Goal: Task Accomplishment & Management: Use online tool/utility

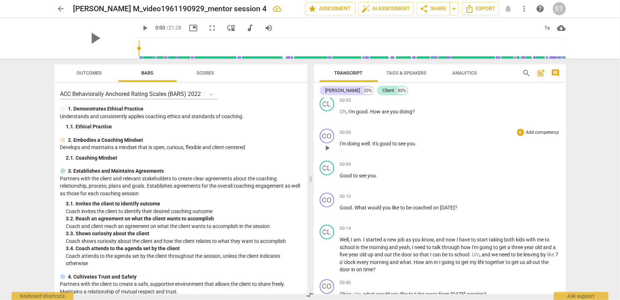
scroll to position [73, 0]
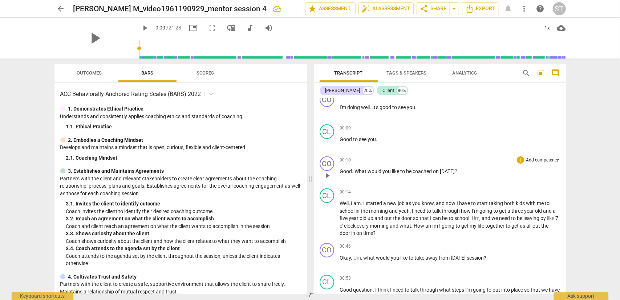
click at [532, 160] on p "Add competency" at bounding box center [543, 160] width 35 height 7
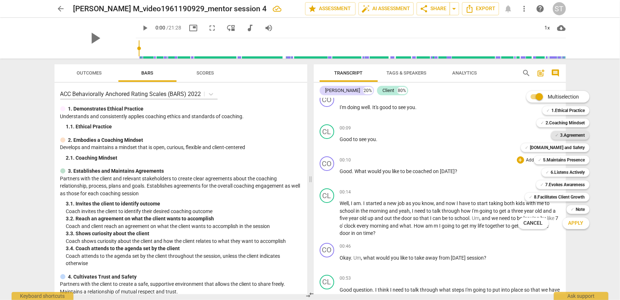
click at [568, 135] on b "3.Agreement" at bounding box center [573, 135] width 25 height 9
click at [575, 222] on span "Apply" at bounding box center [576, 223] width 15 height 7
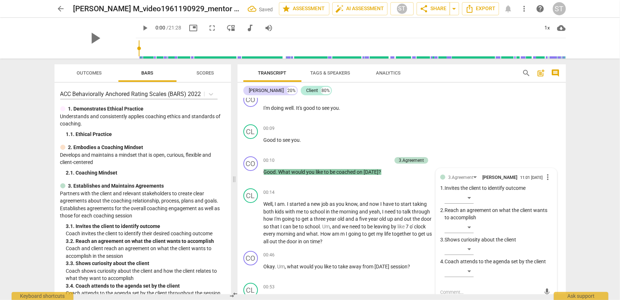
scroll to position [73, 0]
click at [468, 196] on div "​" at bounding box center [459, 198] width 29 height 12
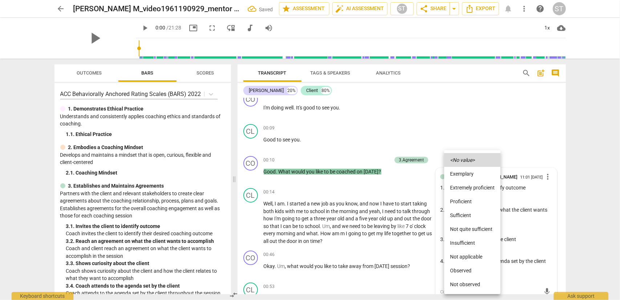
click at [468, 198] on li "Proficient" at bounding box center [472, 201] width 56 height 14
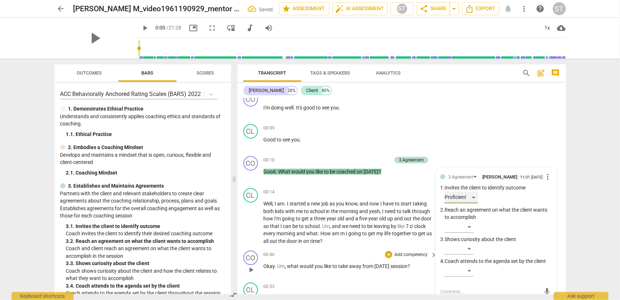
scroll to position [109, 0]
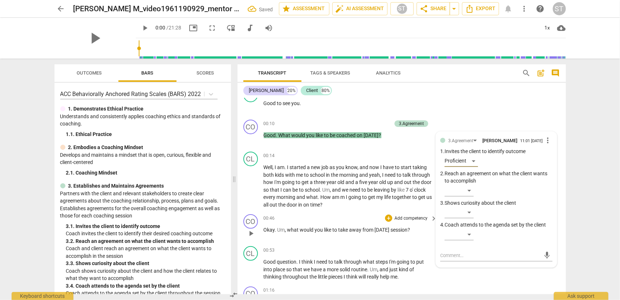
click at [417, 216] on p "Add competency" at bounding box center [411, 218] width 35 height 7
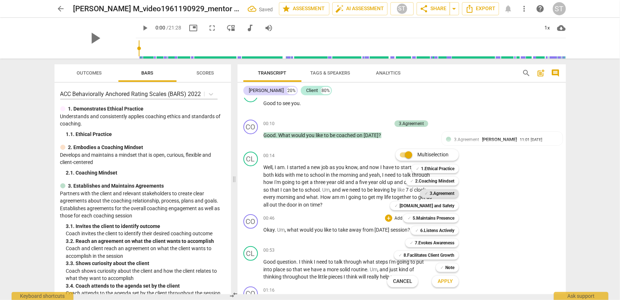
click at [436, 194] on b "3.Agreement" at bounding box center [442, 193] width 25 height 9
click at [444, 279] on span "Apply" at bounding box center [445, 281] width 15 height 7
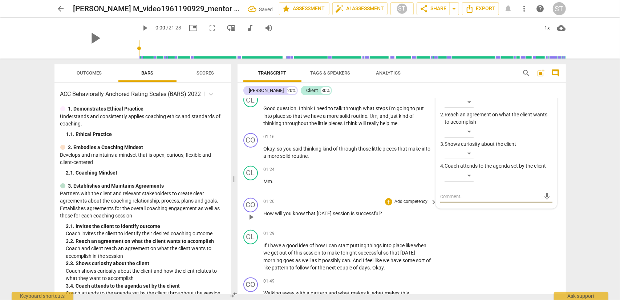
scroll to position [190, 0]
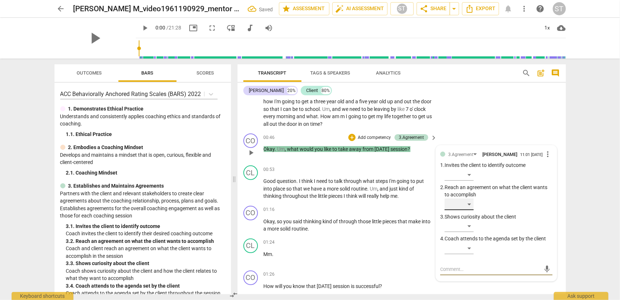
click at [467, 205] on div "​" at bounding box center [459, 204] width 29 height 12
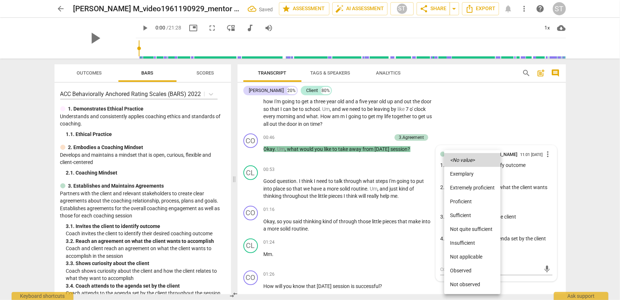
click at [464, 198] on li "Proficient" at bounding box center [472, 201] width 56 height 14
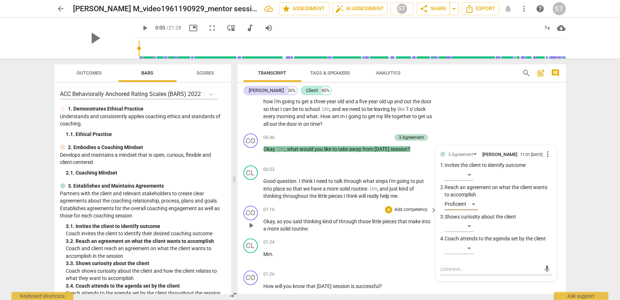
click at [410, 208] on p "Add competency" at bounding box center [411, 209] width 35 height 7
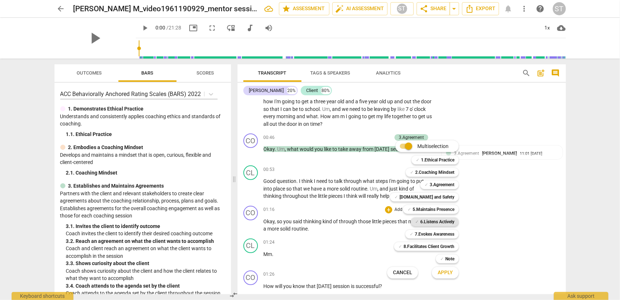
click at [433, 221] on b "6.Listens Actively" at bounding box center [437, 221] width 34 height 9
click at [447, 269] on span "Apply" at bounding box center [445, 272] width 15 height 7
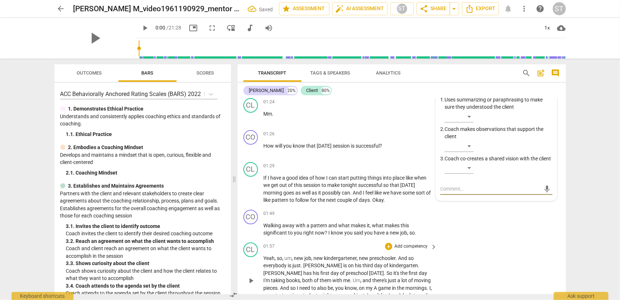
scroll to position [258, 0]
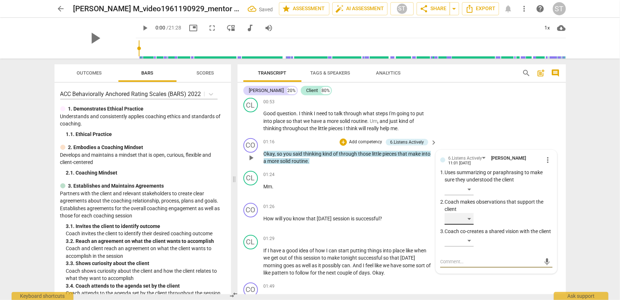
click at [467, 221] on div "​" at bounding box center [459, 219] width 29 height 12
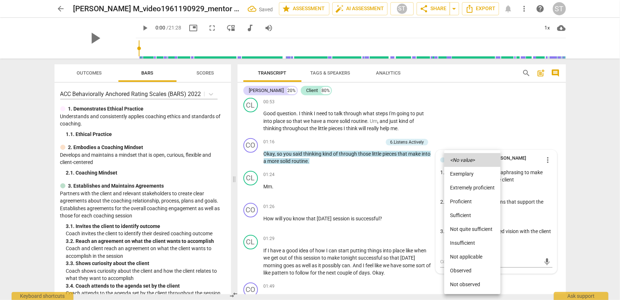
click at [507, 214] on div at bounding box center [310, 150] width 620 height 300
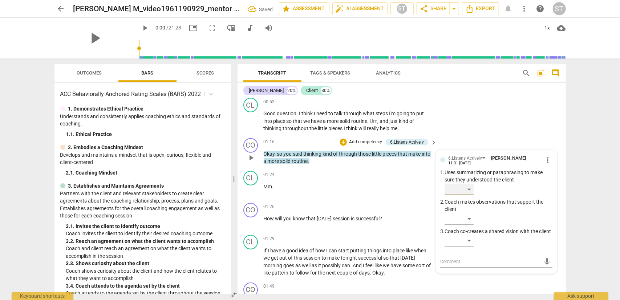
click at [468, 187] on div "​" at bounding box center [459, 190] width 29 height 12
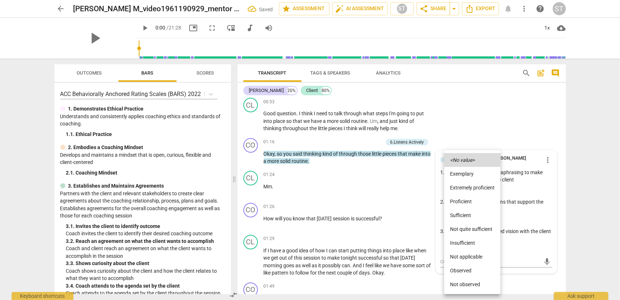
click at [464, 204] on li "Proficient" at bounding box center [472, 201] width 56 height 14
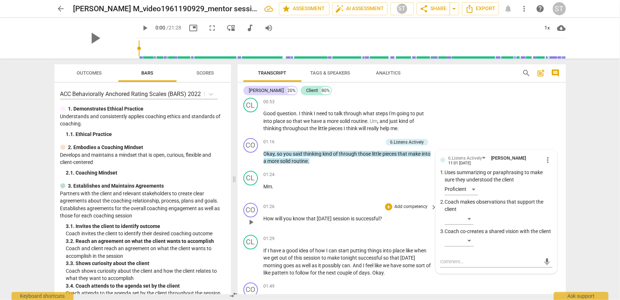
click at [404, 208] on p "Add competency" at bounding box center [411, 207] width 35 height 7
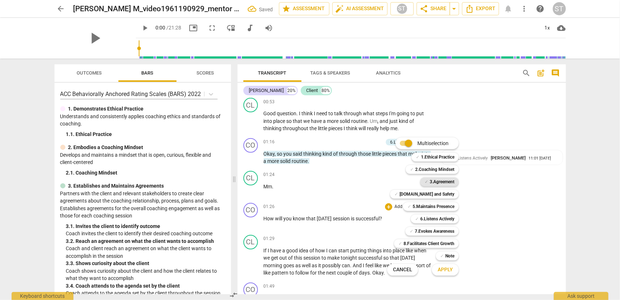
click at [438, 184] on b "3.Agreement" at bounding box center [442, 181] width 25 height 9
click at [440, 269] on span "Apply" at bounding box center [445, 269] width 15 height 7
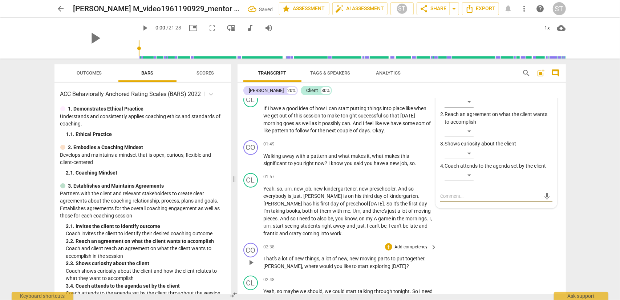
scroll to position [327, 0]
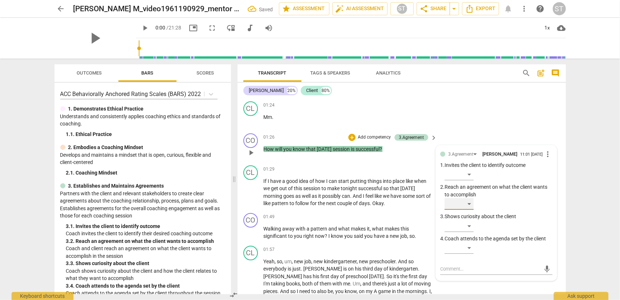
click at [471, 208] on div "​" at bounding box center [459, 204] width 29 height 12
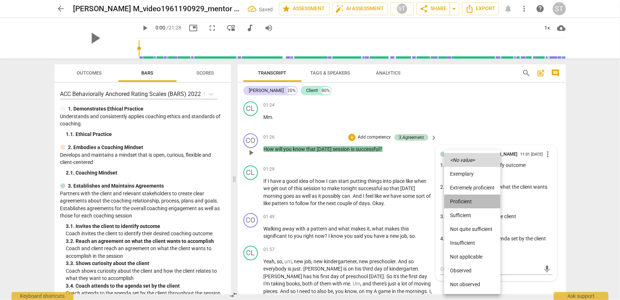
click at [471, 205] on li "Proficient" at bounding box center [472, 201] width 56 height 14
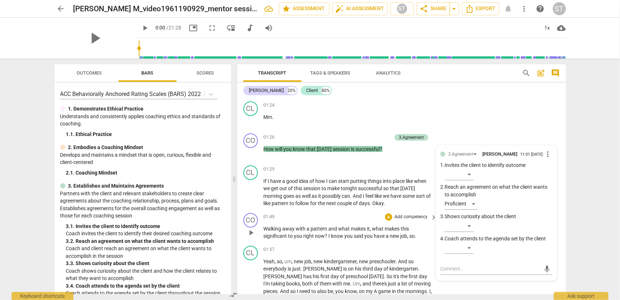
click at [406, 216] on p "Add competency" at bounding box center [411, 217] width 35 height 7
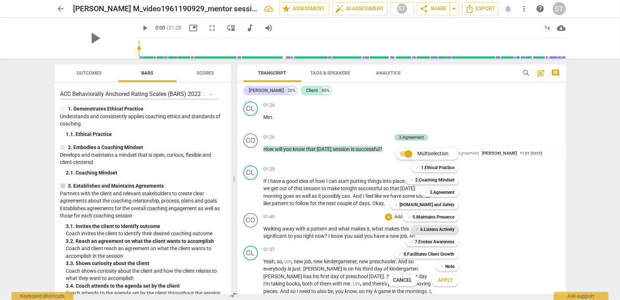
click at [420, 227] on b "6.Listens Actively" at bounding box center [437, 229] width 34 height 9
click at [437, 192] on b "3.Agreement" at bounding box center [442, 192] width 25 height 9
click at [445, 274] on button "Apply" at bounding box center [445, 280] width 27 height 13
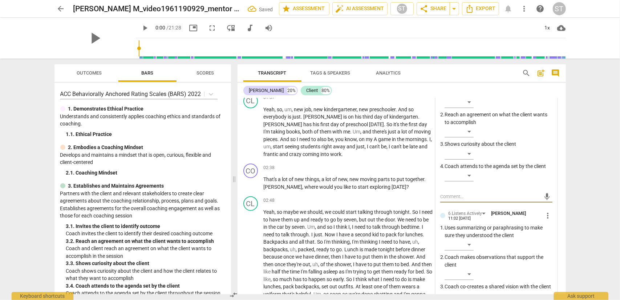
scroll to position [443, 0]
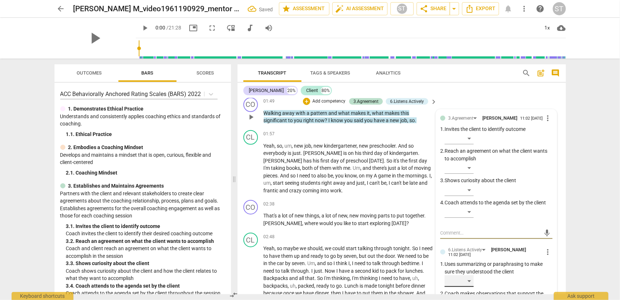
click at [467, 281] on div "​" at bounding box center [459, 281] width 29 height 12
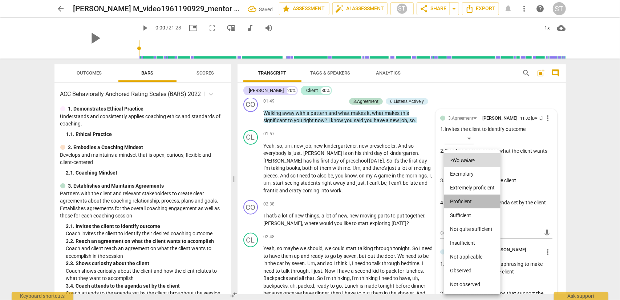
click at [465, 202] on li "Proficient" at bounding box center [472, 201] width 56 height 14
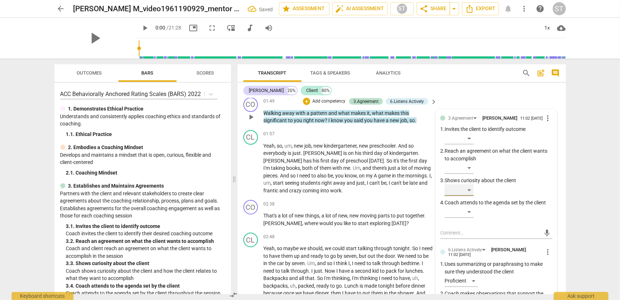
click at [466, 194] on div "​" at bounding box center [459, 190] width 29 height 12
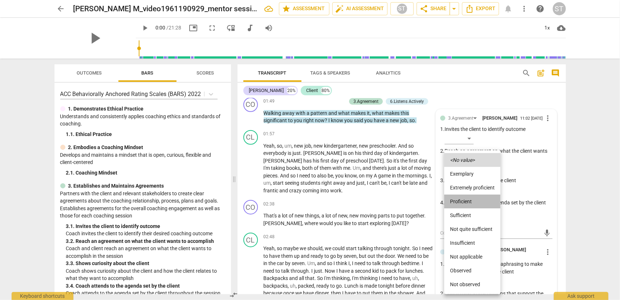
click at [466, 201] on li "Proficient" at bounding box center [472, 201] width 56 height 14
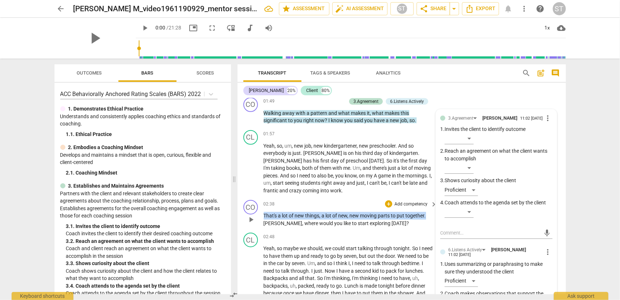
drag, startPoint x: 426, startPoint y: 214, endPoint x: 264, endPoint y: 216, distance: 162.1
click at [264, 216] on p "That's a lot of new things , a lot of new , new moving parts to put together . …" at bounding box center [349, 219] width 170 height 15
click at [408, 202] on p "Add competency" at bounding box center [411, 204] width 35 height 7
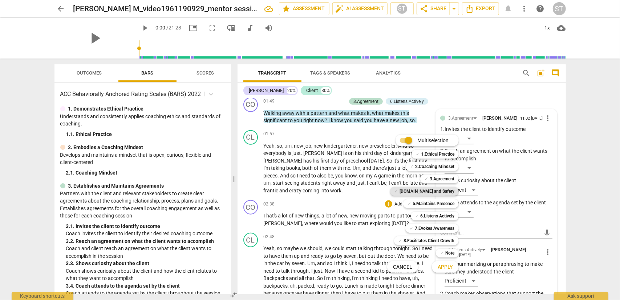
click at [420, 192] on b "[DOMAIN_NAME] and Safety" at bounding box center [427, 191] width 55 height 9
click at [440, 267] on span "Apply" at bounding box center [445, 266] width 15 height 7
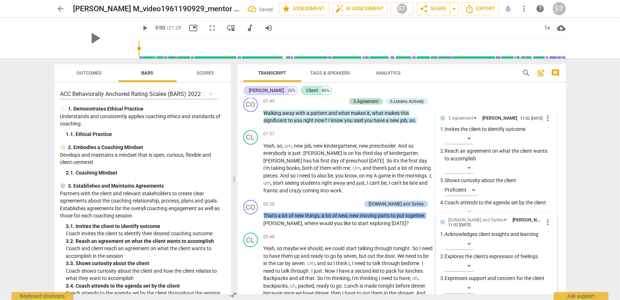
scroll to position [555, 0]
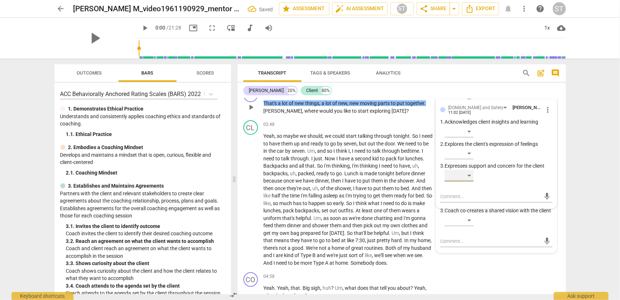
click at [466, 178] on div "​" at bounding box center [459, 176] width 29 height 12
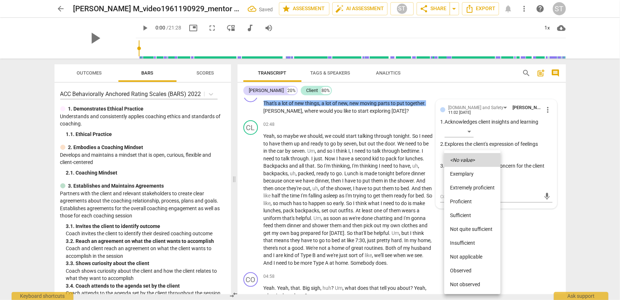
click at [465, 201] on li "Proficient" at bounding box center [472, 201] width 56 height 14
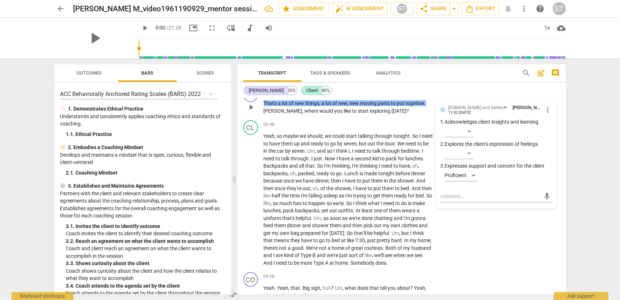
click at [263, 109] on div "play_arrow pause" at bounding box center [254, 107] width 19 height 10
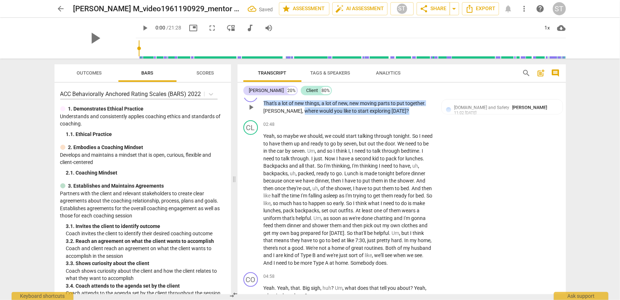
drag, startPoint x: 281, startPoint y: 109, endPoint x: 392, endPoint y: 109, distance: 110.8
click at [392, 109] on p "That's a lot of new things , a lot of new , new moving parts to put together . …" at bounding box center [349, 107] width 170 height 15
click at [391, 100] on div "+" at bounding box center [390, 100] width 7 height 7
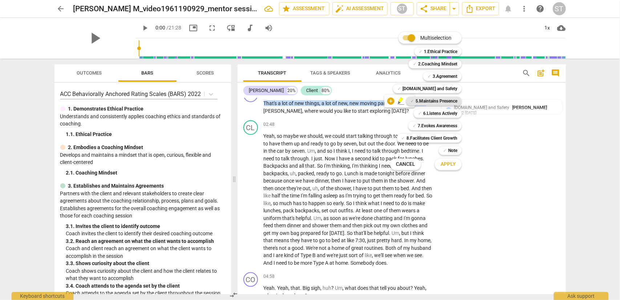
click at [434, 102] on b "5.Maintains Presence" at bounding box center [437, 101] width 42 height 9
click at [439, 163] on button "Apply" at bounding box center [448, 164] width 27 height 13
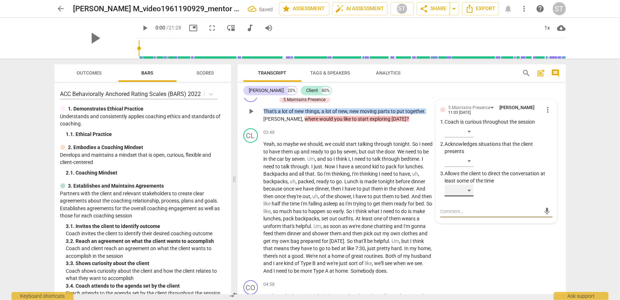
click at [469, 191] on div "​" at bounding box center [459, 191] width 29 height 12
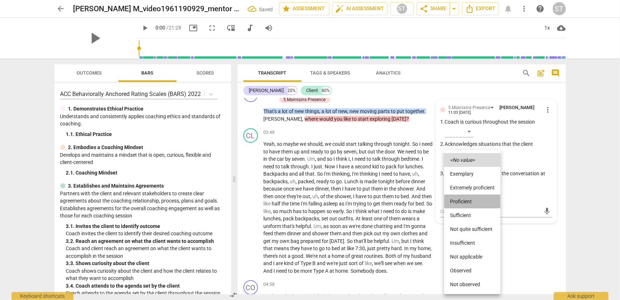
click at [467, 200] on li "Proficient" at bounding box center [472, 201] width 56 height 14
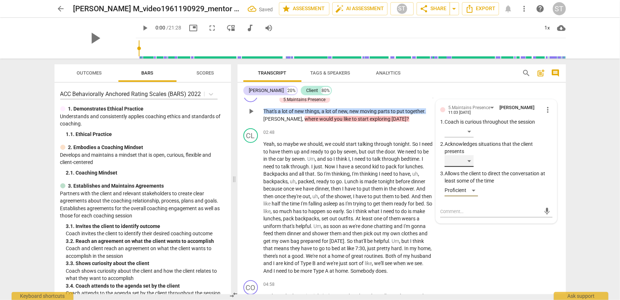
click at [468, 162] on div "​" at bounding box center [459, 161] width 29 height 12
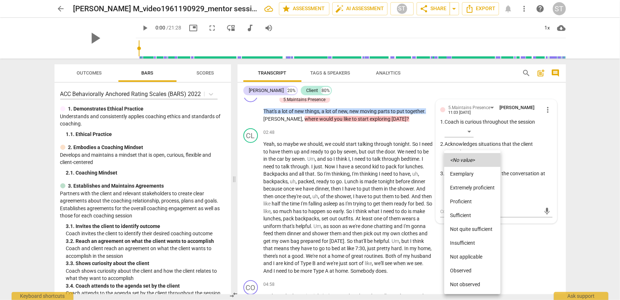
click at [523, 234] on div at bounding box center [310, 150] width 620 height 300
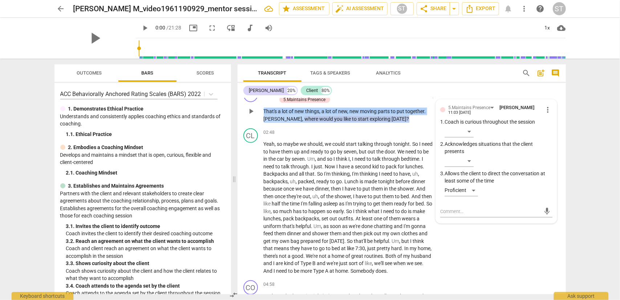
drag, startPoint x: 264, startPoint y: 103, endPoint x: 388, endPoint y: 108, distance: 124.4
click at [388, 108] on p "That's a lot of new things , a lot of new , new moving parts to put together . …" at bounding box center [349, 115] width 170 height 15
click at [467, 159] on div "​" at bounding box center [459, 161] width 29 height 12
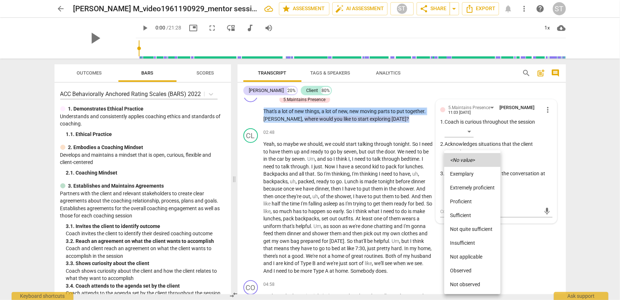
click at [468, 199] on li "Proficient" at bounding box center [472, 201] width 56 height 14
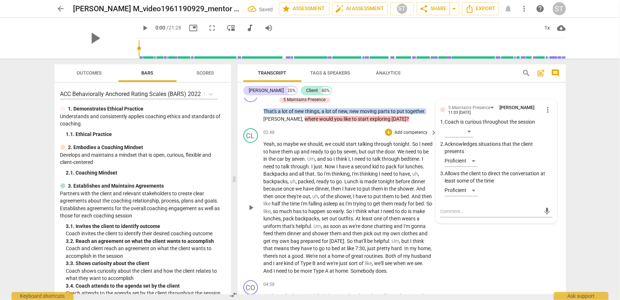
click at [335, 193] on span "the" at bounding box center [331, 196] width 8 height 6
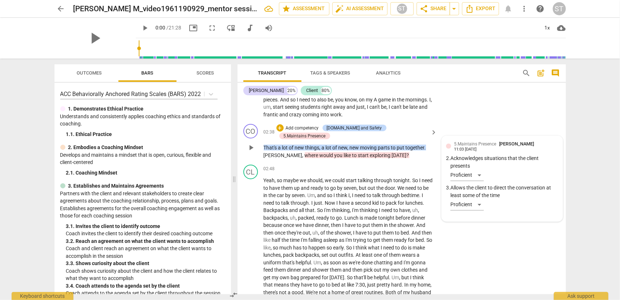
scroll to position [482, 0]
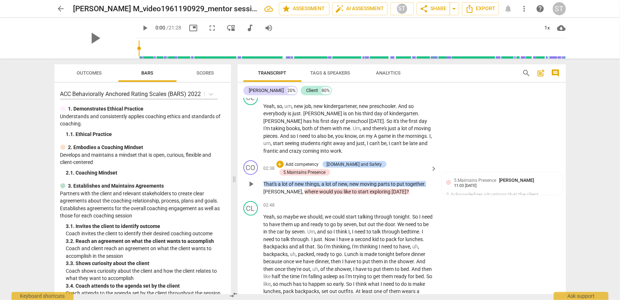
click at [406, 181] on span "together" at bounding box center [415, 184] width 19 height 6
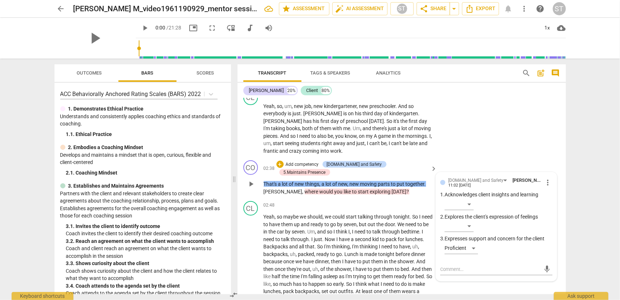
click at [395, 160] on div "+ Add competency [DOMAIN_NAME] and Safety 5.Maintains Presence" at bounding box center [353, 168] width 152 height 16
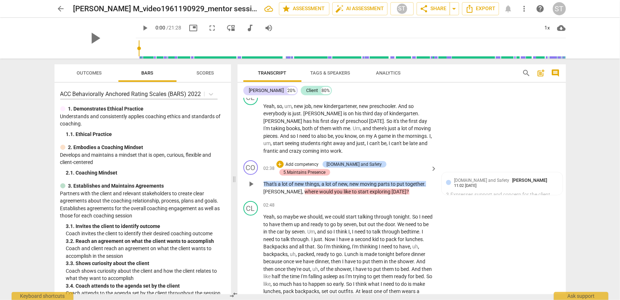
click at [326, 169] on div "5.Maintains Presence" at bounding box center [305, 172] width 42 height 7
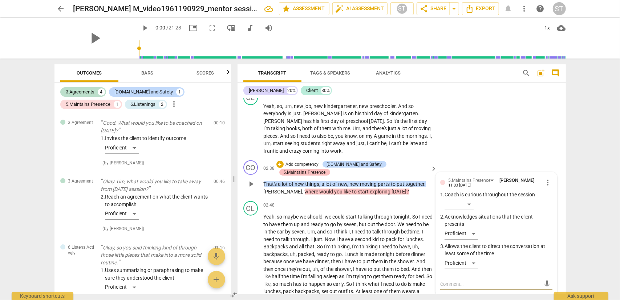
scroll to position [420, 0]
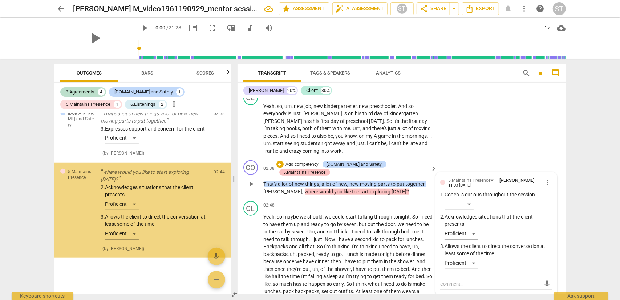
click at [326, 169] on div "5.Maintains Presence" at bounding box center [305, 172] width 42 height 7
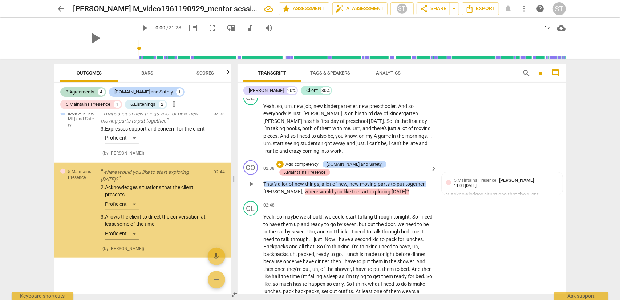
click at [326, 169] on div "5.Maintains Presence" at bounding box center [305, 172] width 42 height 7
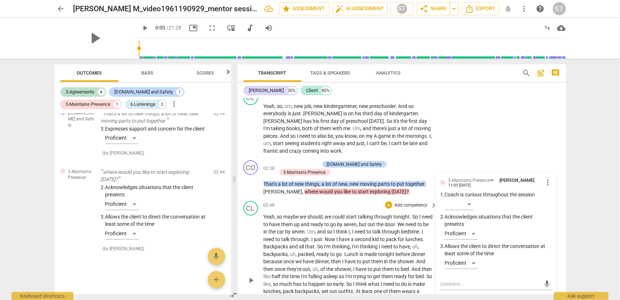
click at [339, 201] on div "02:48 + Add competency keyboard_arrow_right" at bounding box center [351, 205] width 174 height 8
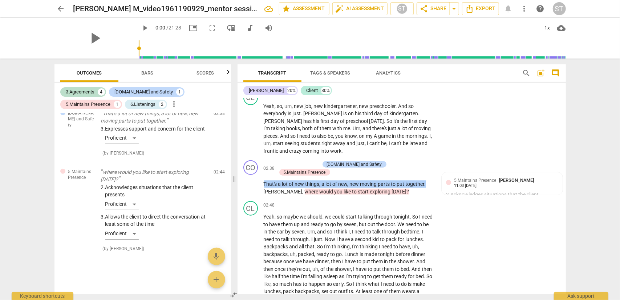
drag, startPoint x: 264, startPoint y: 176, endPoint x: 426, endPoint y: 174, distance: 162.5
click at [426, 180] on p "That's a lot of new things , a lot of new , new moving parts to put together . …" at bounding box center [349, 187] width 170 height 15
click at [432, 163] on div "+" at bounding box center [433, 166] width 7 height 7
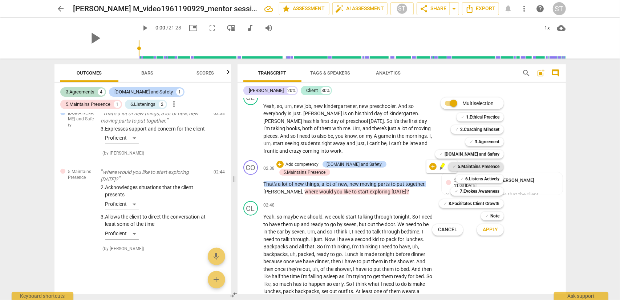
click at [463, 166] on b "5.Maintains Presence" at bounding box center [479, 166] width 42 height 9
click at [491, 229] on span "Apply" at bounding box center [490, 229] width 15 height 7
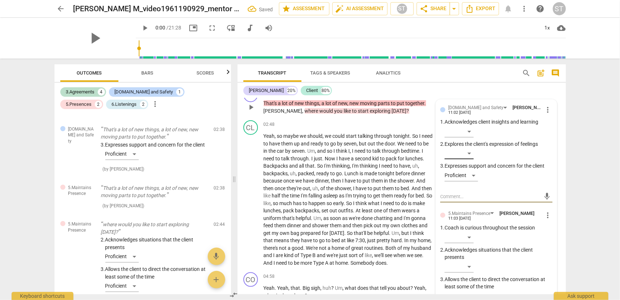
scroll to position [591, 0]
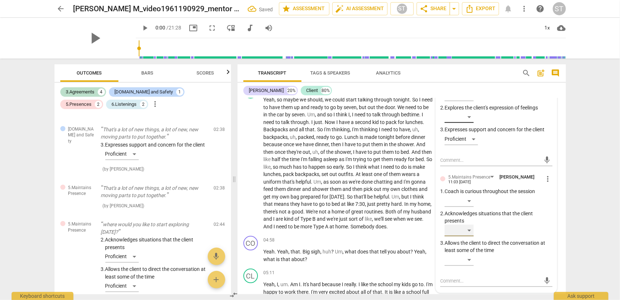
click at [471, 227] on div "​" at bounding box center [459, 231] width 29 height 12
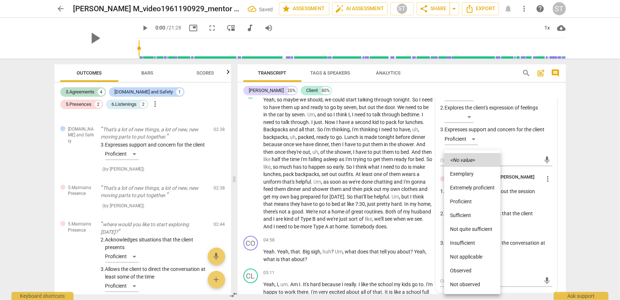
click at [472, 200] on li "Proficient" at bounding box center [472, 201] width 56 height 14
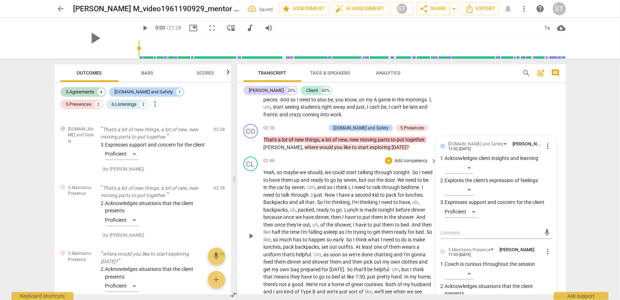
scroll to position [482, 0]
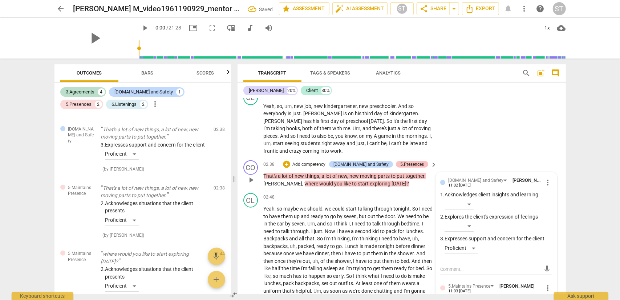
click at [409, 163] on div "5.Presences" at bounding box center [412, 164] width 24 height 7
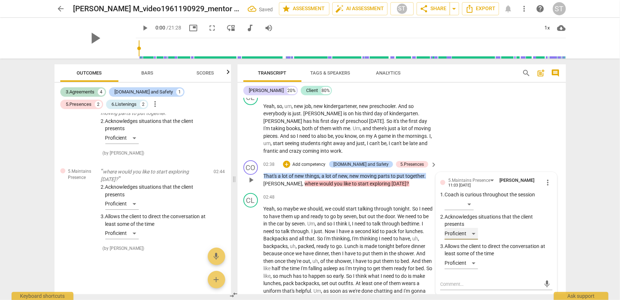
click at [474, 233] on div "Proficient" at bounding box center [461, 234] width 33 height 12
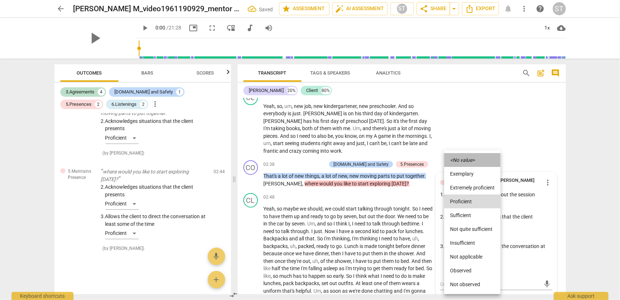
click at [469, 156] on li "<No value>" at bounding box center [472, 160] width 56 height 14
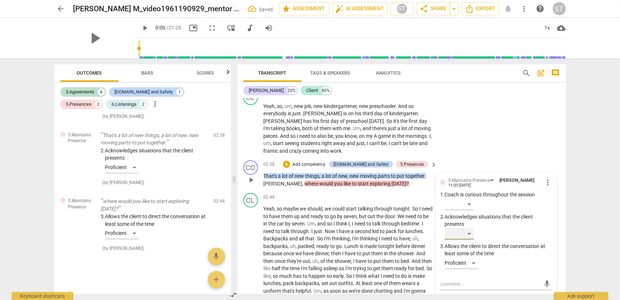
scroll to position [456, 0]
click at [508, 138] on div "CL play_arrow pause 01:57 + Add competency keyboard_arrow_right Yeah , so , um …" at bounding box center [402, 123] width 329 height 70
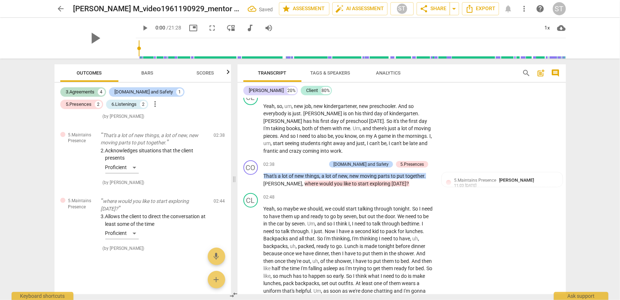
click at [157, 72] on span "Bars" at bounding box center [147, 73] width 29 height 10
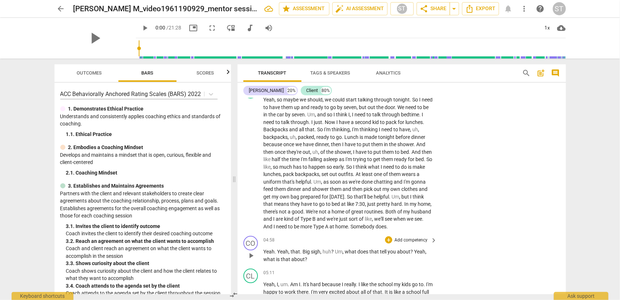
scroll to position [628, 0]
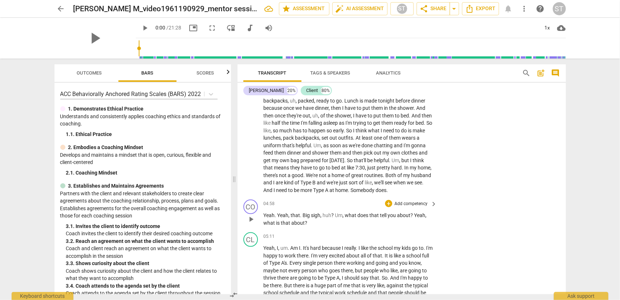
click at [422, 203] on p "Add competency" at bounding box center [411, 204] width 35 height 7
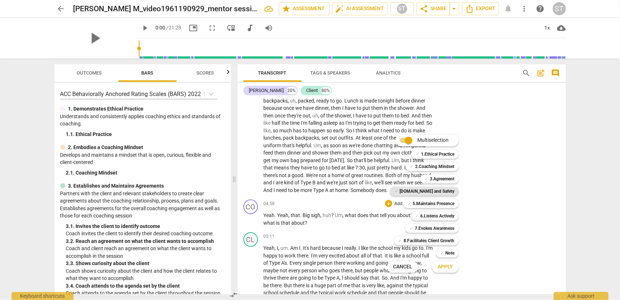
click at [432, 189] on b "[DOMAIN_NAME] and Safety" at bounding box center [427, 191] width 55 height 9
click at [434, 203] on b "5.Maintains Presence" at bounding box center [434, 203] width 42 height 9
click at [456, 263] on button "Apply" at bounding box center [445, 266] width 27 height 13
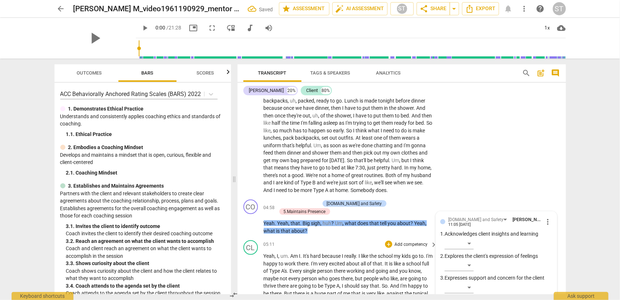
scroll to position [740, 0]
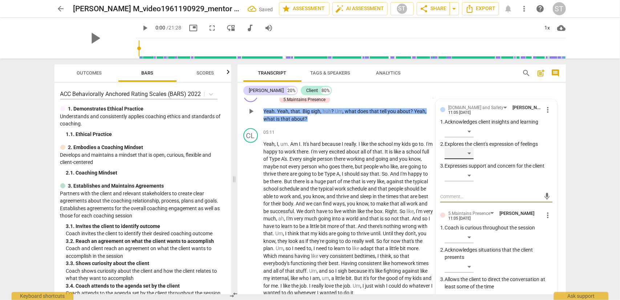
click at [467, 153] on div "​" at bounding box center [459, 154] width 29 height 12
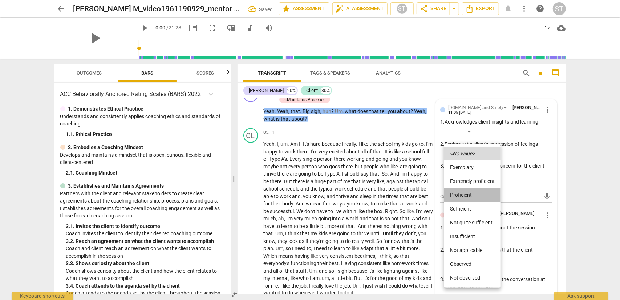
click at [466, 190] on li "Proficient" at bounding box center [472, 195] width 56 height 14
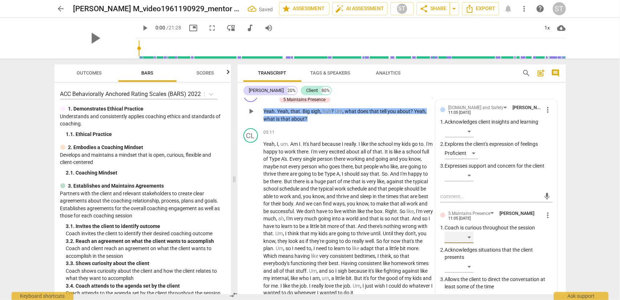
click at [468, 235] on div "​" at bounding box center [459, 237] width 29 height 12
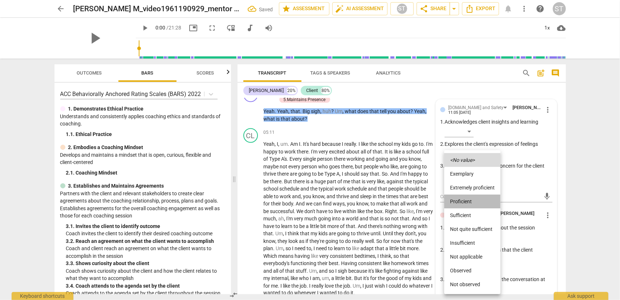
click at [467, 197] on li "Proficient" at bounding box center [472, 201] width 56 height 14
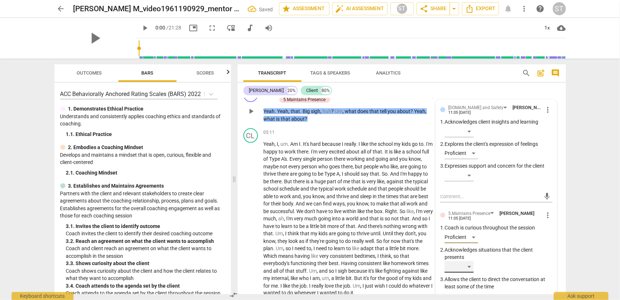
click at [469, 266] on div "​" at bounding box center [459, 267] width 29 height 12
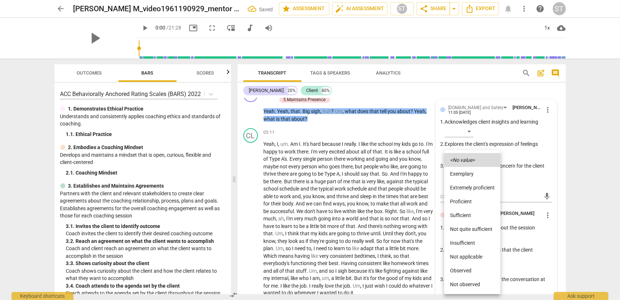
click at [460, 201] on li "Proficient" at bounding box center [472, 201] width 56 height 14
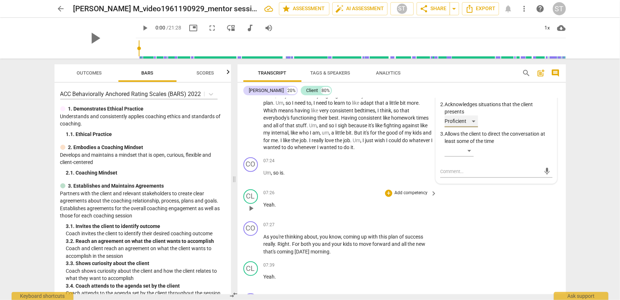
scroll to position [921, 0]
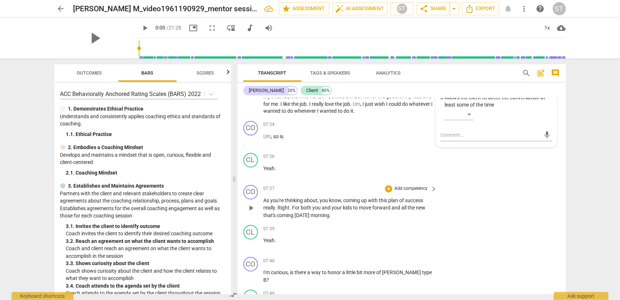
click at [424, 186] on p "Add competency" at bounding box center [411, 189] width 35 height 7
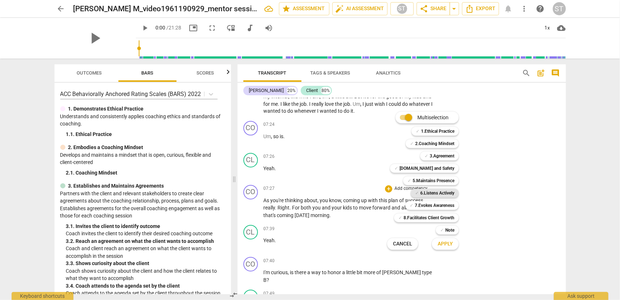
click at [429, 191] on b "6.Listens Actively" at bounding box center [437, 193] width 34 height 9
click at [445, 242] on span "Apply" at bounding box center [445, 243] width 15 height 7
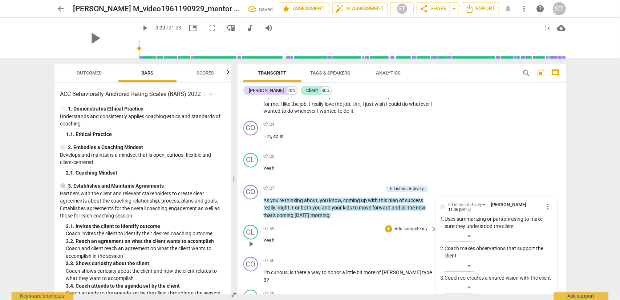
scroll to position [1033, 0]
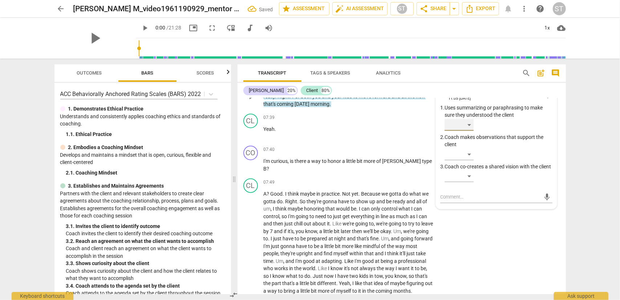
click at [465, 119] on div "​" at bounding box center [459, 125] width 29 height 12
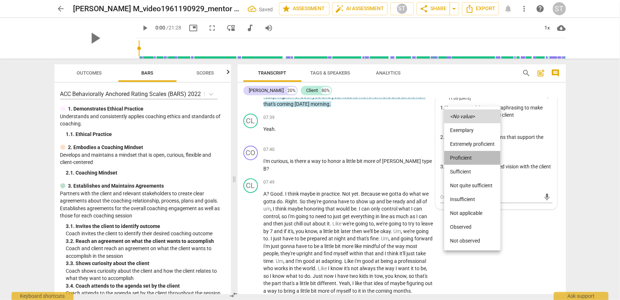
click at [464, 157] on li "Proficient" at bounding box center [472, 158] width 56 height 14
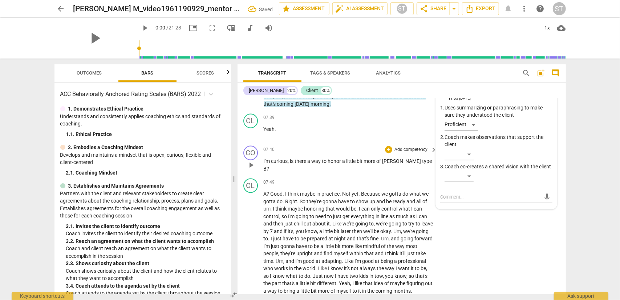
click at [398, 146] on p "Add competency" at bounding box center [411, 149] width 35 height 7
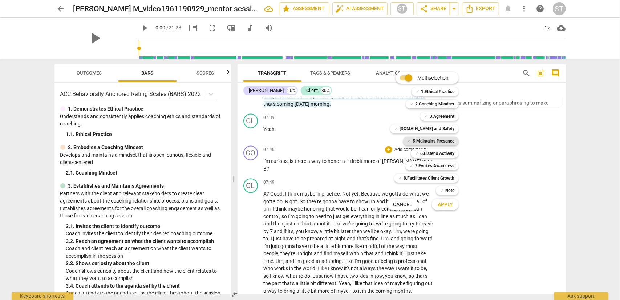
click at [437, 141] on b "5.Maintains Presence" at bounding box center [434, 141] width 42 height 9
click at [437, 151] on b "6.Listens Actively" at bounding box center [437, 153] width 34 height 9
click at [437, 166] on b "7.Evokes Awareness" at bounding box center [435, 165] width 40 height 9
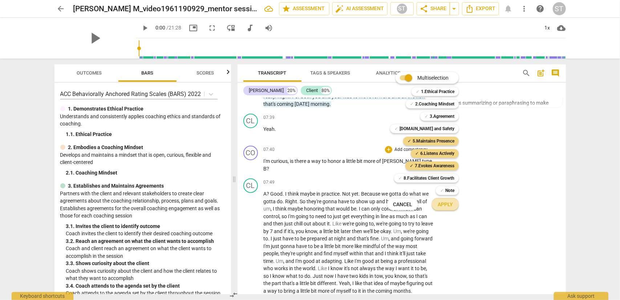
click at [446, 202] on span "Apply" at bounding box center [445, 204] width 15 height 7
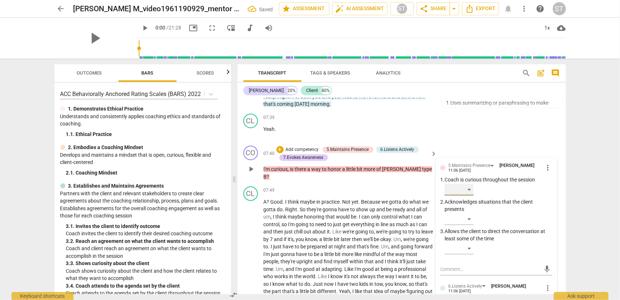
click at [469, 184] on div "​" at bounding box center [459, 190] width 29 height 12
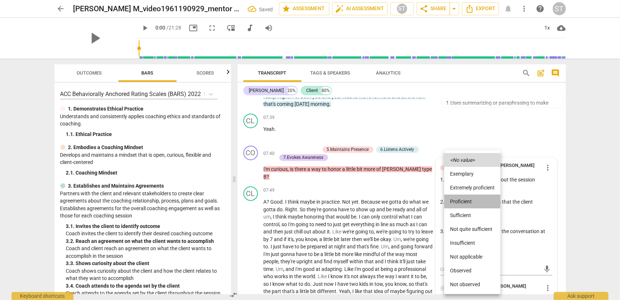
click at [466, 201] on li "Proficient" at bounding box center [472, 201] width 56 height 14
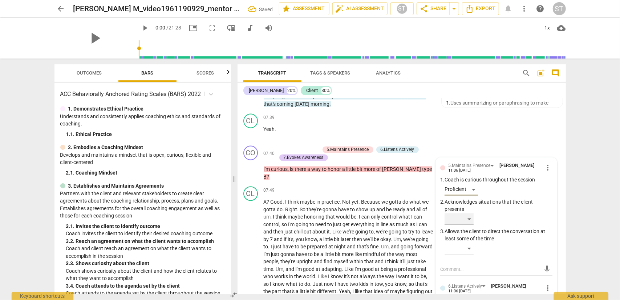
click at [466, 213] on div "​" at bounding box center [459, 219] width 29 height 12
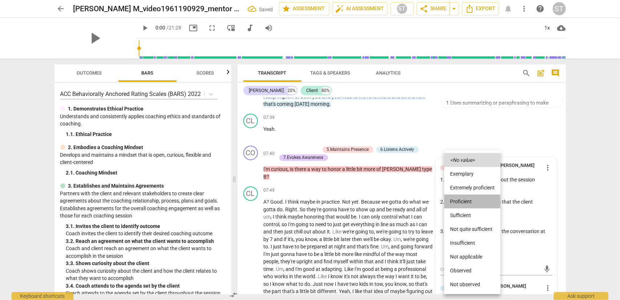
click at [464, 200] on li "Proficient" at bounding box center [472, 201] width 56 height 14
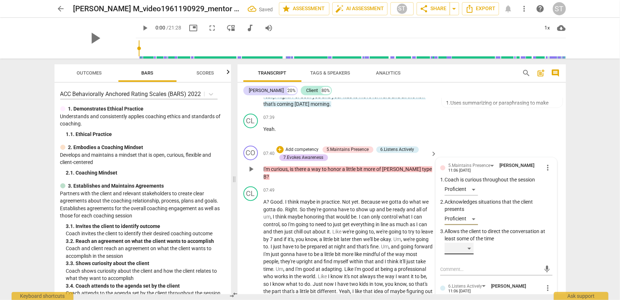
click at [465, 242] on div "​" at bounding box center [459, 248] width 29 height 12
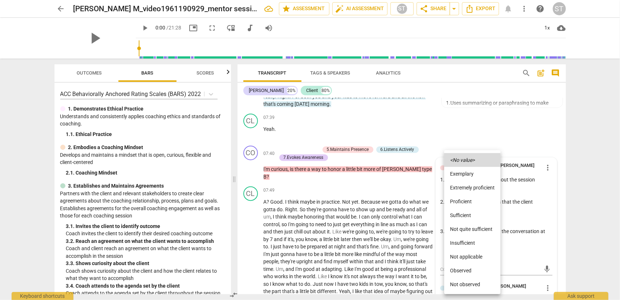
click at [465, 200] on li "Proficient" at bounding box center [472, 201] width 56 height 14
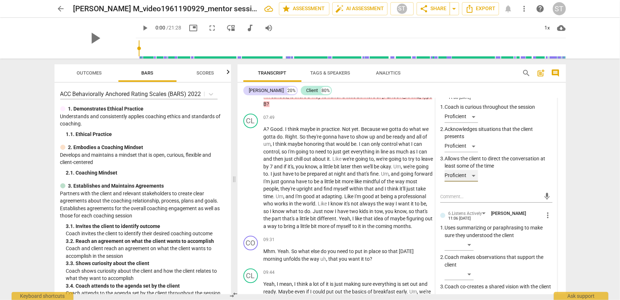
scroll to position [1142, 0]
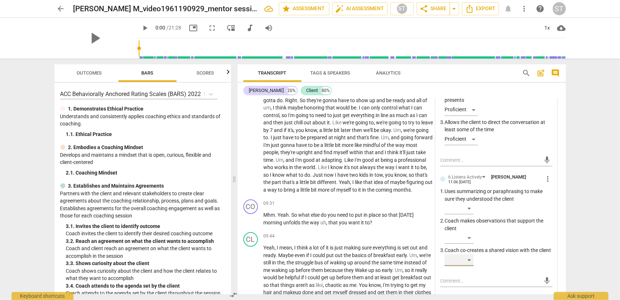
click at [469, 259] on div "​" at bounding box center [459, 260] width 29 height 12
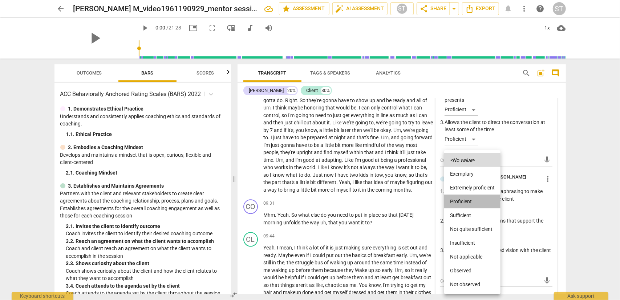
click at [465, 199] on li "Proficient" at bounding box center [472, 201] width 56 height 14
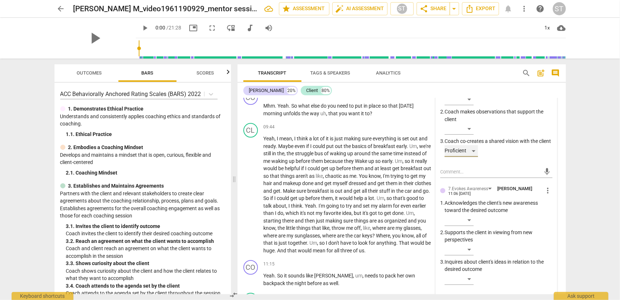
scroll to position [1287, 0]
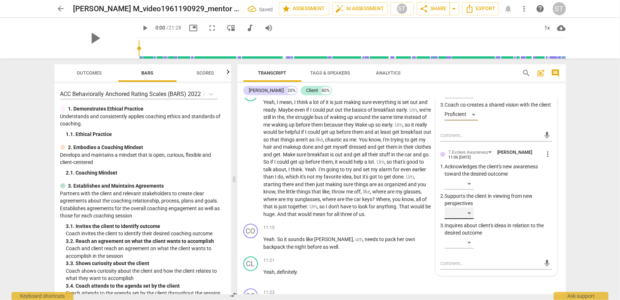
click at [471, 213] on div "​" at bounding box center [459, 213] width 29 height 12
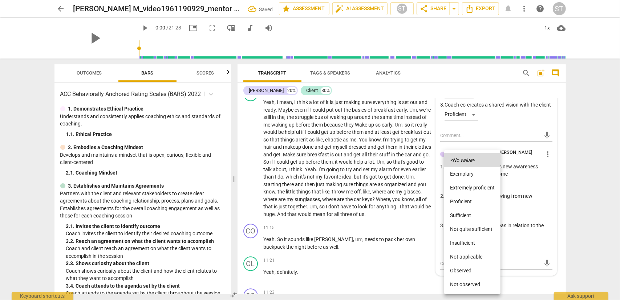
click at [471, 201] on li "Proficient" at bounding box center [472, 201] width 56 height 14
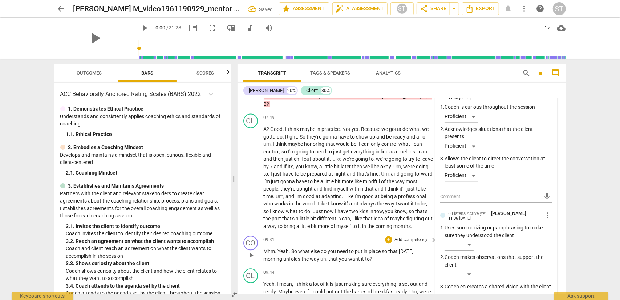
scroll to position [1069, 0]
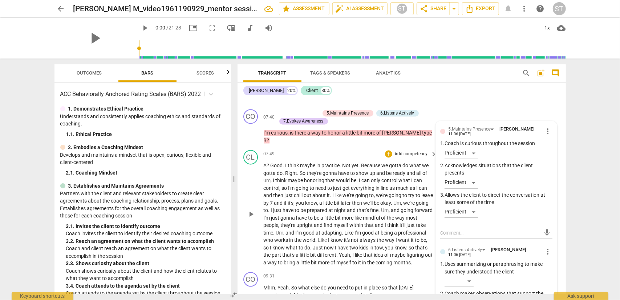
click at [269, 162] on span "?" at bounding box center [269, 165] width 4 height 6
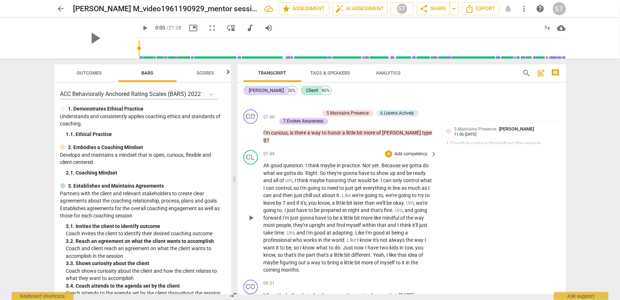
scroll to position [1106, 0]
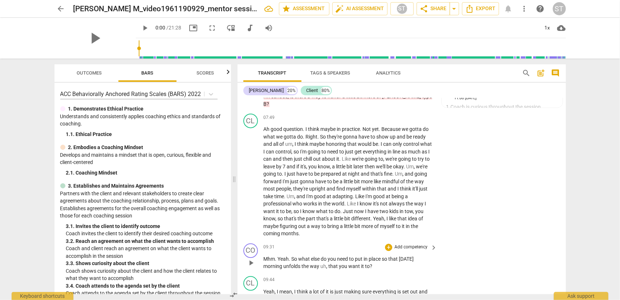
click at [402, 244] on p "Add competency" at bounding box center [411, 247] width 35 height 7
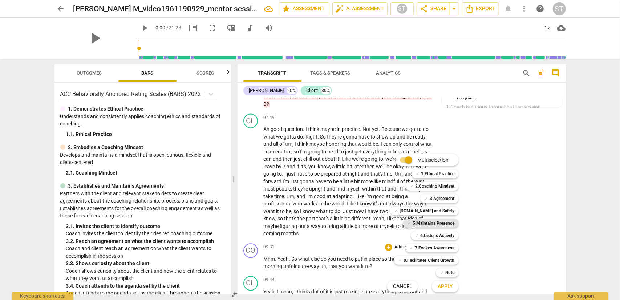
click at [424, 224] on b "5.Maintains Presence" at bounding box center [434, 223] width 42 height 9
click at [425, 236] on b "6.Listens Actively" at bounding box center [437, 235] width 34 height 9
click at [423, 246] on b "7.Evokes Awareness" at bounding box center [435, 247] width 40 height 9
click at [441, 274] on span "✓" at bounding box center [442, 272] width 4 height 9
click at [443, 285] on span "Apply" at bounding box center [445, 286] width 15 height 7
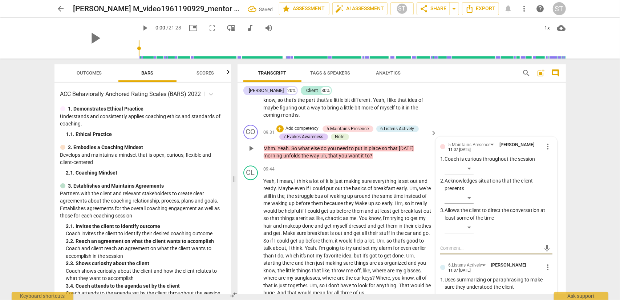
scroll to position [1188, 0]
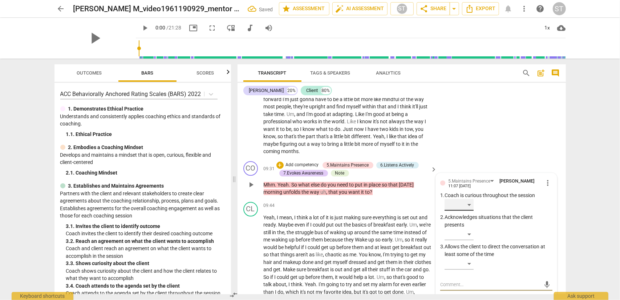
click at [465, 199] on div "​" at bounding box center [459, 205] width 29 height 12
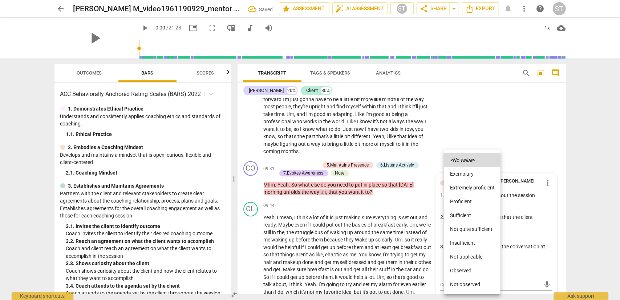
click at [464, 200] on li "Proficient" at bounding box center [472, 201] width 56 height 14
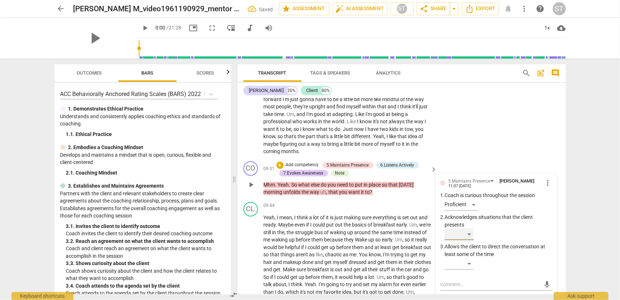
click at [463, 228] on div "​" at bounding box center [459, 234] width 29 height 12
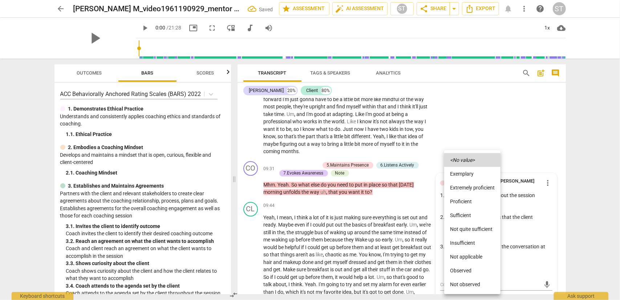
click at [464, 202] on li "Proficient" at bounding box center [472, 201] width 56 height 14
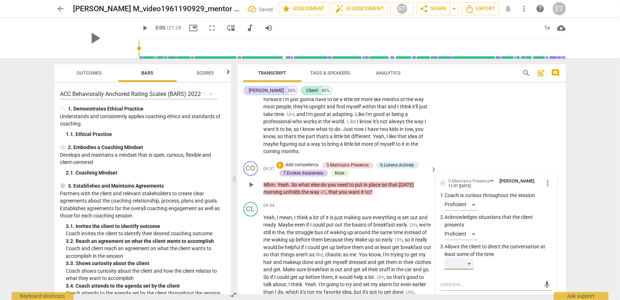
click at [458, 258] on div "​" at bounding box center [459, 264] width 29 height 12
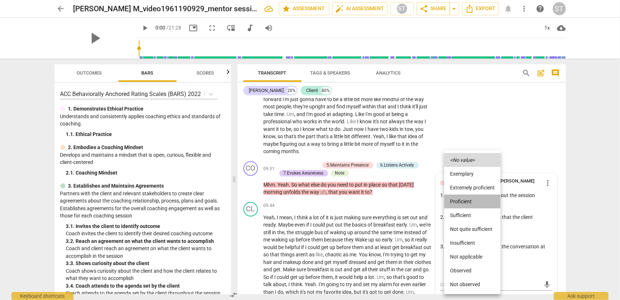
click at [460, 202] on li "Proficient" at bounding box center [472, 201] width 56 height 14
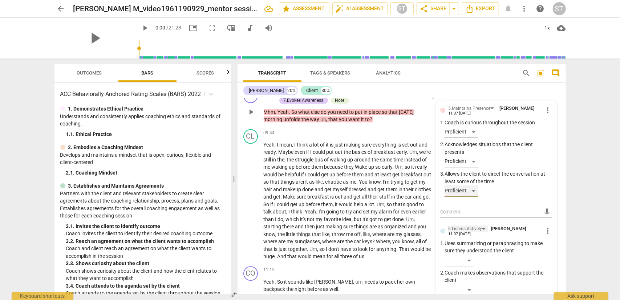
scroll to position [1297, 0]
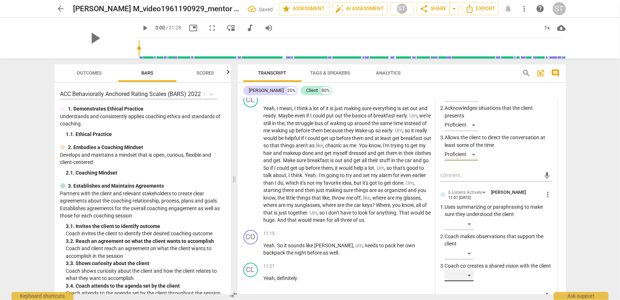
click at [468, 269] on div "​" at bounding box center [459, 275] width 29 height 12
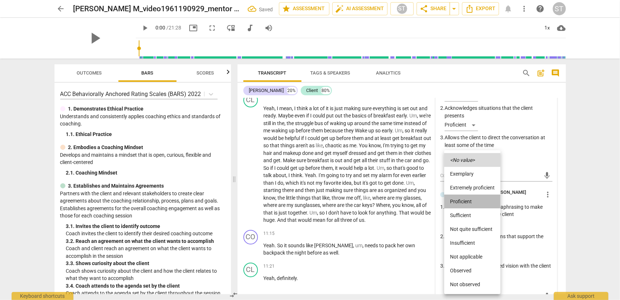
click at [467, 204] on li "Proficient" at bounding box center [472, 201] width 56 height 14
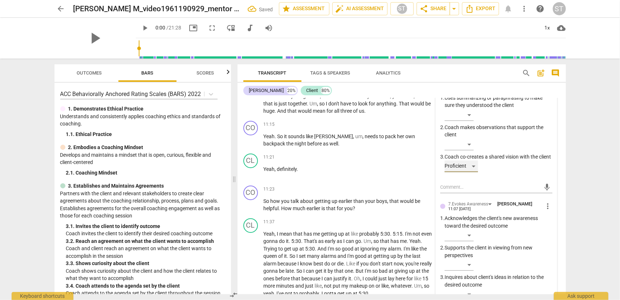
scroll to position [1442, 0]
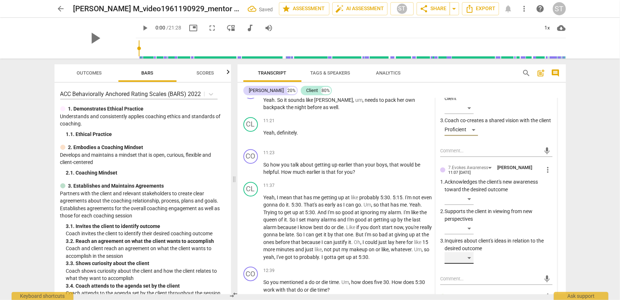
click at [472, 252] on div "​" at bounding box center [459, 258] width 29 height 12
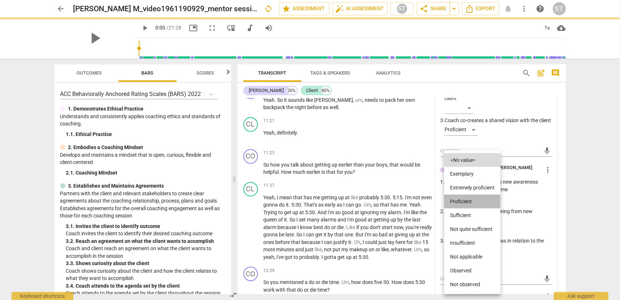
click at [472, 200] on li "Proficient" at bounding box center [472, 201] width 56 height 14
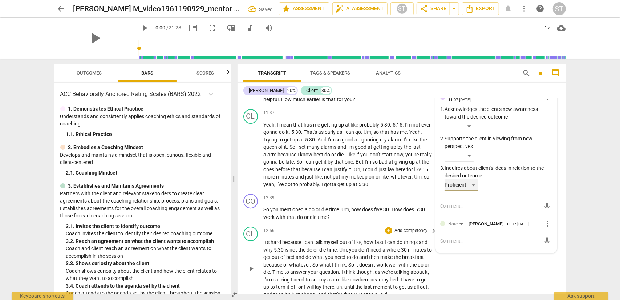
scroll to position [1551, 0]
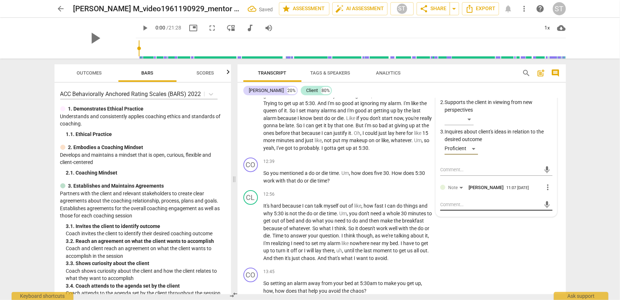
click at [451, 201] on textarea at bounding box center [490, 204] width 101 height 7
type textarea "A"
type textarea "Al"
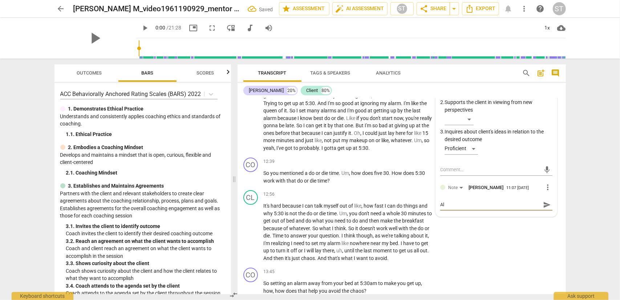
type textarea "Alt"
type textarea "Alte"
type textarea "Alter"
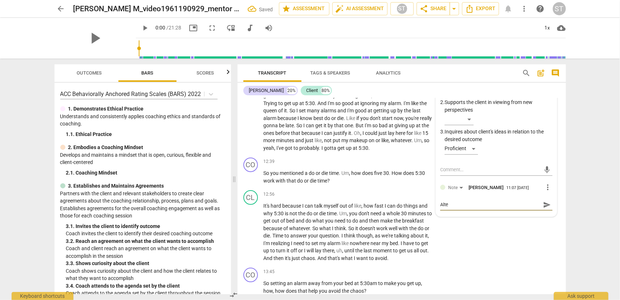
type textarea "Alter"
type textarea "Altern"
type textarea "Alterna"
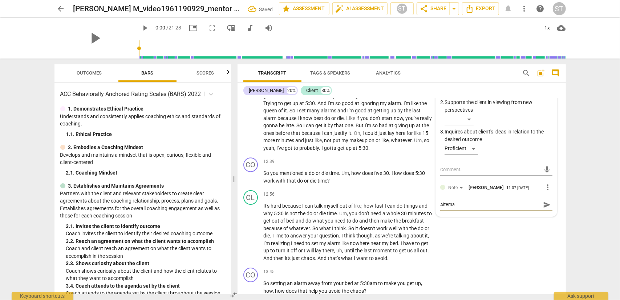
type textarea "Alternat"
type textarea "Alternati"
type textarea "Alternativ"
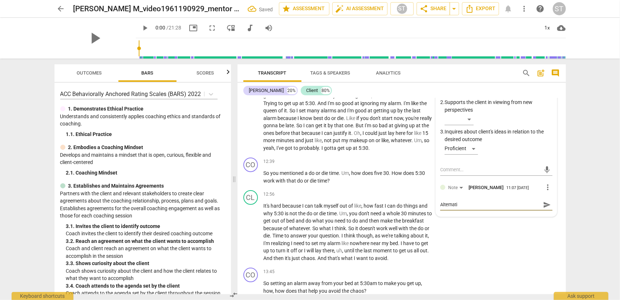
type textarea "Alternativ"
type textarea "Alternative"
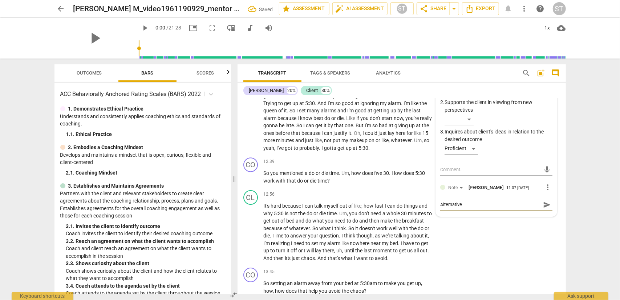
type textarea "Alternative c"
type textarea "Alternative co"
type textarea "Alternative cou"
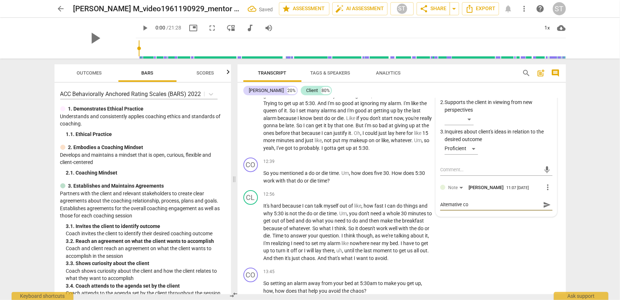
type textarea "Alternative cou"
type textarea "Alternative coul"
type textarea "Alternative could"
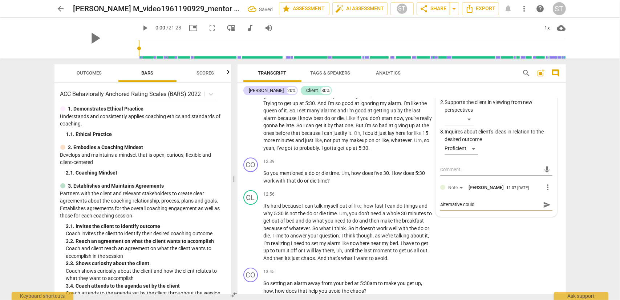
type textarea "Alternative could"
type textarea "Alternative could b"
type textarea "Alternative could be"
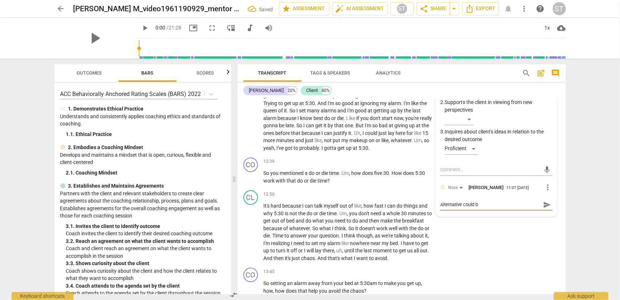
type textarea "Alternative could be"
type textarea "Alternative could be t"
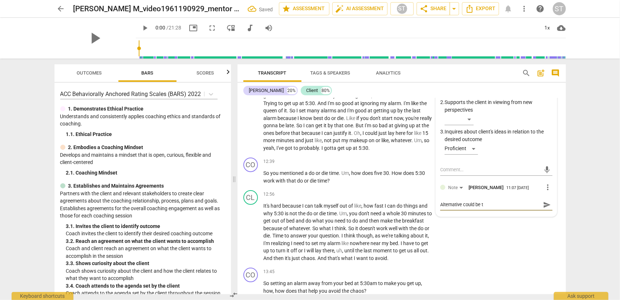
type textarea "Alternative could be to"
type textarea "Alternative could be to s"
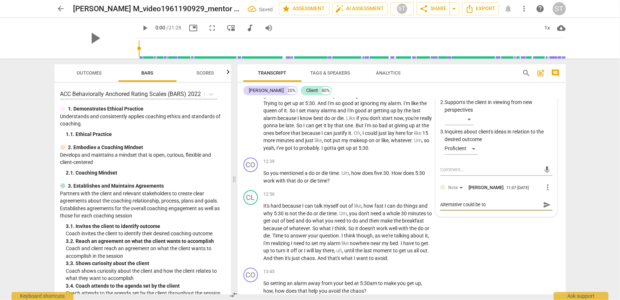
type textarea "Alternative could be to s"
type textarea "Alternative could be to st"
type textarea "Alternative could be to sta"
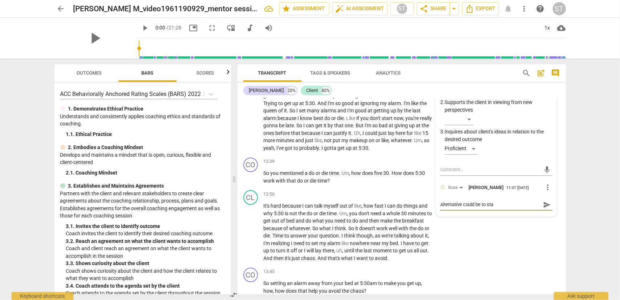
type textarea "Alternative could be to stay"
type textarea "Alternative could be to stay w"
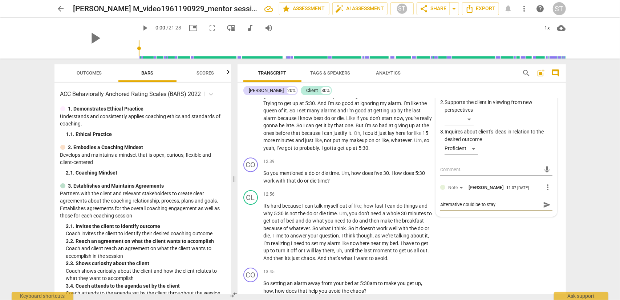
type textarea "Alternative could be to stay w"
type textarea "Alternative could be to stay wi"
type textarea "Alternative could be to stay wit"
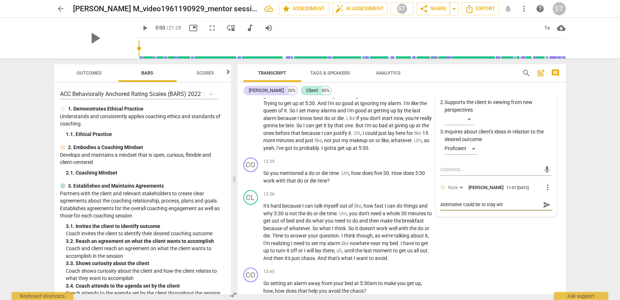
type textarea "Alternative could be to stay with"
type textarea "Alternative could be to stay with t"
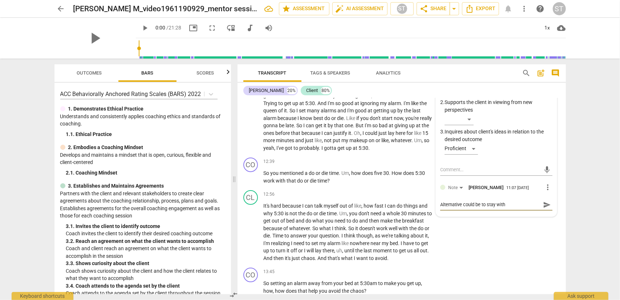
type textarea "Alternative could be to stay with t"
type textarea "Alternative could be to stay with th"
type textarea "Alternative could be to stay with the"
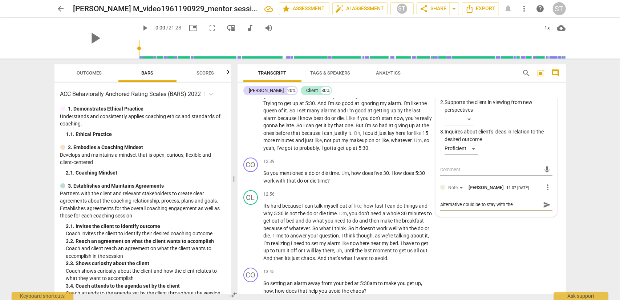
type textarea "Alternative could be to stay with the"
type textarea "Alternative could be to stay with the c"
type textarea "Alternative could be to stay with the cl"
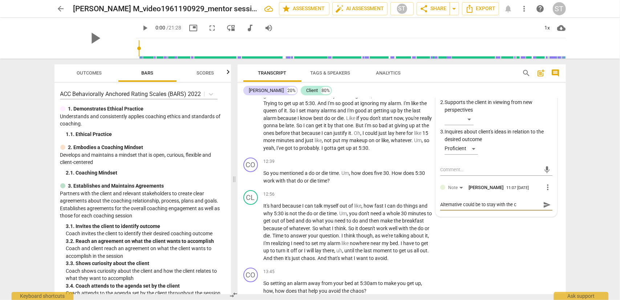
type textarea "Alternative could be to stay with the cl"
type textarea "Alternative could be to stay with the cli"
type textarea "Alternative could be to stay with the clie"
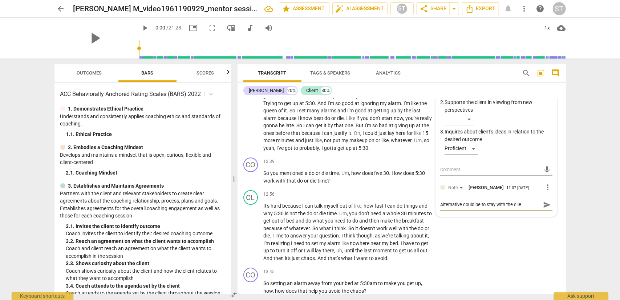
type textarea "Alternative could be to stay with the clien"
type textarea "Alternative could be to stay with the client"
type textarea "Alternative could be to stay with the client'"
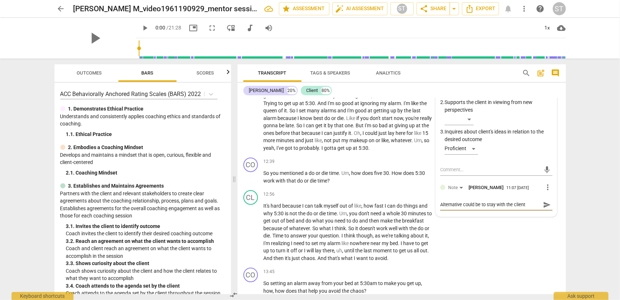
type textarea "Alternative could be to stay with the client'"
type textarea "Alternative could be to stay with the client's"
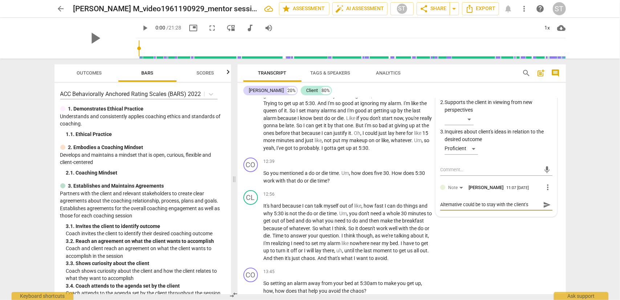
type textarea "Alternative could be to stay with the client's c"
type textarea "Alternative could be to stay with the client's co"
type textarea "Alternative could be to stay with the client's com"
type textarea "Alternative could be to stay with the client's comm"
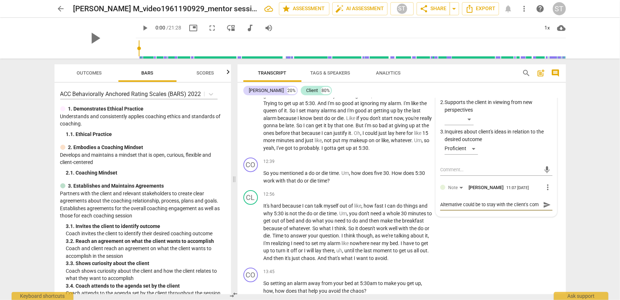
type textarea "Alternative could be to stay with the client's comm"
type textarea "Alternative could be to stay with the client's comme"
type textarea "Alternative could be to stay with the client's commen"
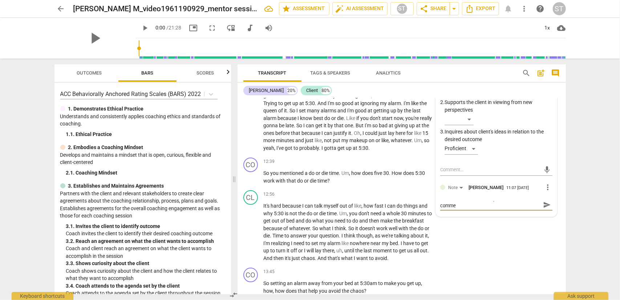
type textarea "Alternative could be to stay with the client's commen"
type textarea "Alternative could be to stay with the client's comment"
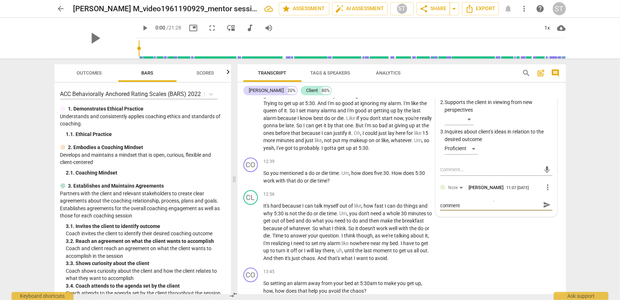
type textarea "Alternative could be to stay with the client's comment o"
type textarea "Alternative could be to stay with the client's comment of"
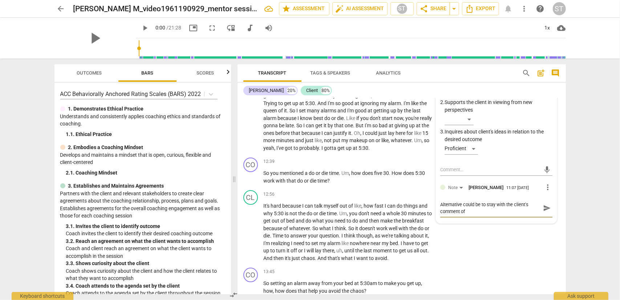
type textarea "Alternative could be to stay with the client's comment of ""
type textarea "Alternative could be to stay with the client's comment of "I"
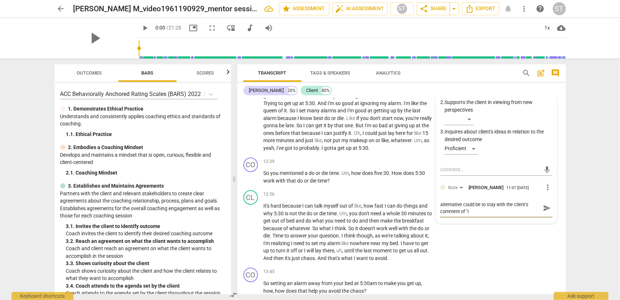
type textarea "Alternative could be to stay with the client's comment of "I"
type textarea "Alternative could be to stay with the client's comment of "I l"
type textarea "Alternative could be to stay with the client's comment of "I li"
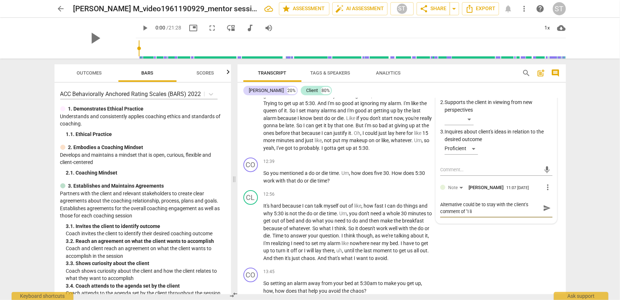
type textarea "Alternative could be to stay with the client's comment of "I lik"
type textarea "Alternative could be to stay with the client's comment of "I like"
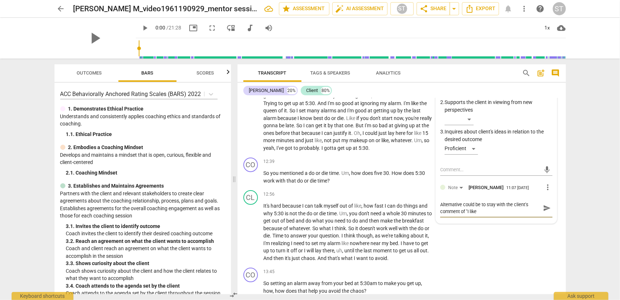
type textarea "Alternative could be to stay with the client's comment of "I like"
type textarea "Alternative could be to stay with the client's comment of "I like t"
type textarea "Alternative could be to stay with the client's comment of "I like th"
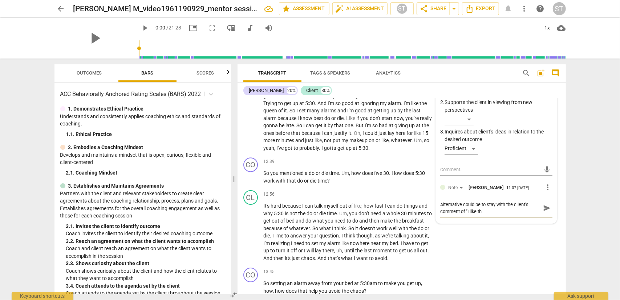
type textarea "Alternative could be to stay with the client's comment of "I like the"
type textarea "Alternative could be to stay with the client's comment of "I like the i"
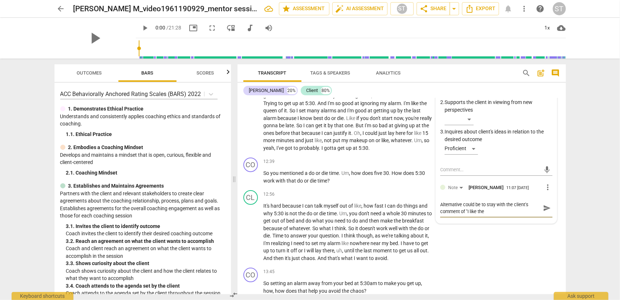
type textarea "Alternative could be to stay with the client's comment of "I like the i"
type textarea "Alternative could be to stay with the client's comment of "I like the id"
type textarea "Alternative could be to stay with the client's comment of "I like the ide"
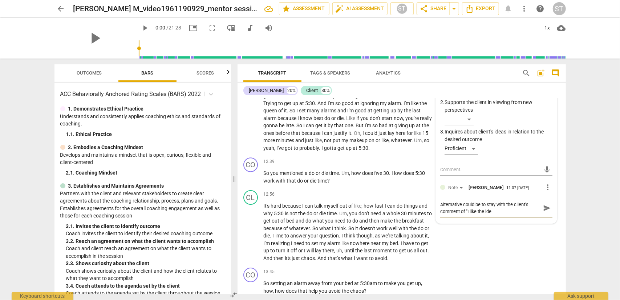
type textarea "Alternative could be to stay with the client's comment of "I like the idea"
type textarea "Alternative could be to stay with the client's comment of "I like the idea o"
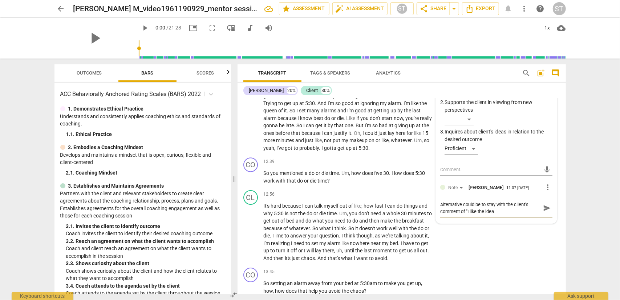
type textarea "Alternative could be to stay with the client's comment of "I like the idea o"
type textarea "Alternative could be to stay with the client's comment of "I like the idea of"
type textarea "Alternative could be to stay with the client's comment of "I like the idea of."
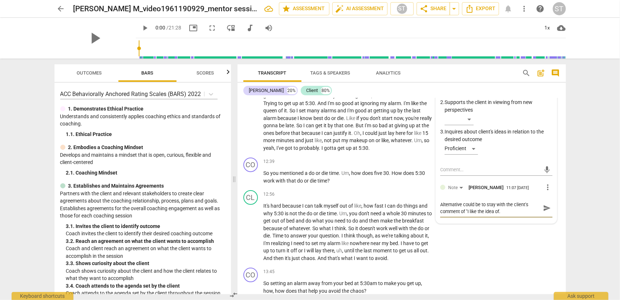
type textarea "Alternative could be to stay with the client's comment of "I like the idea of.."
type textarea "Alternative could be to stay with the client's comment of "I like the idea of..."
type textarea "Alternative could be to stay with the client's comment of "I like the idea of..…"
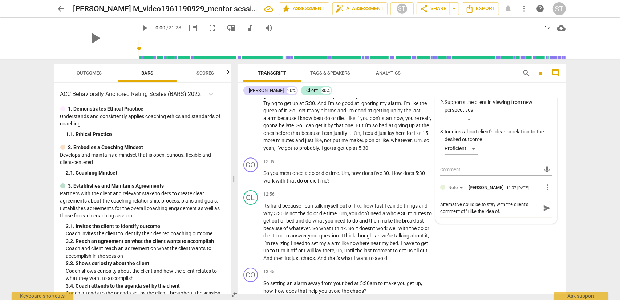
type textarea "Alternative could be to stay with the client's comment of "I like the idea of..…"
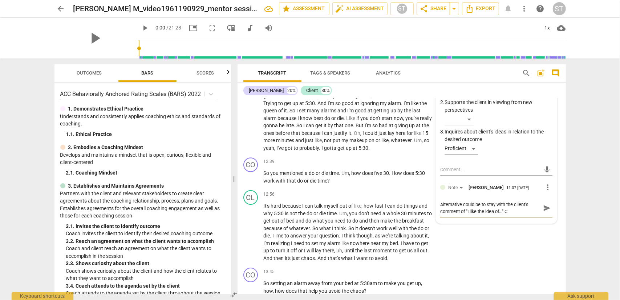
type textarea "Alternative could be to stay with the client's comment of "I like the idea of..…"
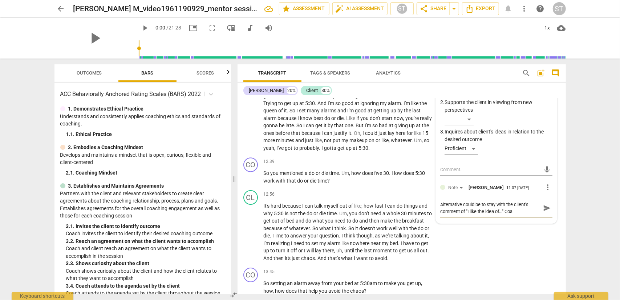
type textarea "Alternative could be to stay with the client's comment of "I like the idea of..…"
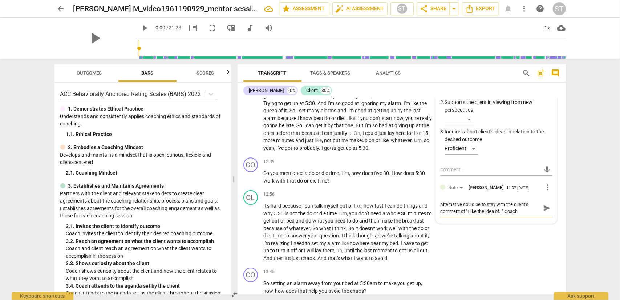
type textarea "Alternative could be to stay with the client's comment of "I like the idea of..…"
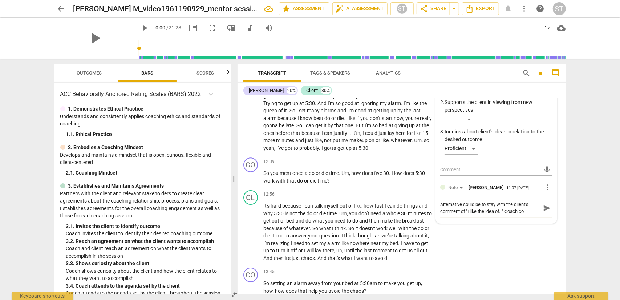
type textarea "Alternative could be to stay with the client's comment of "I like the idea of..…"
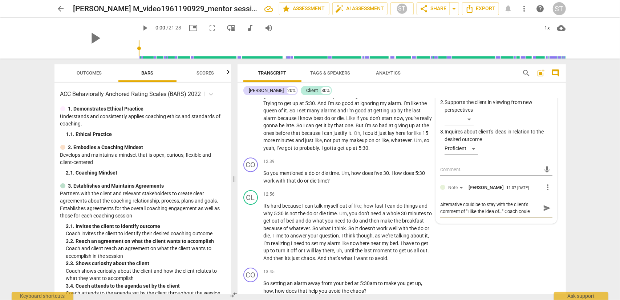
type textarea "Alternative could be to stay with the client's comment of "I like the idea of..…"
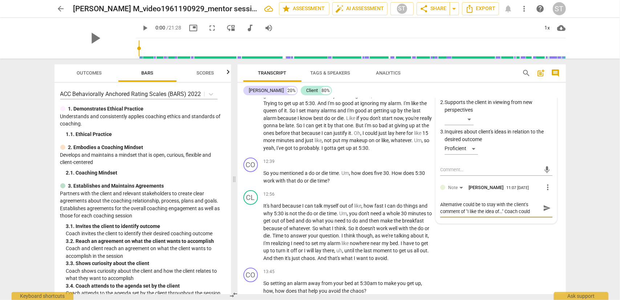
type textarea "Alternative could be to stay with the client's comment of "I like the idea of..…"
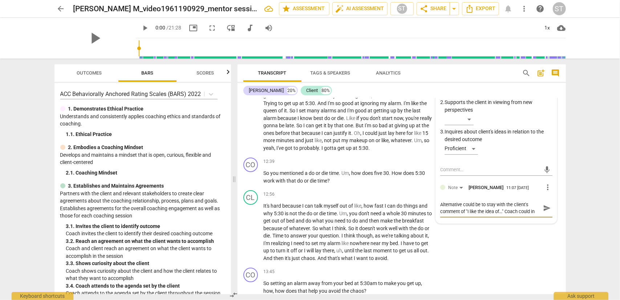
type textarea "Alternative could be to stay with the client's comment of "I like the idea of..…"
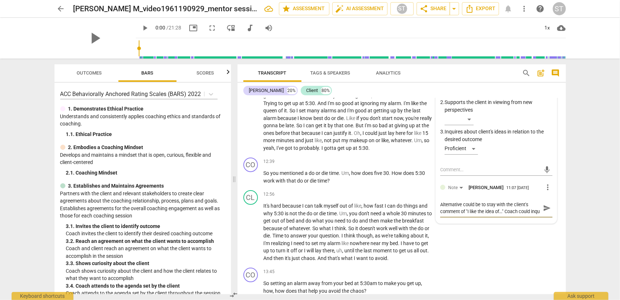
type textarea "Alternative could be to stay with the client's comment of "I like the idea of..…"
click at [544, 208] on span "send" at bounding box center [547, 212] width 8 height 8
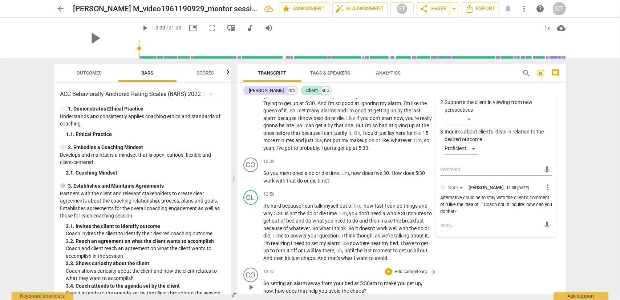
click at [463, 265] on div "CO play_arrow pause 13:45 + Add competency keyboard_arrow_right So setting an a…" at bounding box center [402, 281] width 329 height 33
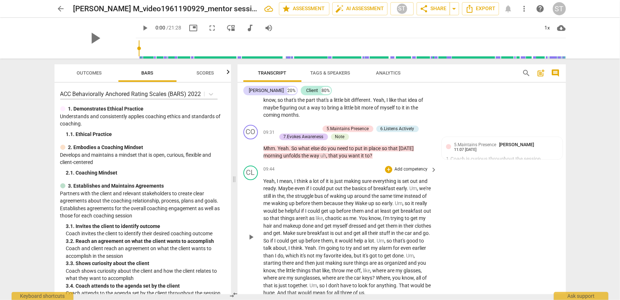
scroll to position [1260, 0]
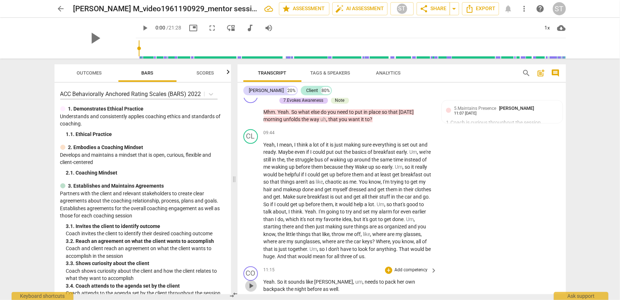
click at [251, 281] on span "play_arrow" at bounding box center [251, 285] width 9 height 9
click at [253, 281] on span "pause" at bounding box center [251, 285] width 9 height 9
click at [413, 267] on p "Add competency" at bounding box center [411, 270] width 35 height 7
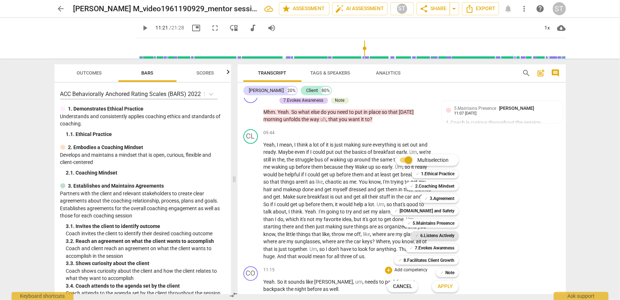
click at [440, 234] on b "6.Listens Actively" at bounding box center [437, 235] width 34 height 9
click at [448, 270] on b "Note" at bounding box center [450, 272] width 9 height 9
click at [449, 287] on span "Apply" at bounding box center [445, 286] width 15 height 7
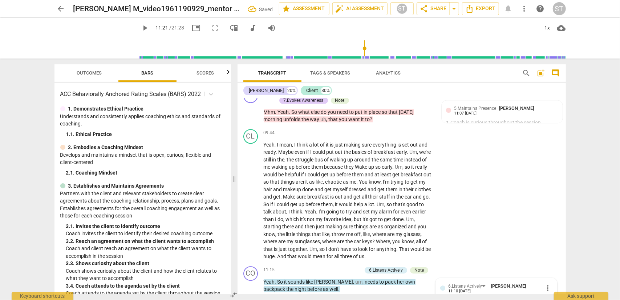
scroll to position [1446, 0]
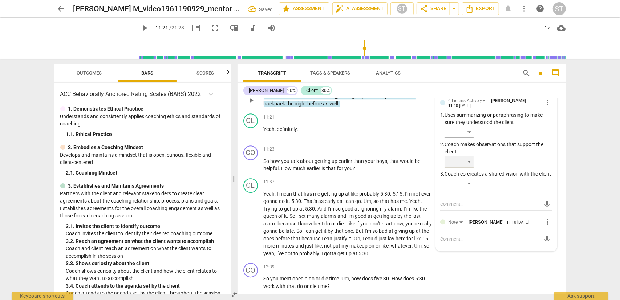
click at [471, 156] on div "​" at bounding box center [459, 162] width 29 height 12
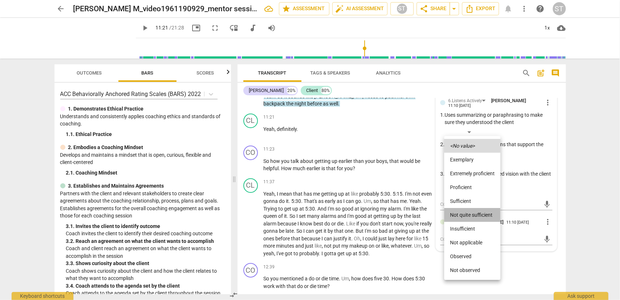
click at [459, 215] on li "Not quite sufficient" at bounding box center [472, 215] width 56 height 14
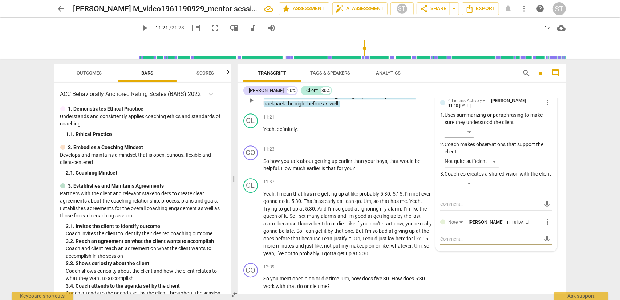
click at [454, 235] on textarea at bounding box center [490, 238] width 101 height 7
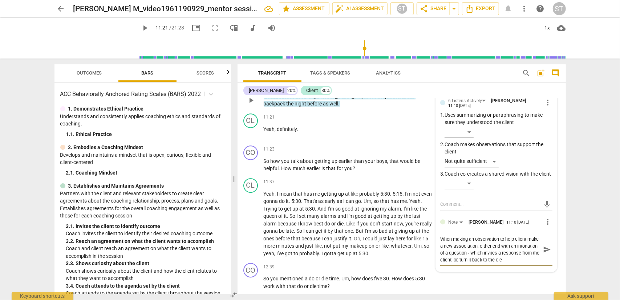
scroll to position [6, 0]
click at [546, 245] on span "send" at bounding box center [547, 249] width 8 height 8
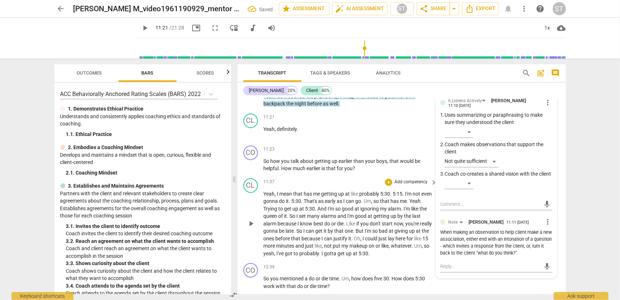
scroll to position [1337, 0]
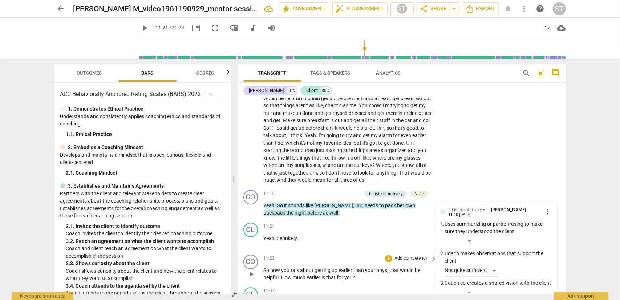
click at [411, 255] on p "Add competency" at bounding box center [411, 258] width 35 height 7
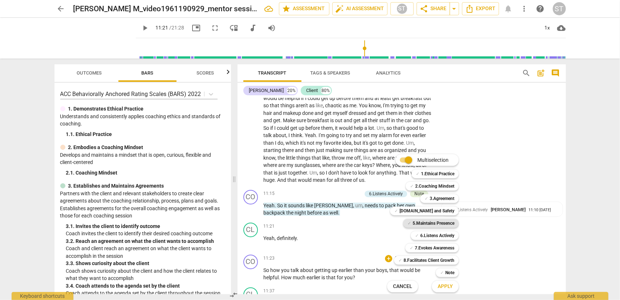
click at [431, 221] on b "5.Maintains Presence" at bounding box center [434, 223] width 42 height 9
click at [433, 237] on b "6.Listens Actively" at bounding box center [437, 235] width 34 height 9
click at [435, 249] on b "7.Evokes Awareness" at bounding box center [435, 247] width 40 height 9
click at [453, 288] on button "Apply" at bounding box center [445, 286] width 27 height 13
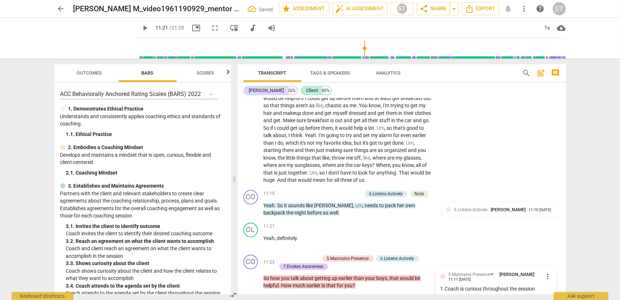
scroll to position [1503, 0]
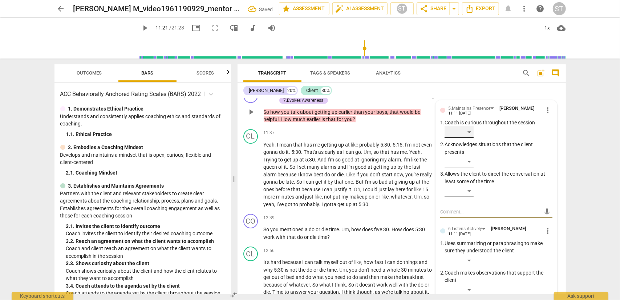
click at [469, 126] on div "​" at bounding box center [459, 132] width 29 height 12
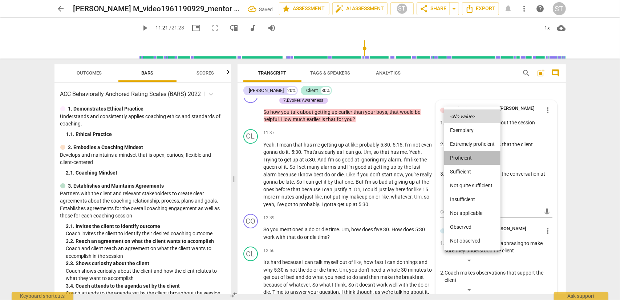
click at [467, 161] on li "Proficient" at bounding box center [472, 158] width 56 height 14
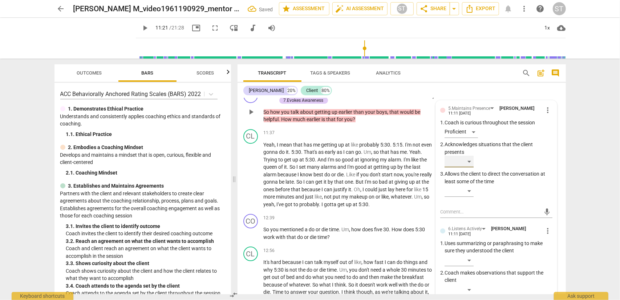
click at [468, 156] on div "​" at bounding box center [459, 162] width 29 height 12
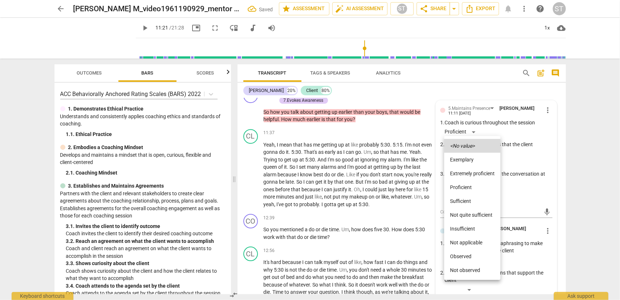
click at [464, 188] on li "Proficient" at bounding box center [472, 187] width 56 height 14
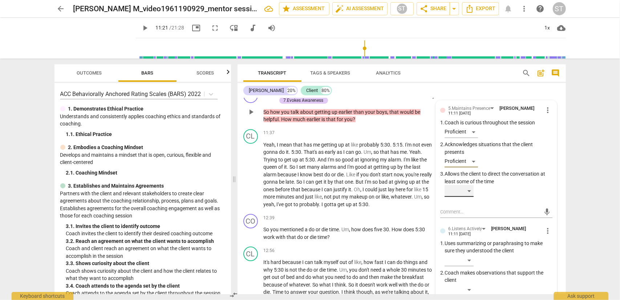
click at [467, 185] on div "​" at bounding box center [459, 191] width 29 height 12
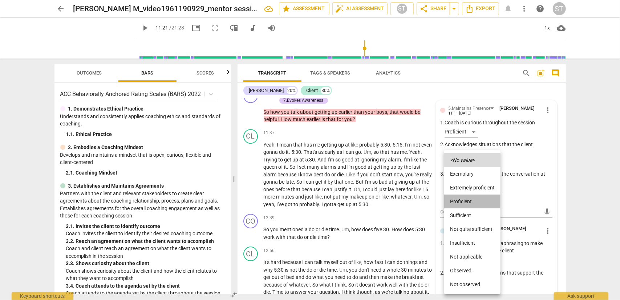
click at [468, 205] on li "Proficient" at bounding box center [472, 201] width 56 height 14
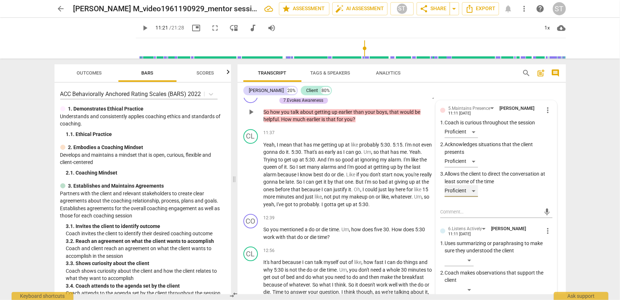
scroll to position [1539, 0]
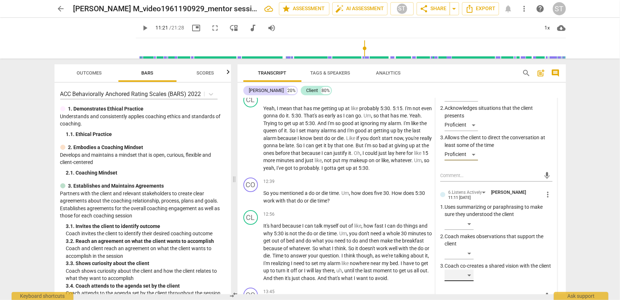
click at [468, 269] on div "​" at bounding box center [459, 275] width 29 height 12
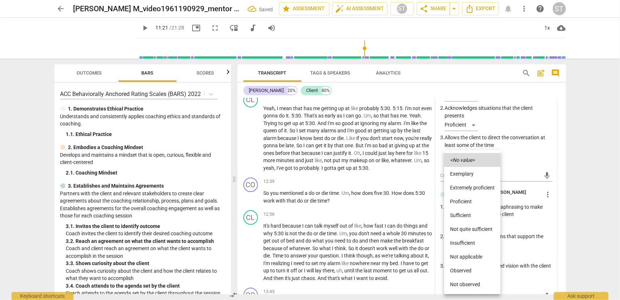
click at [470, 200] on li "Proficient" at bounding box center [472, 201] width 56 height 14
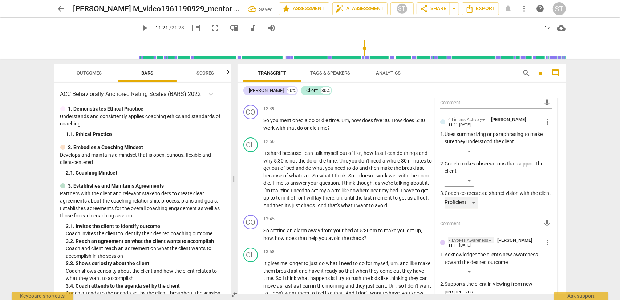
scroll to position [1648, 0]
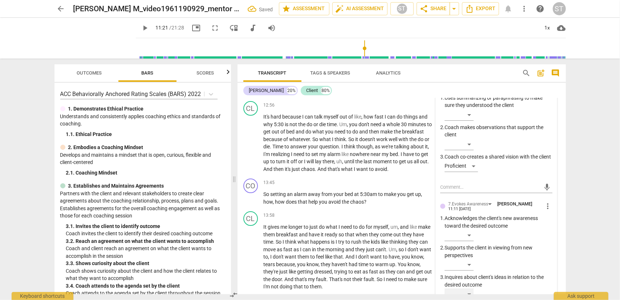
click at [469, 288] on div "​" at bounding box center [459, 294] width 29 height 12
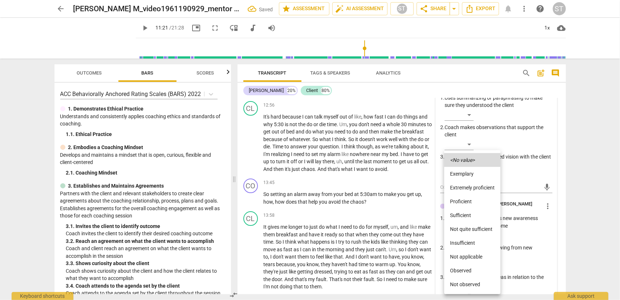
click at [474, 202] on li "Proficient" at bounding box center [472, 201] width 56 height 14
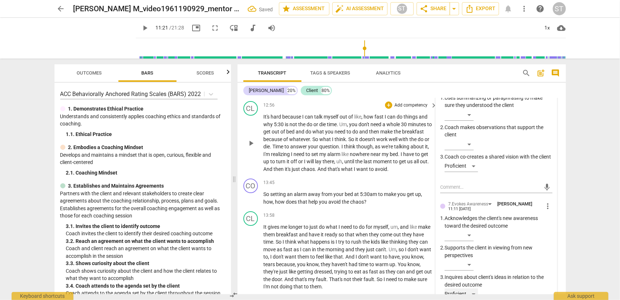
scroll to position [1503, 0]
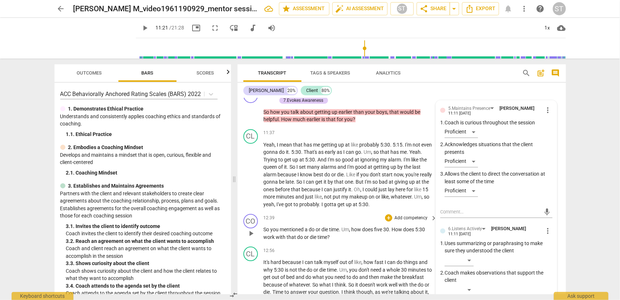
click at [414, 215] on p "Add competency" at bounding box center [411, 218] width 35 height 7
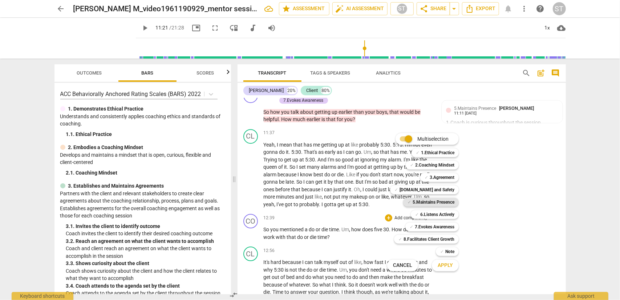
click at [415, 201] on b "5.Maintains Presence" at bounding box center [434, 202] width 42 height 9
click at [425, 225] on b "7.Evokes Awareness" at bounding box center [435, 226] width 40 height 9
click at [445, 267] on span "Apply" at bounding box center [445, 265] width 15 height 7
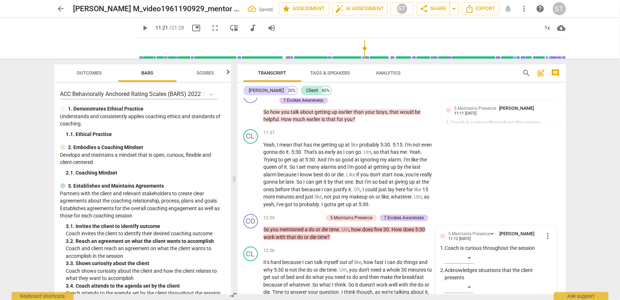
scroll to position [1628, 0]
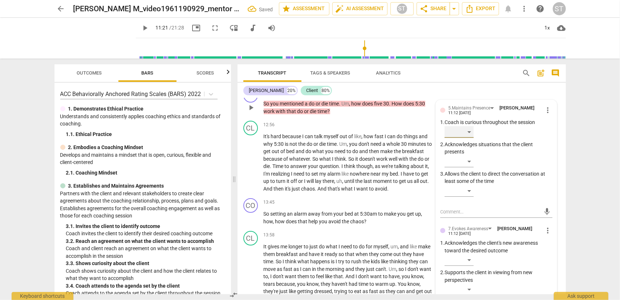
click at [465, 126] on div "​" at bounding box center [459, 132] width 29 height 12
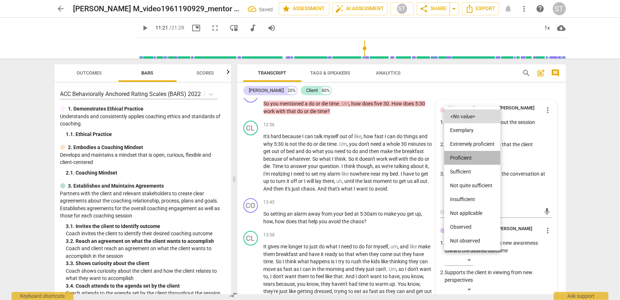
click at [462, 159] on li "Proficient" at bounding box center [472, 158] width 56 height 14
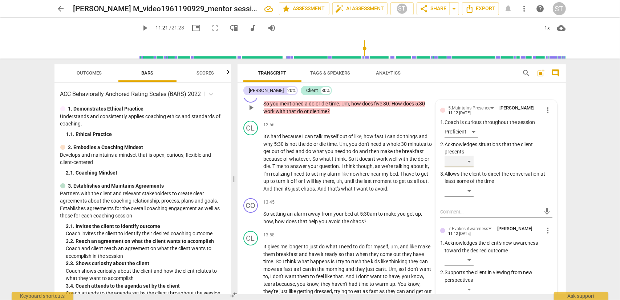
click at [464, 156] on div "​" at bounding box center [459, 162] width 29 height 12
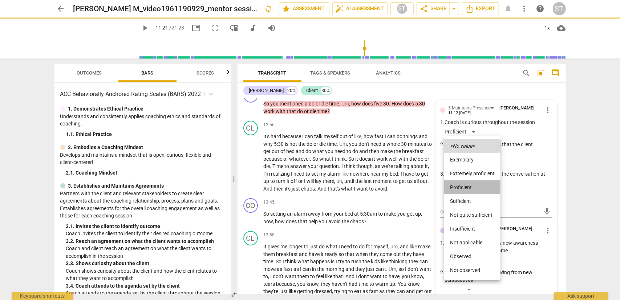
click at [464, 186] on li "Proficient" at bounding box center [472, 187] width 56 height 14
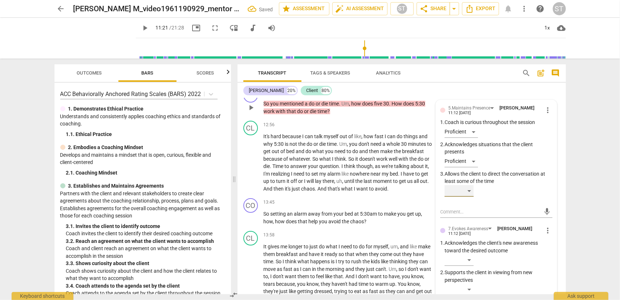
click at [468, 185] on div "​" at bounding box center [459, 191] width 29 height 12
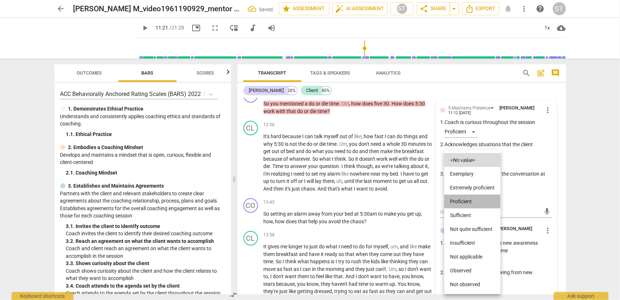
click at [468, 199] on li "Proficient" at bounding box center [472, 201] width 56 height 14
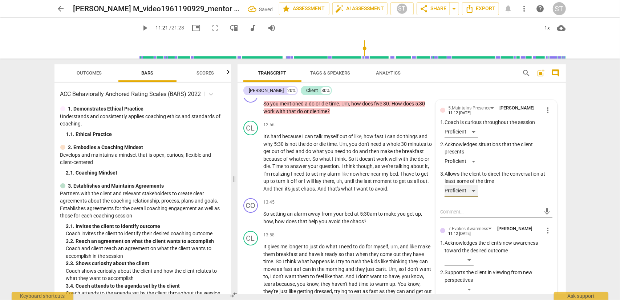
scroll to position [1665, 0]
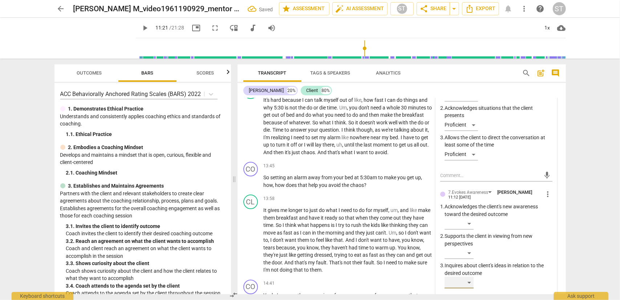
click at [469, 277] on div "​" at bounding box center [459, 283] width 29 height 12
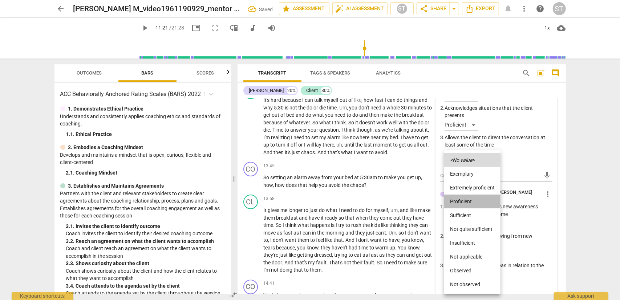
click at [462, 201] on li "Proficient" at bounding box center [472, 201] width 56 height 14
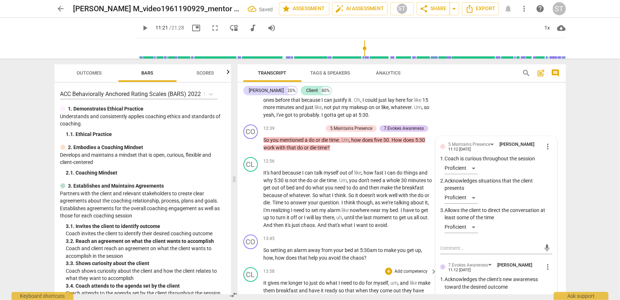
scroll to position [1556, 0]
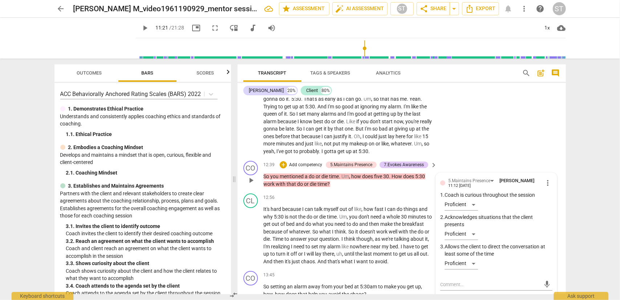
click at [316, 162] on p "Add competency" at bounding box center [306, 165] width 35 height 7
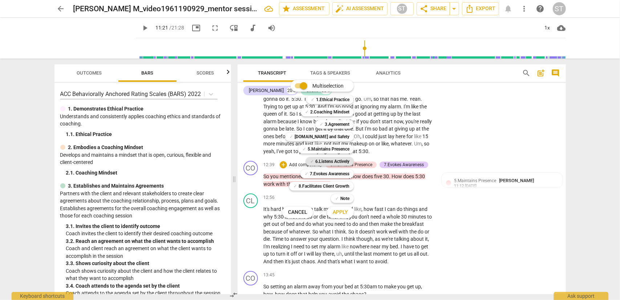
click at [318, 161] on b "6.Listens Actively" at bounding box center [332, 161] width 34 height 9
click at [337, 216] on span "Apply" at bounding box center [340, 212] width 15 height 7
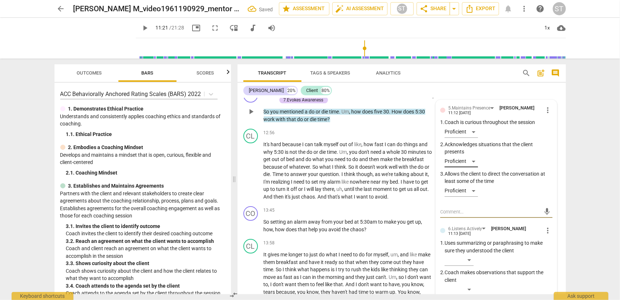
scroll to position [1665, 0]
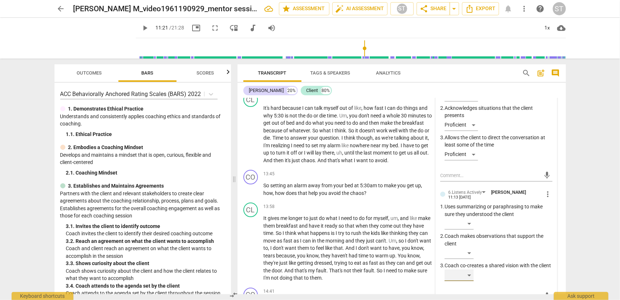
click at [470, 269] on div "​" at bounding box center [459, 275] width 29 height 12
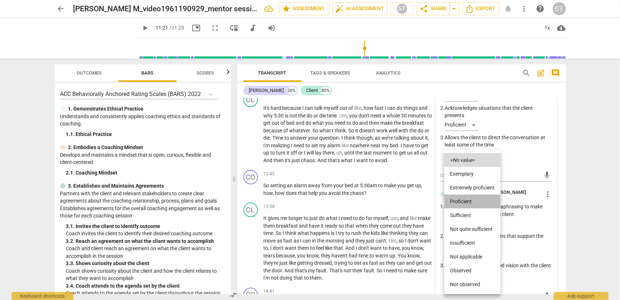
click at [471, 206] on li "Proficient" at bounding box center [472, 201] width 56 height 14
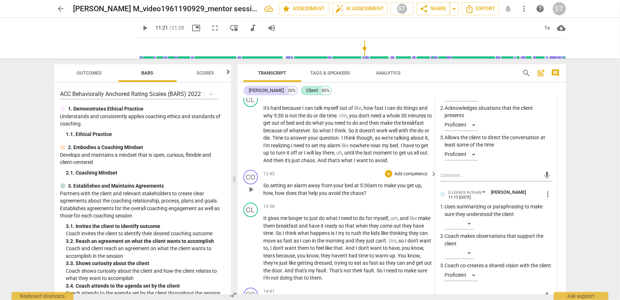
click at [405, 171] on p "Add competency" at bounding box center [411, 174] width 35 height 7
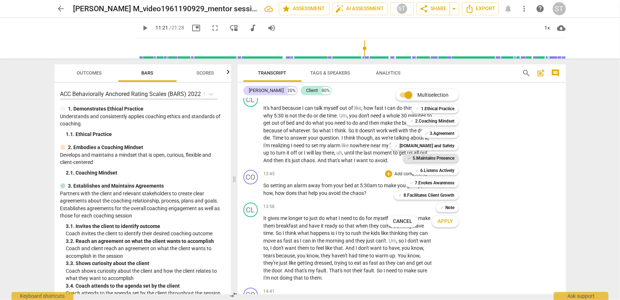
click at [434, 156] on b "5.Maintains Presence" at bounding box center [434, 158] width 42 height 9
click at [439, 170] on b "6.Listens Actively" at bounding box center [437, 170] width 34 height 9
click at [441, 183] on b "7.Evokes Awareness" at bounding box center [435, 182] width 40 height 9
click at [450, 220] on span "Apply" at bounding box center [445, 221] width 15 height 7
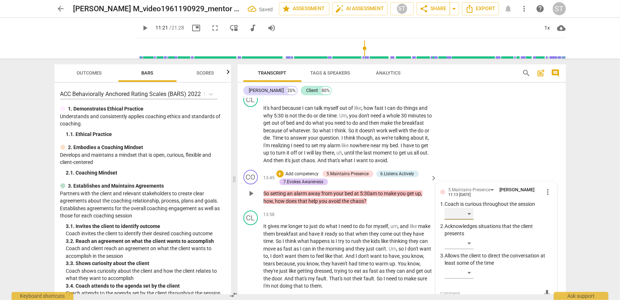
click at [470, 208] on div "​" at bounding box center [459, 214] width 29 height 12
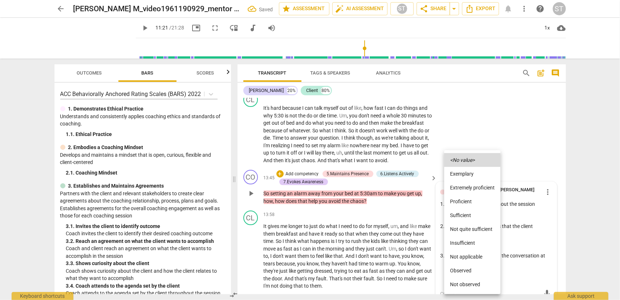
click at [470, 199] on li "Proficient" at bounding box center [472, 201] width 56 height 14
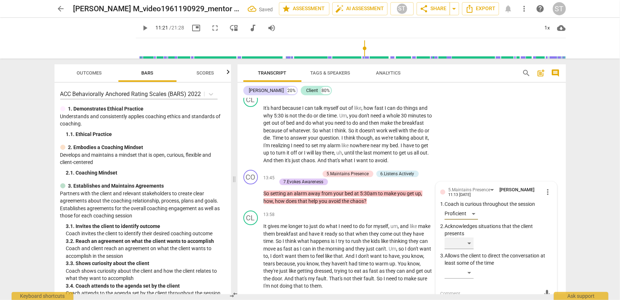
click at [470, 237] on div "​" at bounding box center [459, 243] width 29 height 12
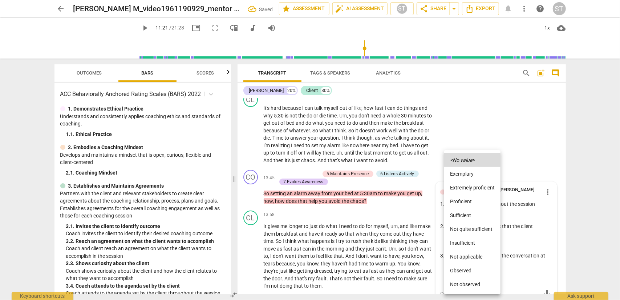
click at [471, 198] on li "Proficient" at bounding box center [472, 201] width 56 height 14
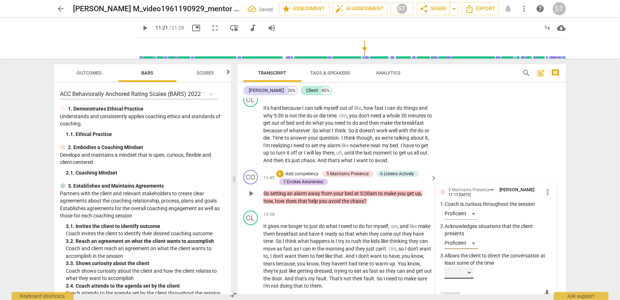
click at [468, 267] on div "​" at bounding box center [459, 273] width 29 height 12
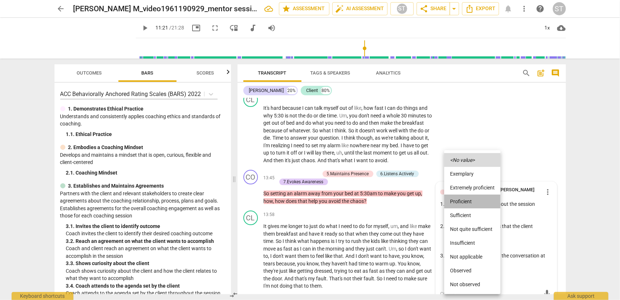
click at [467, 203] on li "Proficient" at bounding box center [472, 201] width 56 height 14
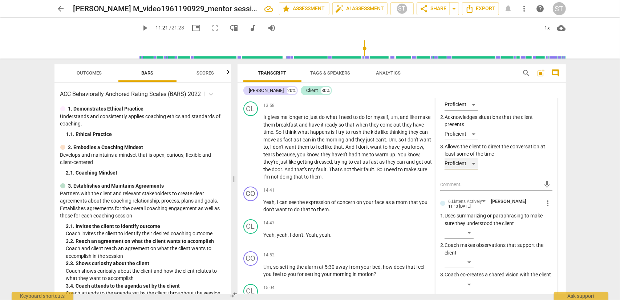
scroll to position [1810, 0]
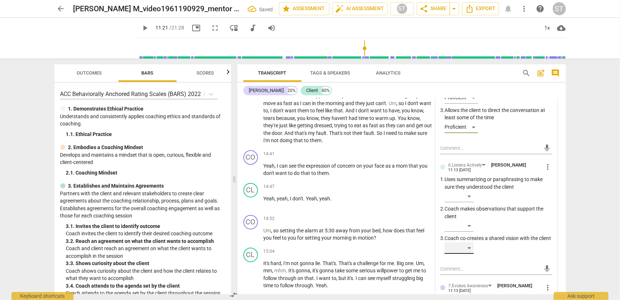
click at [468, 242] on div "​" at bounding box center [459, 248] width 29 height 12
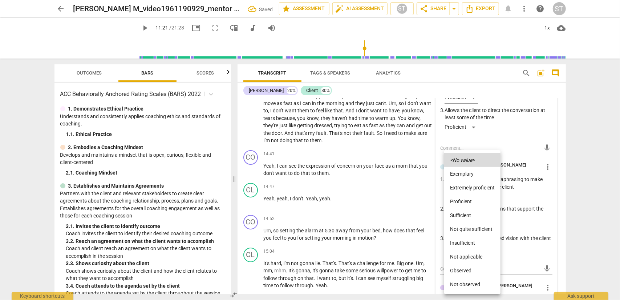
click at [467, 197] on li "Proficient" at bounding box center [472, 201] width 56 height 14
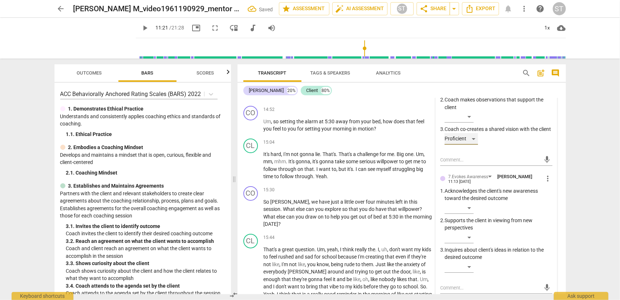
scroll to position [1956, 0]
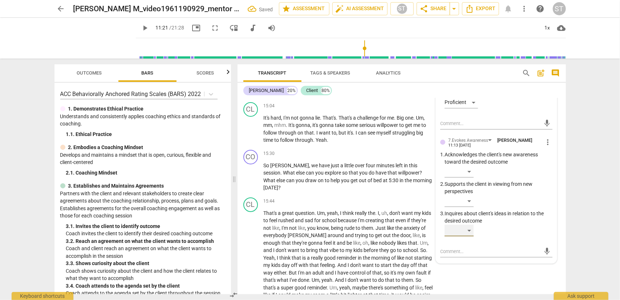
click at [469, 225] on div "​" at bounding box center [459, 231] width 29 height 12
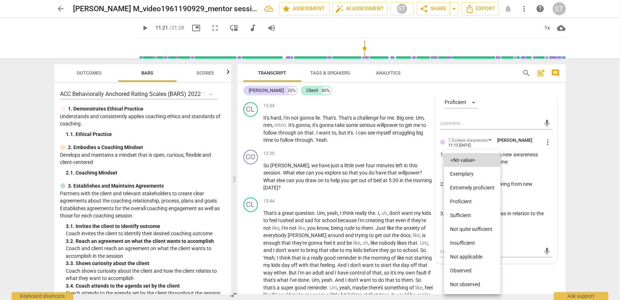
click at [528, 219] on div at bounding box center [310, 150] width 620 height 300
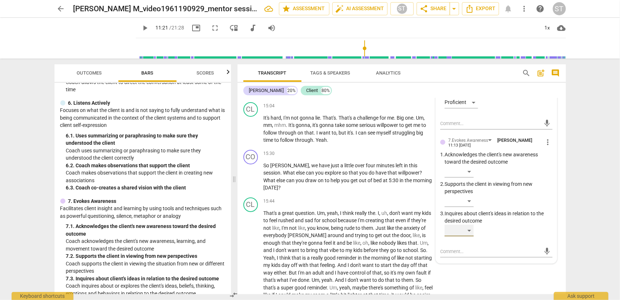
scroll to position [436, 0]
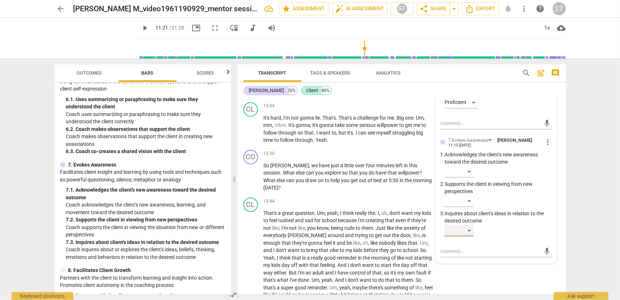
click at [473, 225] on div "​" at bounding box center [459, 231] width 29 height 12
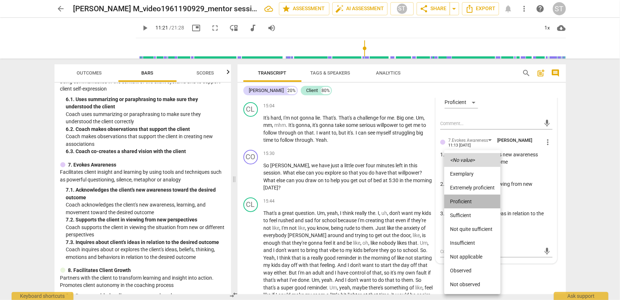
click at [470, 206] on li "Proficient" at bounding box center [472, 201] width 56 height 14
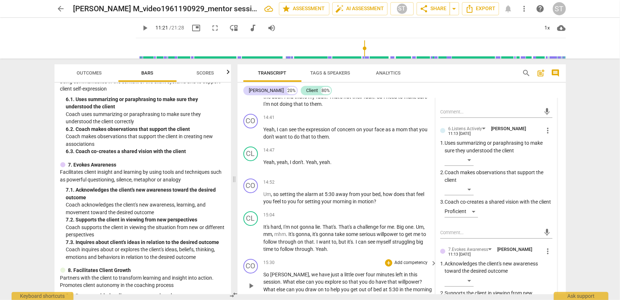
scroll to position [1810, 0]
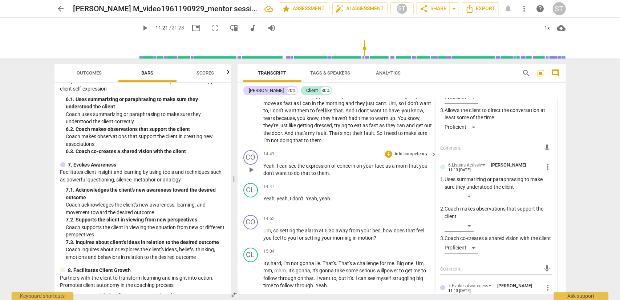
click at [405, 151] on p "Add competency" at bounding box center [411, 154] width 35 height 7
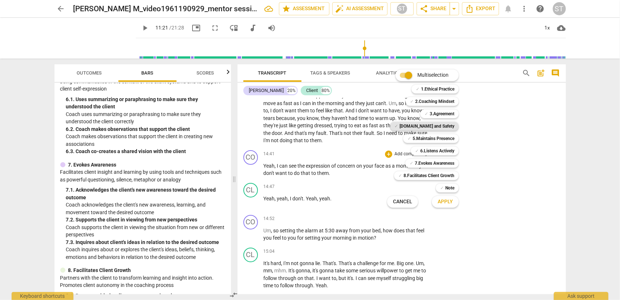
click at [439, 130] on b "[DOMAIN_NAME] and Safety" at bounding box center [427, 126] width 55 height 9
click at [442, 202] on span "Apply" at bounding box center [445, 201] width 15 height 7
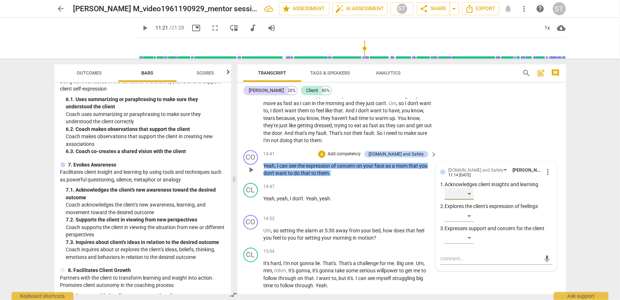
click at [466, 188] on div "​" at bounding box center [459, 194] width 29 height 12
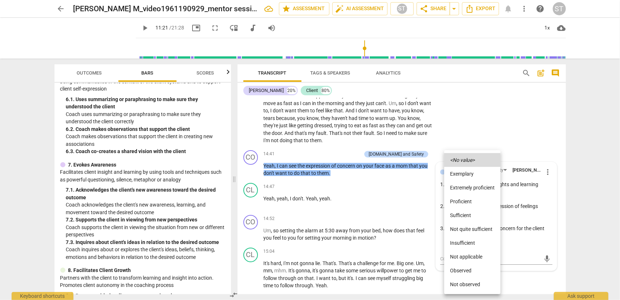
drag, startPoint x: 466, startPoint y: 182, endPoint x: 463, endPoint y: 201, distance: 18.8
click at [463, 201] on li "Proficient" at bounding box center [472, 201] width 56 height 14
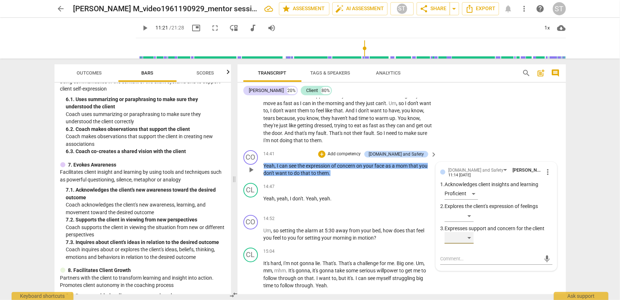
click at [469, 232] on div "​" at bounding box center [459, 238] width 29 height 12
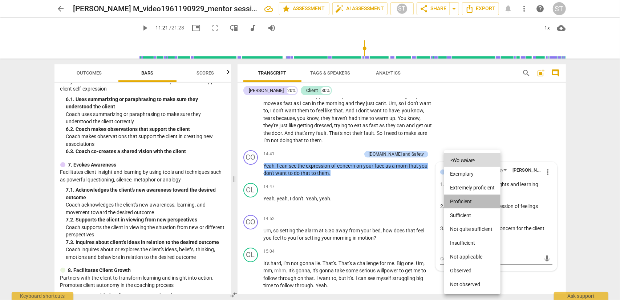
click at [468, 205] on li "Proficient" at bounding box center [472, 201] width 56 height 14
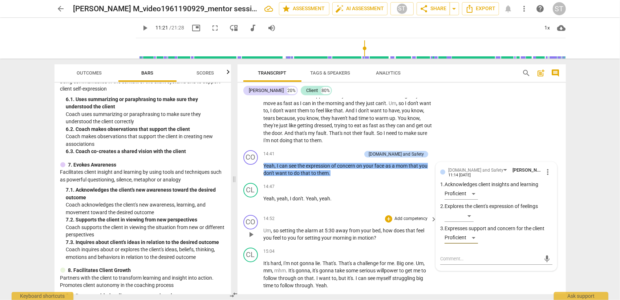
click at [398, 216] on p "Add competency" at bounding box center [411, 219] width 35 height 7
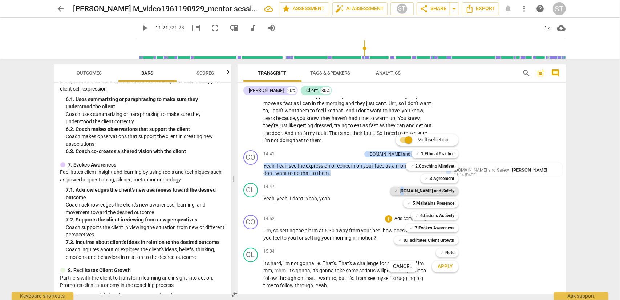
click at [422, 194] on b "[DOMAIN_NAME] and Safety" at bounding box center [427, 190] width 55 height 9
click at [423, 204] on b "5.Maintains Presence" at bounding box center [434, 203] width 42 height 9
click at [431, 228] on b "7.Evokes Awareness" at bounding box center [435, 228] width 40 height 9
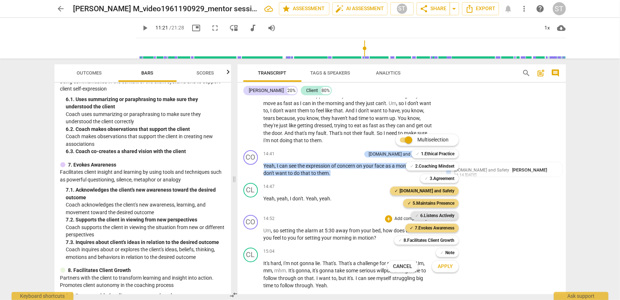
click at [446, 219] on b "6.Listens Actively" at bounding box center [437, 215] width 34 height 9
click at [446, 265] on span "Apply" at bounding box center [445, 266] width 15 height 7
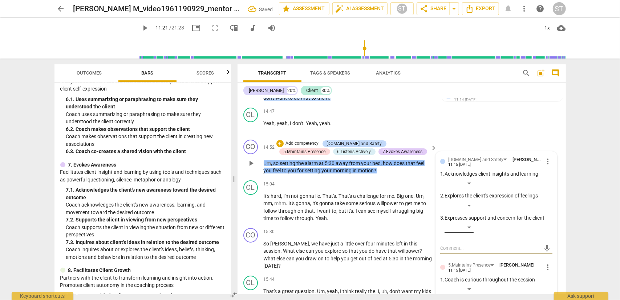
scroll to position [1849, 0]
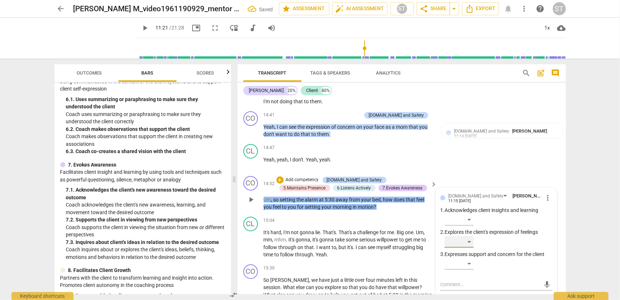
click at [467, 236] on div "​" at bounding box center [459, 242] width 29 height 12
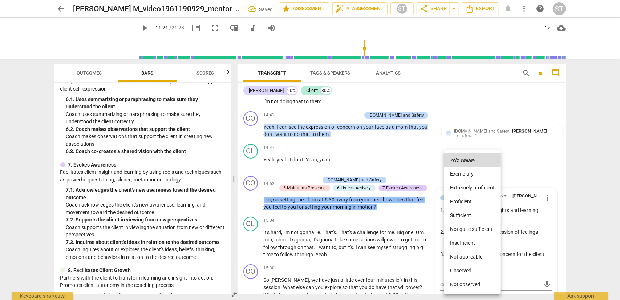
click at [469, 204] on li "Proficient" at bounding box center [472, 201] width 56 height 14
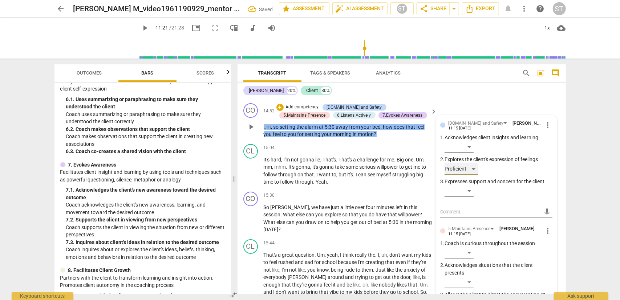
scroll to position [1958, 0]
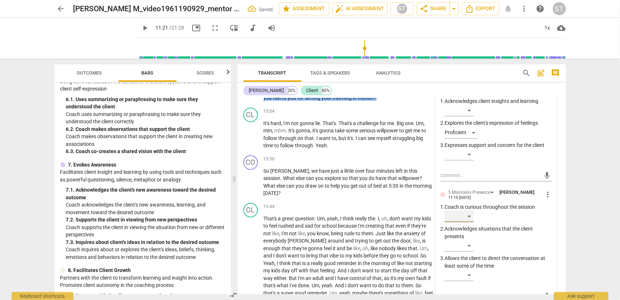
click at [469, 210] on div "​" at bounding box center [459, 216] width 29 height 12
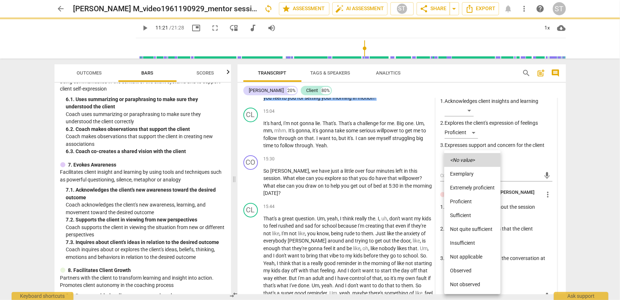
click at [469, 204] on li "Proficient" at bounding box center [472, 201] width 56 height 14
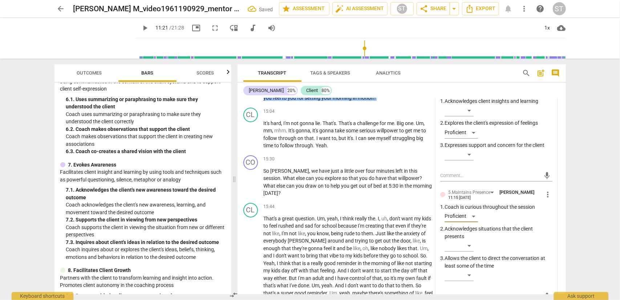
click at [468, 225] on p "Acknowledges situations that the client presents" at bounding box center [499, 232] width 108 height 15
click at [466, 240] on div "​" at bounding box center [459, 246] width 29 height 12
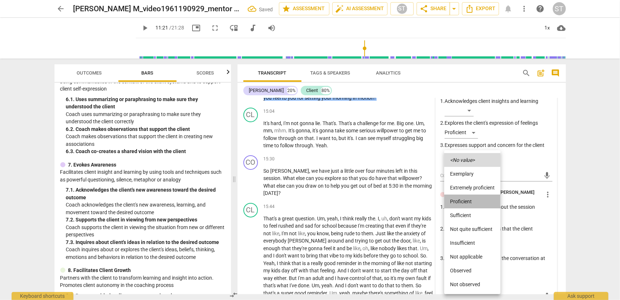
click at [462, 204] on li "Proficient" at bounding box center [472, 201] width 56 height 14
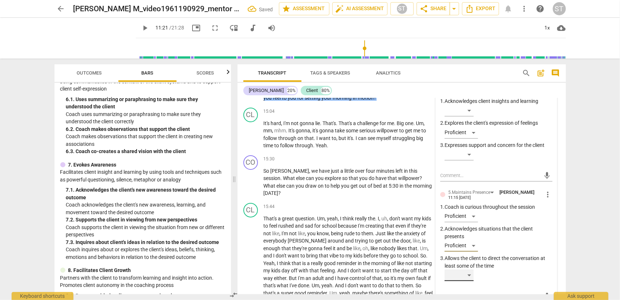
click at [464, 269] on div "​" at bounding box center [459, 275] width 29 height 12
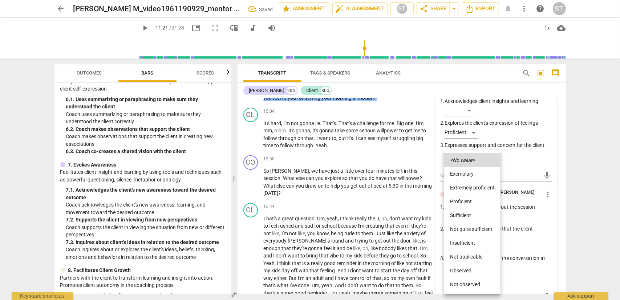
click at [462, 204] on li "Proficient" at bounding box center [472, 201] width 56 height 14
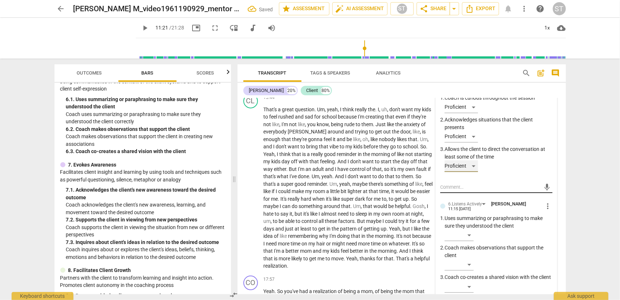
scroll to position [2103, 0]
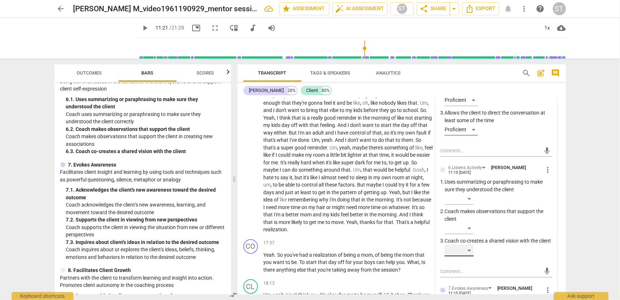
click at [465, 245] on div "​" at bounding box center [459, 251] width 29 height 12
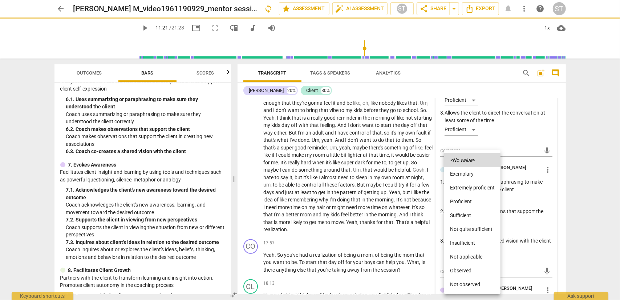
click at [465, 199] on li "Proficient" at bounding box center [472, 201] width 56 height 14
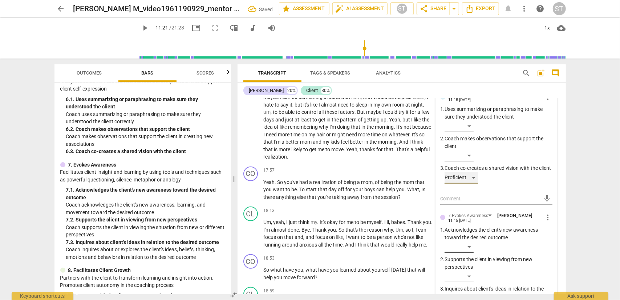
scroll to position [2212, 0]
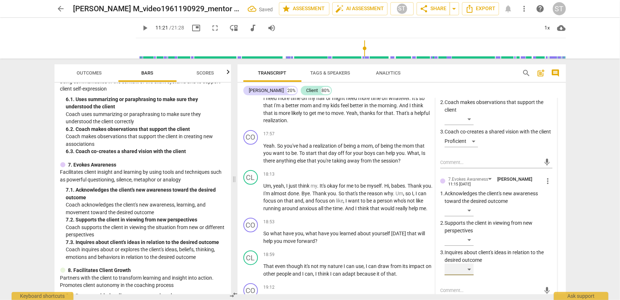
click at [469, 263] on div "​" at bounding box center [459, 269] width 29 height 12
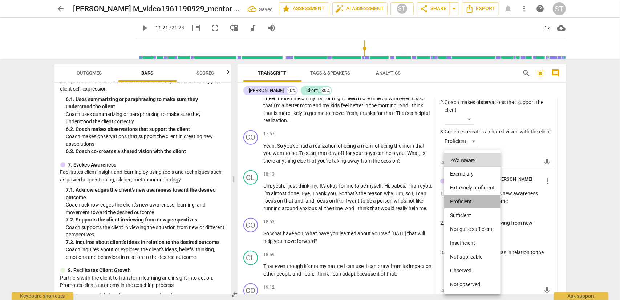
click at [469, 201] on li "Proficient" at bounding box center [472, 201] width 56 height 14
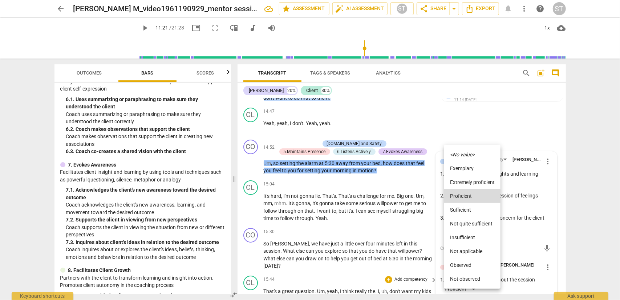
scroll to position [2278, 0]
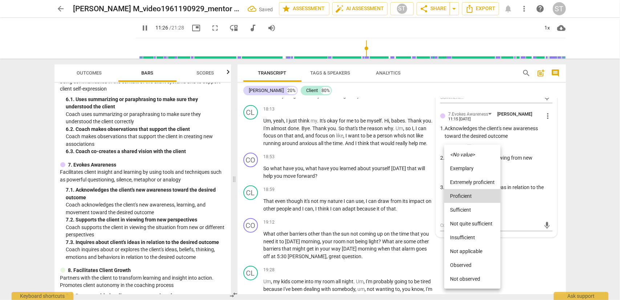
click at [136, 30] on div at bounding box center [310, 150] width 620 height 300
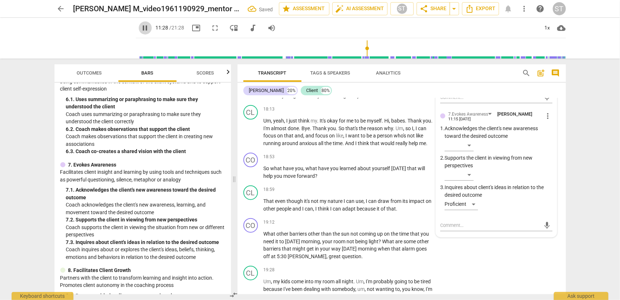
click at [141, 29] on span "pause" at bounding box center [145, 28] width 9 height 9
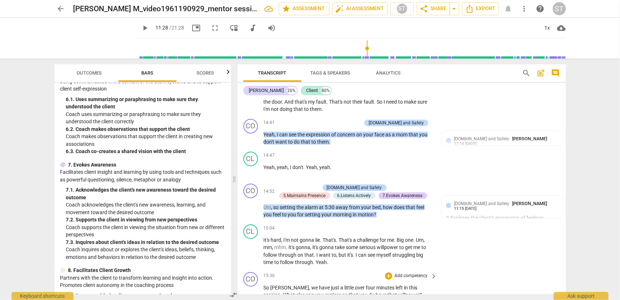
scroll to position [1878, 0]
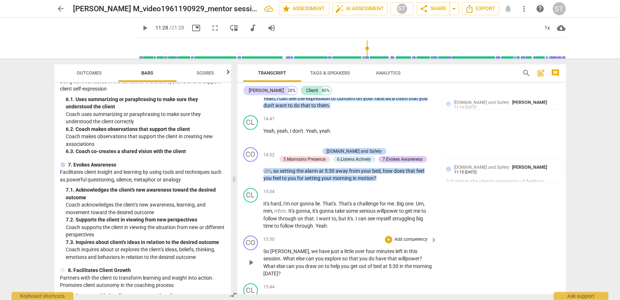
click at [395, 236] on p "Add competency" at bounding box center [411, 239] width 35 height 7
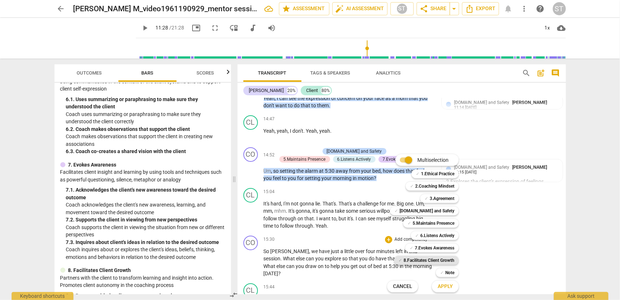
click at [447, 259] on b "8.Facilitates Client Growth" at bounding box center [429, 260] width 51 height 9
click at [446, 284] on span "Apply" at bounding box center [445, 286] width 15 height 7
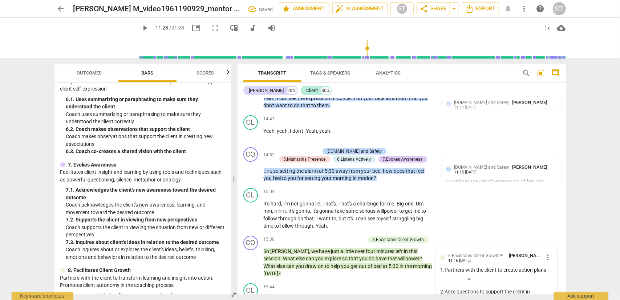
scroll to position [2018, 0]
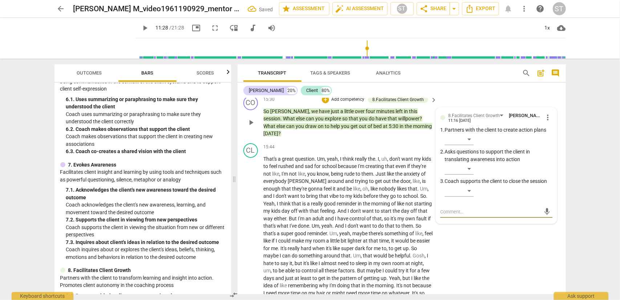
click at [467, 185] on div "​" at bounding box center [499, 192] width 108 height 15
click at [468, 185] on div "​" at bounding box center [459, 191] width 29 height 12
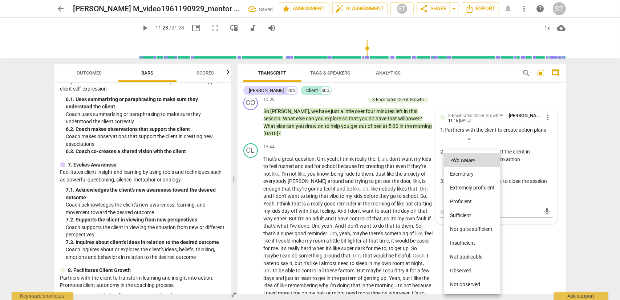
click at [464, 199] on li "Proficient" at bounding box center [472, 201] width 56 height 14
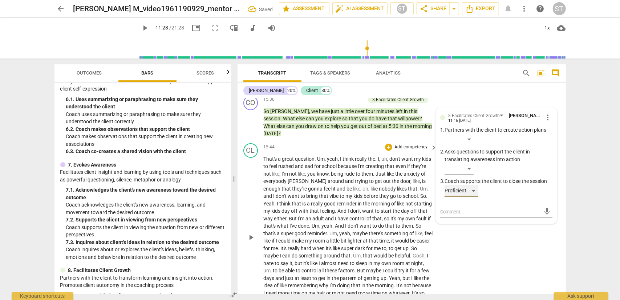
scroll to position [1945, 0]
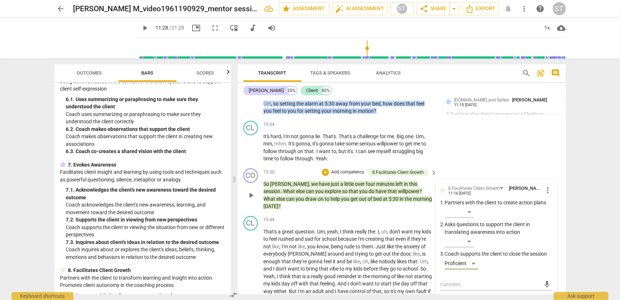
click at [347, 169] on p "Add competency" at bounding box center [348, 172] width 35 height 7
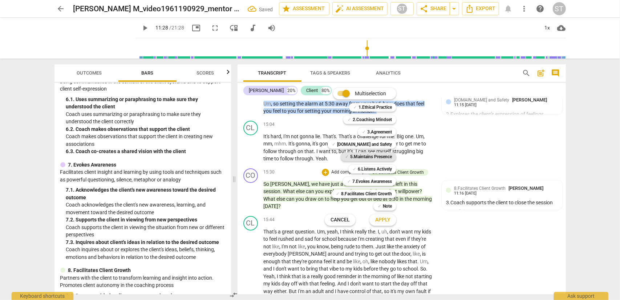
click at [361, 152] on b "5.Maintains Presence" at bounding box center [371, 156] width 42 height 9
drag, startPoint x: 366, startPoint y: 181, endPoint x: 367, endPoint y: 188, distance: 6.3
click at [366, 182] on b "7.Evokes Awareness" at bounding box center [373, 181] width 40 height 9
click at [375, 223] on span "Apply" at bounding box center [382, 219] width 15 height 7
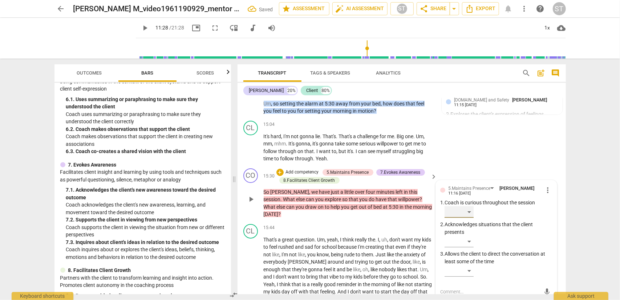
click at [472, 206] on div "​" at bounding box center [459, 212] width 29 height 12
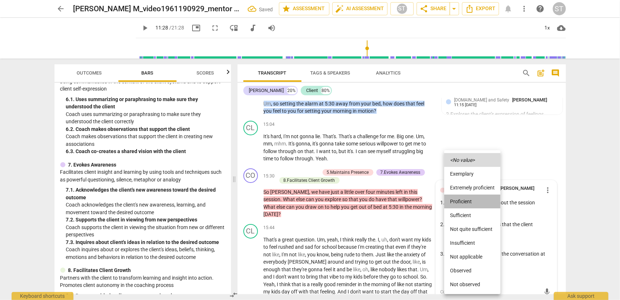
click at [467, 205] on li "Proficient" at bounding box center [472, 201] width 56 height 14
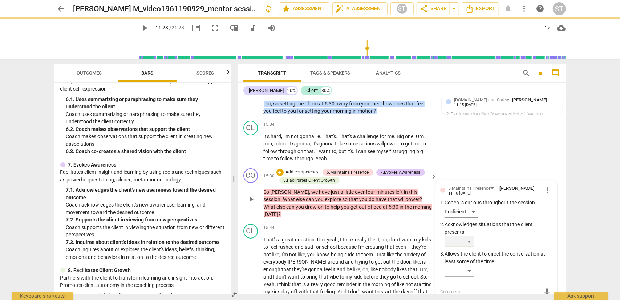
click at [465, 235] on div "​" at bounding box center [459, 241] width 29 height 12
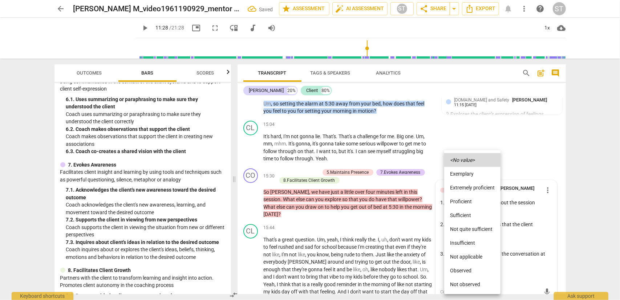
click at [467, 198] on li "Proficient" at bounding box center [472, 201] width 56 height 14
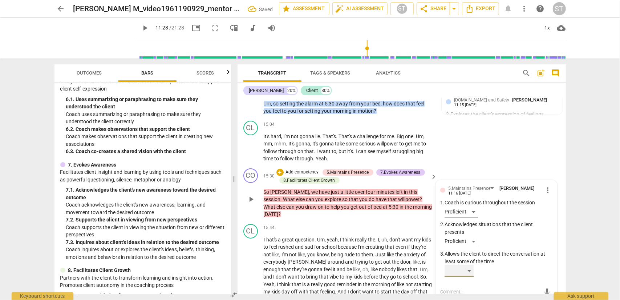
click at [467, 265] on div "​" at bounding box center [459, 271] width 29 height 12
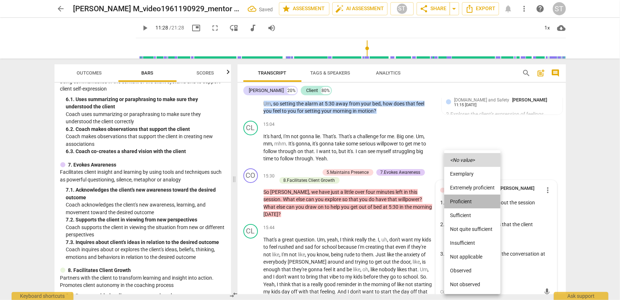
click at [464, 203] on li "Proficient" at bounding box center [472, 201] width 56 height 14
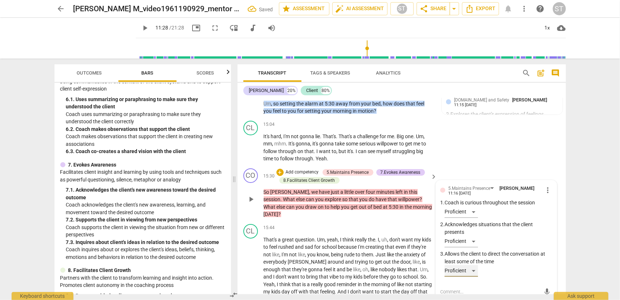
scroll to position [2054, 0]
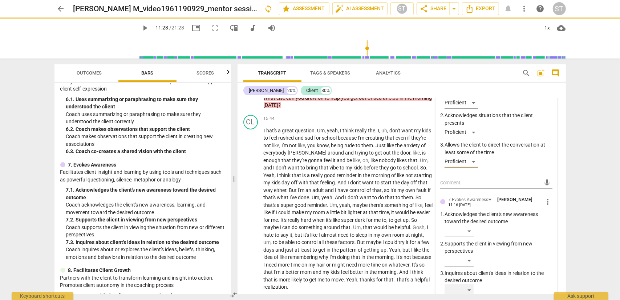
click at [466, 284] on div "​" at bounding box center [459, 290] width 29 height 12
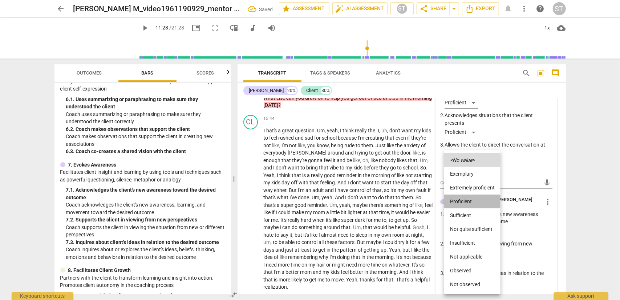
click at [469, 203] on li "Proficient" at bounding box center [472, 201] width 56 height 14
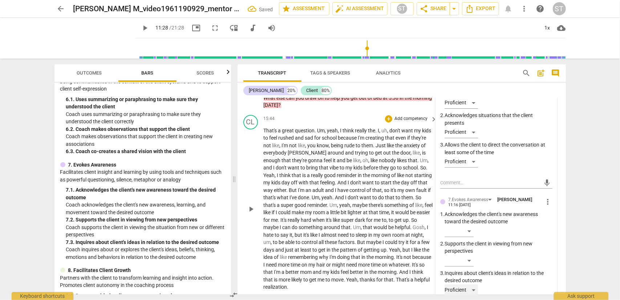
scroll to position [2090, 0]
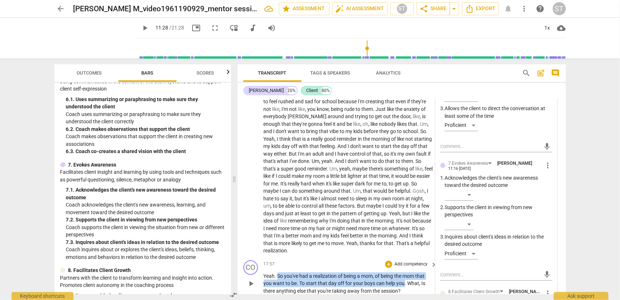
drag, startPoint x: 278, startPoint y: 251, endPoint x: 405, endPoint y: 258, distance: 127.0
click at [405, 272] on p "Yeah . So you've had a realization of being a mom , of being the mom that you w…" at bounding box center [349, 283] width 170 height 23
click at [409, 250] on div "+" at bounding box center [410, 250] width 7 height 7
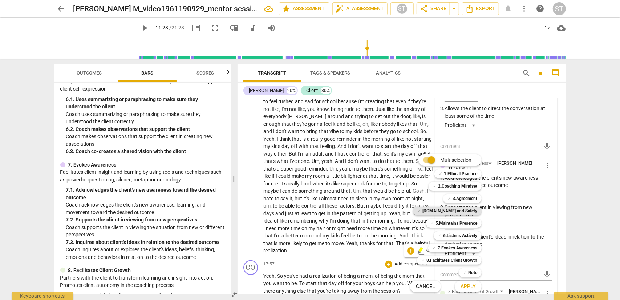
click at [463, 212] on b "[DOMAIN_NAME] and Safety" at bounding box center [450, 210] width 55 height 9
click at [464, 286] on span "Apply" at bounding box center [468, 286] width 15 height 7
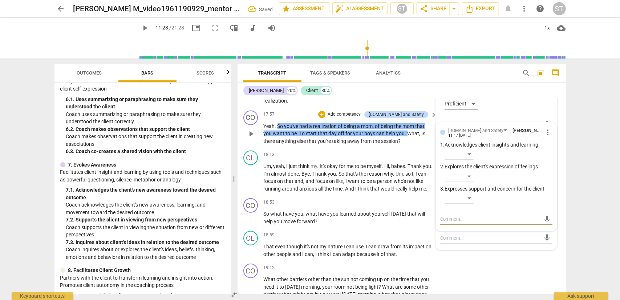
scroll to position [2167, 0]
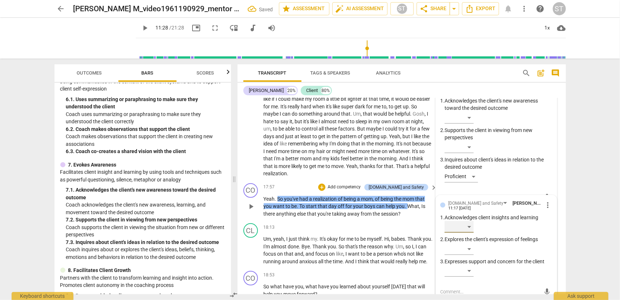
click at [470, 221] on div "​" at bounding box center [459, 227] width 29 height 12
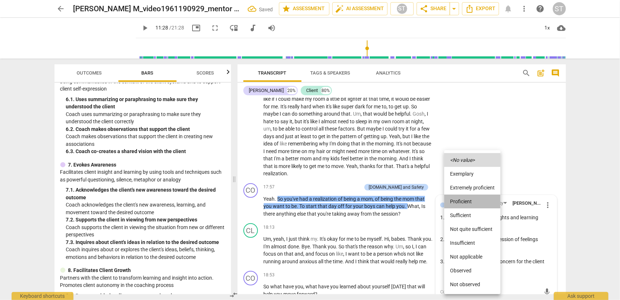
click at [470, 202] on li "Proficient" at bounding box center [472, 201] width 56 height 14
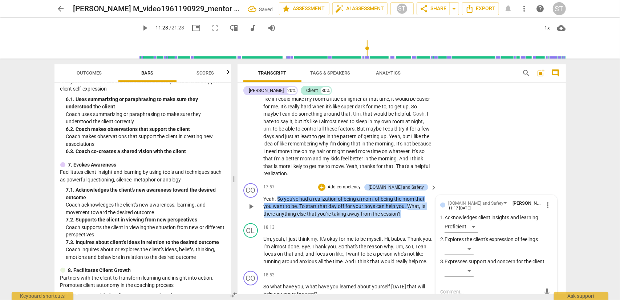
drag, startPoint x: 408, startPoint y: 184, endPoint x: 408, endPoint y: 194, distance: 10.2
click at [408, 195] on p "Yeah . So you've had a realization of being a mom , of being the mom that you w…" at bounding box center [349, 206] width 170 height 23
click at [409, 184] on div "+" at bounding box center [407, 181] width 7 height 7
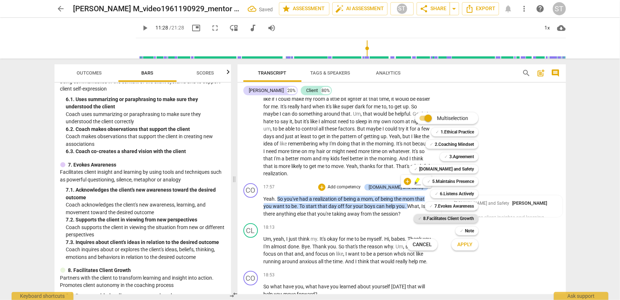
click at [450, 214] on b "8.Facilitates Client Growth" at bounding box center [448, 218] width 51 height 9
click at [465, 245] on span "Apply" at bounding box center [465, 244] width 15 height 7
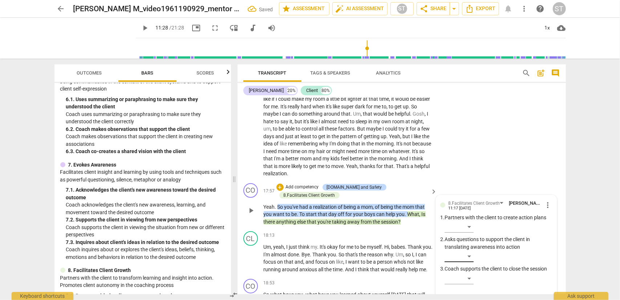
scroll to position [2204, 0]
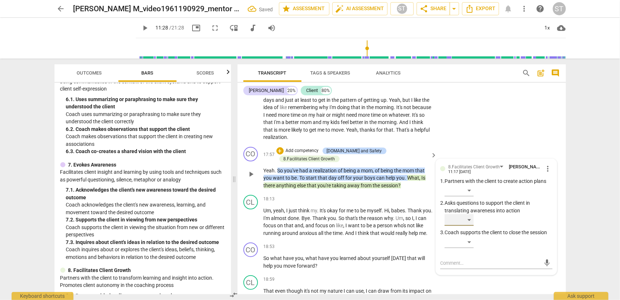
click at [472, 214] on div "​" at bounding box center [459, 220] width 29 height 12
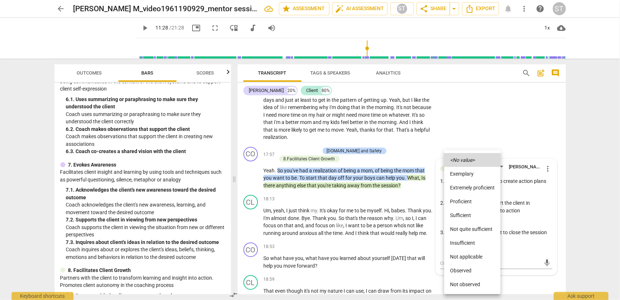
click at [467, 202] on li "Proficient" at bounding box center [472, 201] width 56 height 14
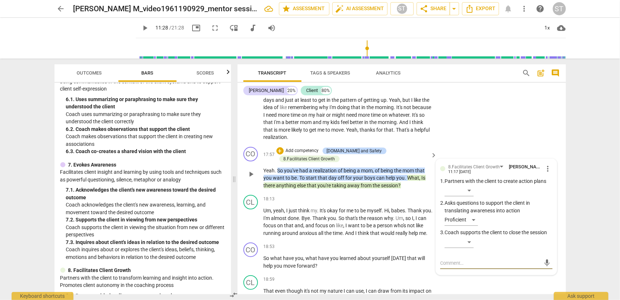
click at [452, 259] on textarea at bounding box center [490, 262] width 101 height 7
click at [406, 243] on p "Add competency" at bounding box center [411, 246] width 35 height 7
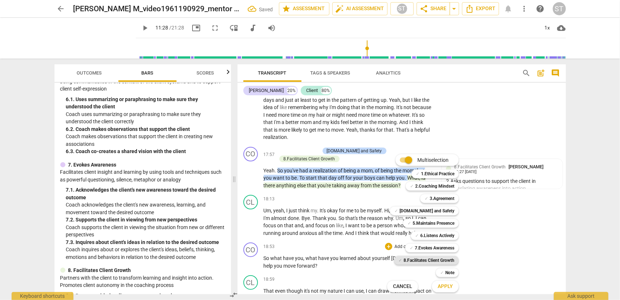
click at [444, 258] on b "8.Facilitates Client Growth" at bounding box center [429, 260] width 51 height 9
click at [453, 284] on span "Apply" at bounding box center [445, 286] width 15 height 7
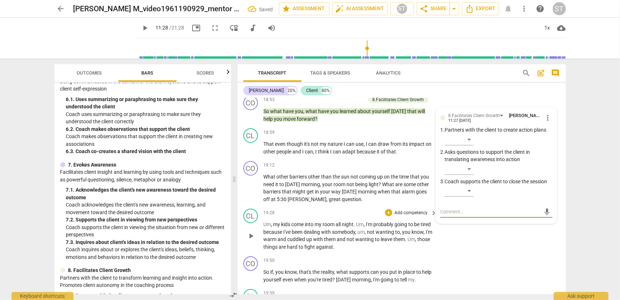
scroll to position [2314, 0]
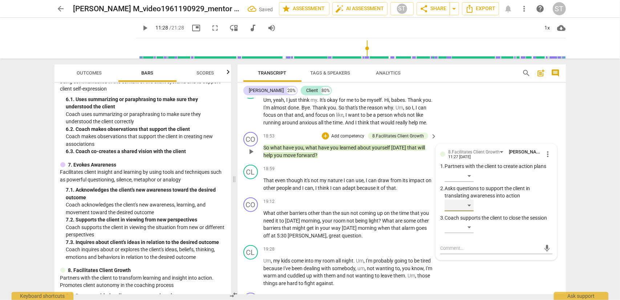
click at [470, 200] on div "​" at bounding box center [459, 206] width 29 height 12
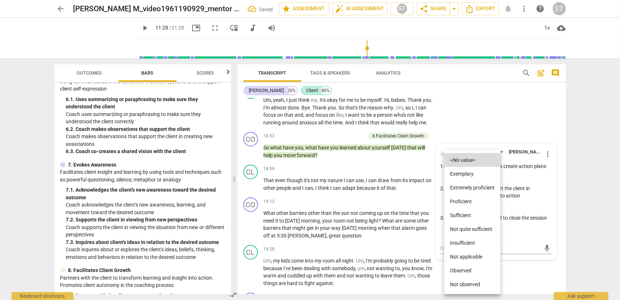
click at [465, 201] on li "Proficient" at bounding box center [472, 201] width 56 height 14
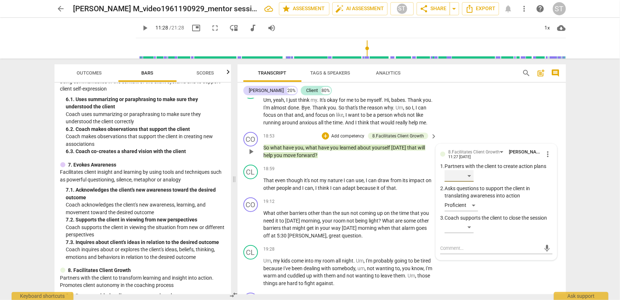
click at [472, 170] on div "​" at bounding box center [459, 176] width 29 height 12
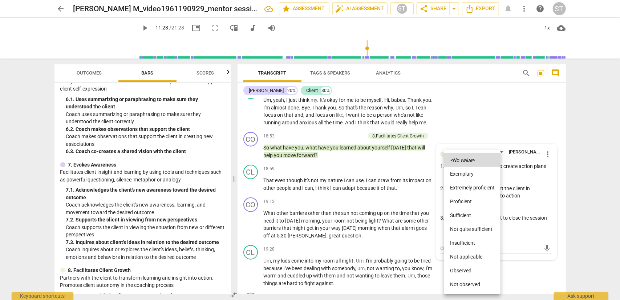
click at [468, 201] on li "Proficient" at bounding box center [472, 201] width 56 height 14
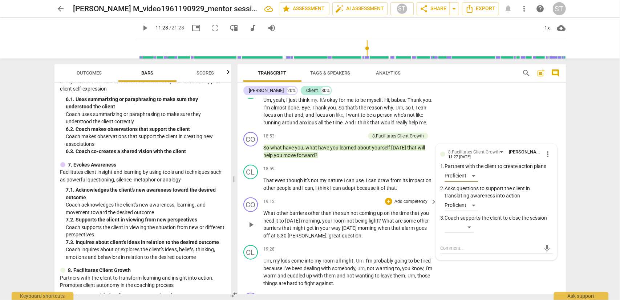
click at [329, 233] on span "," at bounding box center [328, 236] width 2 height 6
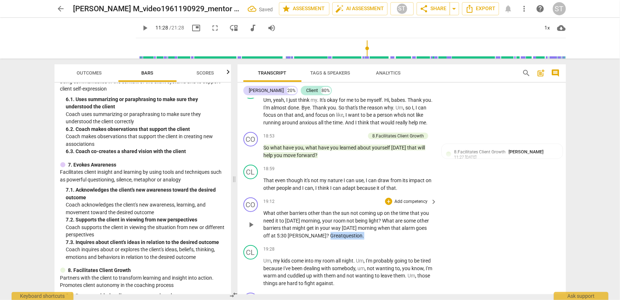
drag, startPoint x: 334, startPoint y: 220, endPoint x: 370, endPoint y: 219, distance: 35.6
click at [370, 219] on p "What other barriers other than the sun not coming up on the time that you need …" at bounding box center [349, 224] width 170 height 30
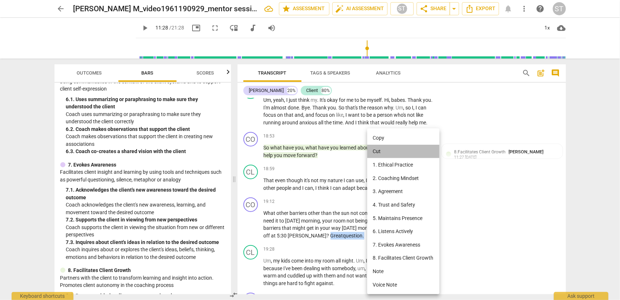
click at [386, 150] on li "Cut" at bounding box center [403, 152] width 72 height 14
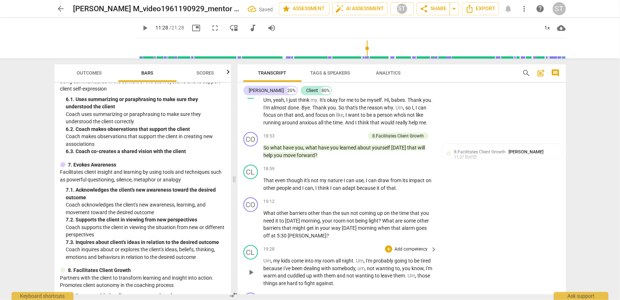
click at [264, 258] on span "Um" at bounding box center [268, 261] width 8 height 6
paste p
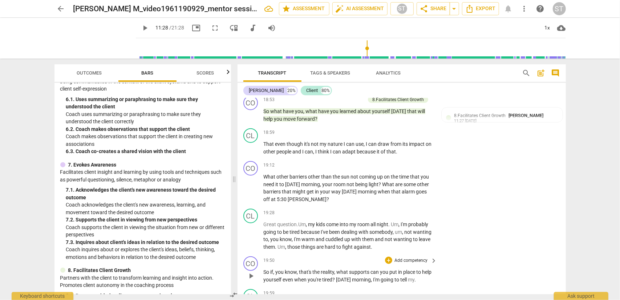
click at [374, 277] on span "," at bounding box center [372, 280] width 2 height 6
drag, startPoint x: 395, startPoint y: 263, endPoint x: 443, endPoint y: 262, distance: 48.0
click at [443, 262] on div "CO play_arrow pause 19:50 + Add competency keyboard_arrow_right So if , you kno…" at bounding box center [402, 269] width 329 height 33
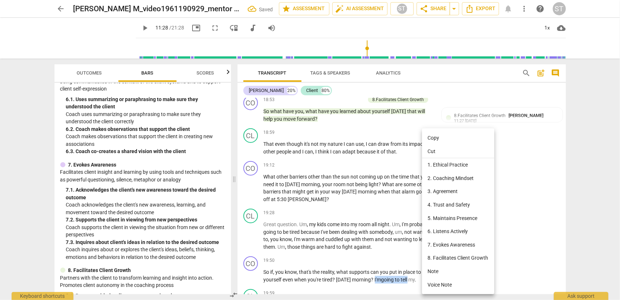
click at [446, 150] on li "Cut" at bounding box center [458, 152] width 72 height 14
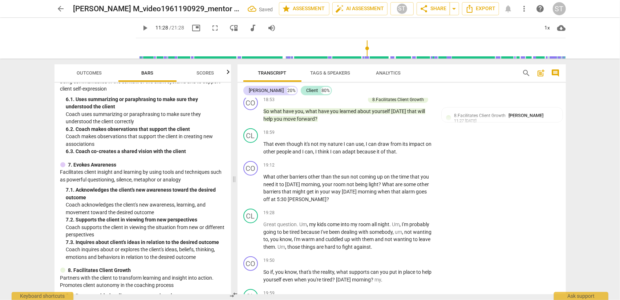
scroll to position [2423, 0]
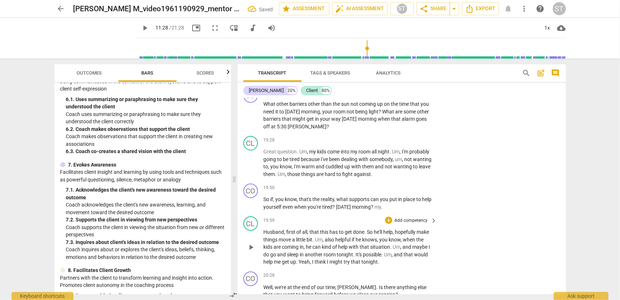
click at [264, 229] on span "Husband" at bounding box center [274, 232] width 21 height 6
paste p
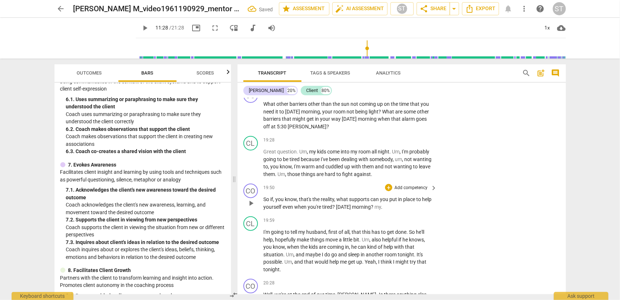
click at [405, 196] on p "So if , you know , that's the reality , what supports can you put in place to h…" at bounding box center [349, 203] width 170 height 15
click at [420, 195] on div "CO play_arrow pause 19:50 + Add competency keyboard_arrow_right So if , you kno…" at bounding box center [402, 197] width 329 height 33
drag, startPoint x: 396, startPoint y: 191, endPoint x: 415, endPoint y: 206, distance: 24.1
click at [421, 196] on p "So if , you know , that's the reality , what supports can you put in place to h…" at bounding box center [349, 203] width 170 height 15
click at [415, 185] on p "Add competency" at bounding box center [411, 188] width 35 height 7
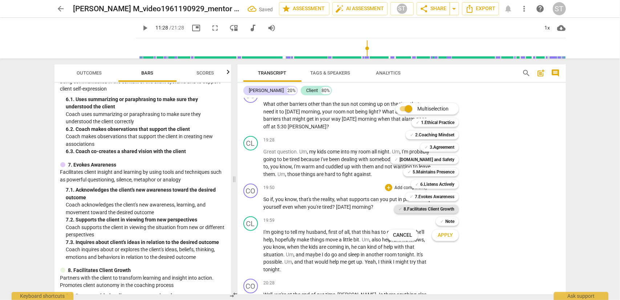
click at [440, 208] on b "8.Facilitates Client Growth" at bounding box center [429, 209] width 51 height 9
click at [441, 233] on span "Apply" at bounding box center [445, 234] width 15 height 7
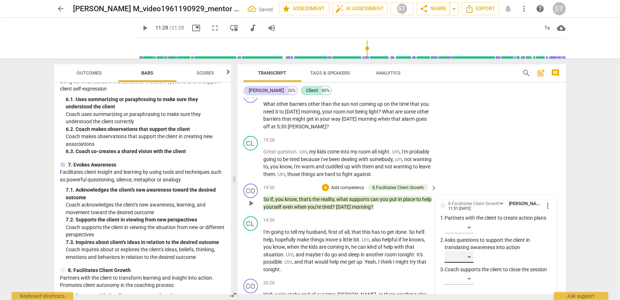
click at [470, 251] on div "​" at bounding box center [459, 257] width 29 height 12
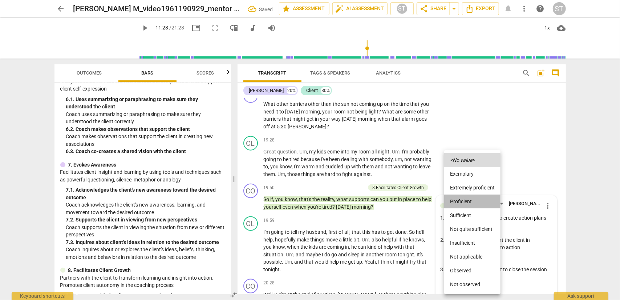
click at [472, 202] on li "Proficient" at bounding box center [472, 201] width 56 height 14
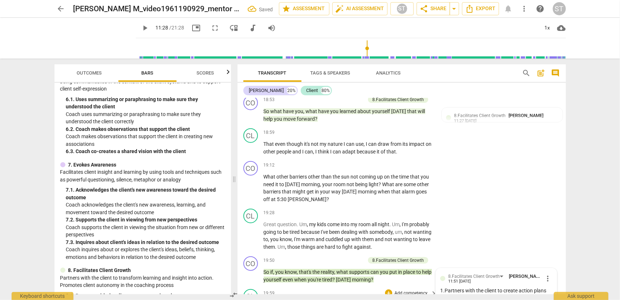
scroll to position [2314, 0]
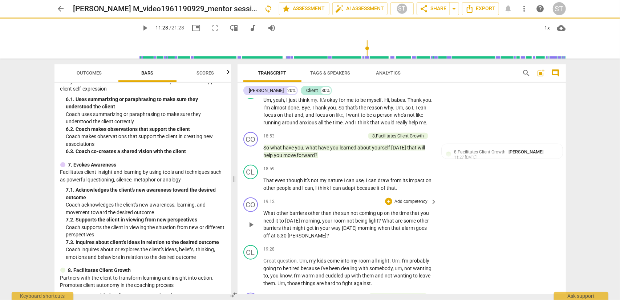
click at [414, 198] on p "Add competency" at bounding box center [411, 201] width 35 height 7
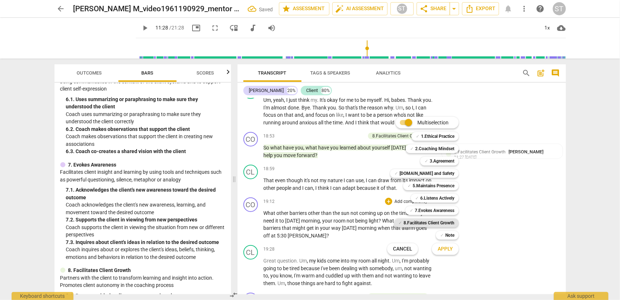
click at [435, 222] on b "8.Facilitates Client Growth" at bounding box center [429, 222] width 51 height 9
click at [438, 251] on span "Apply" at bounding box center [445, 248] width 15 height 7
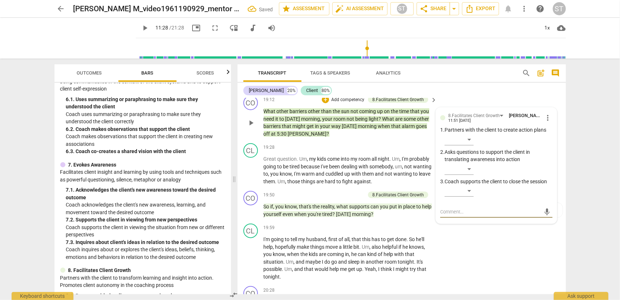
scroll to position [2380, 0]
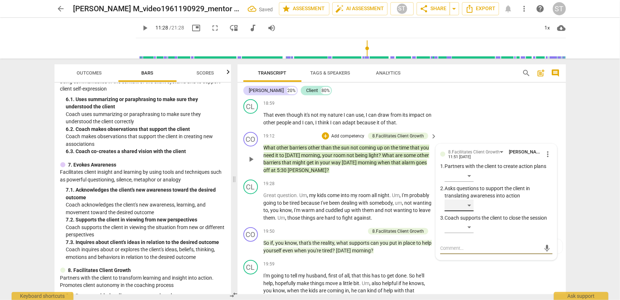
click at [470, 200] on div "​" at bounding box center [459, 206] width 29 height 12
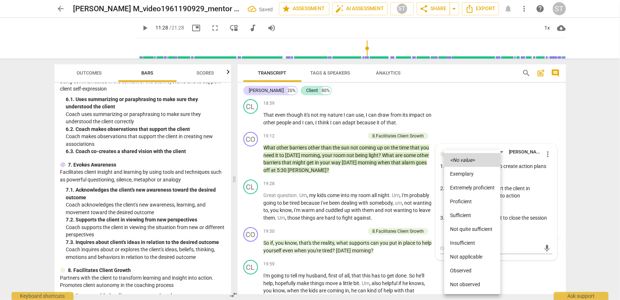
click at [470, 204] on li "Proficient" at bounding box center [472, 201] width 56 height 14
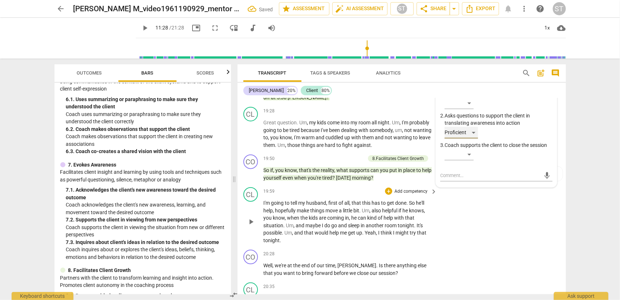
scroll to position [2489, 0]
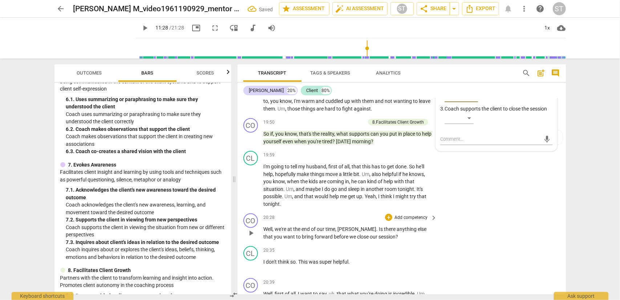
click at [412, 214] on p "Add competency" at bounding box center [411, 217] width 35 height 7
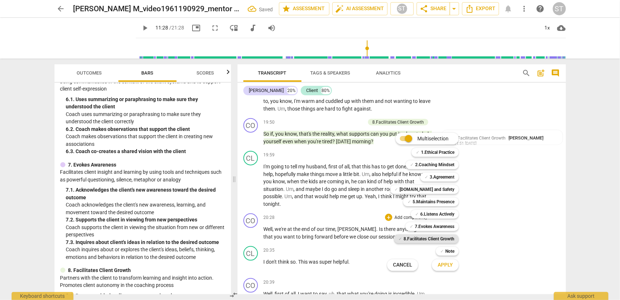
click at [436, 238] on b "8.Facilitates Client Growth" at bounding box center [429, 238] width 51 height 9
click at [439, 266] on span "Apply" at bounding box center [445, 264] width 15 height 7
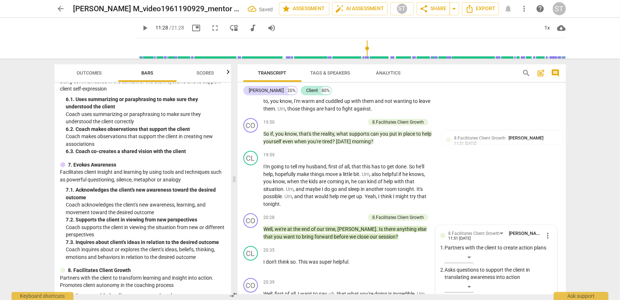
scroll to position [2606, 0]
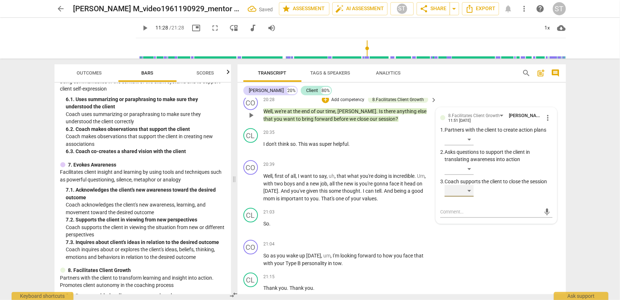
click at [471, 185] on div "​" at bounding box center [459, 191] width 29 height 12
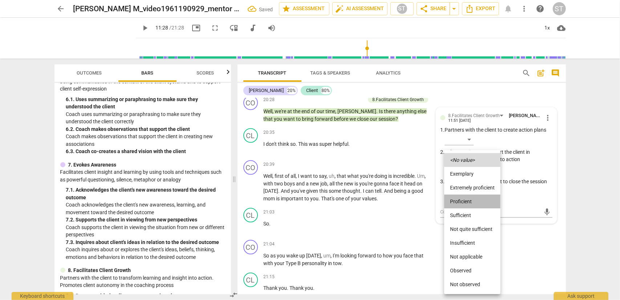
click at [468, 200] on li "Proficient" at bounding box center [472, 201] width 56 height 14
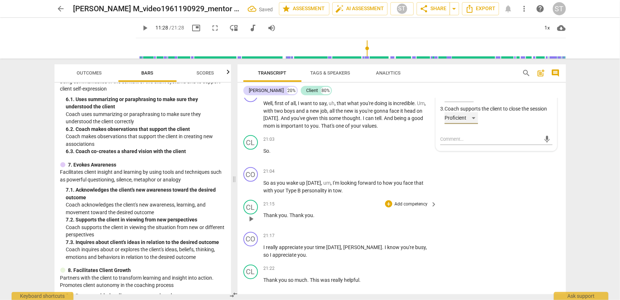
scroll to position [2643, 0]
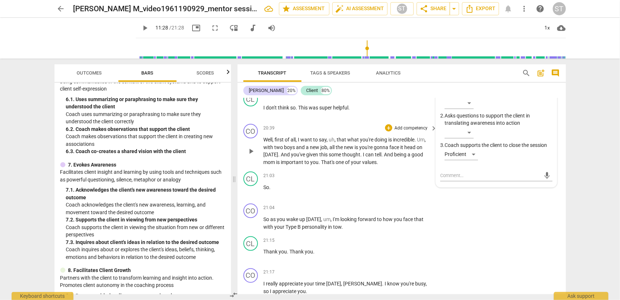
click at [414, 125] on p "Add competency" at bounding box center [411, 128] width 35 height 7
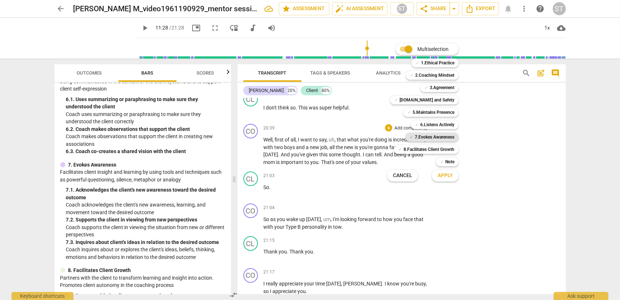
click at [428, 136] on b "7.Evokes Awareness" at bounding box center [435, 137] width 40 height 9
click at [449, 176] on span "Apply" at bounding box center [445, 175] width 15 height 7
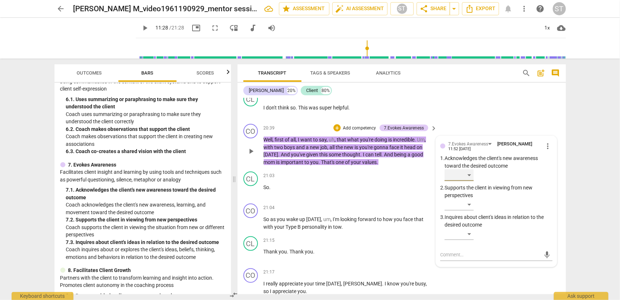
click at [469, 169] on div "​" at bounding box center [459, 175] width 29 height 12
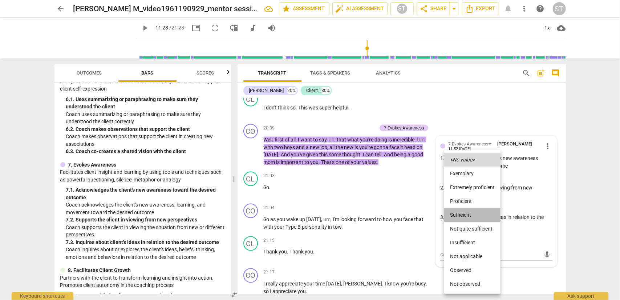
click at [475, 212] on li "Sufficient" at bounding box center [472, 215] width 56 height 14
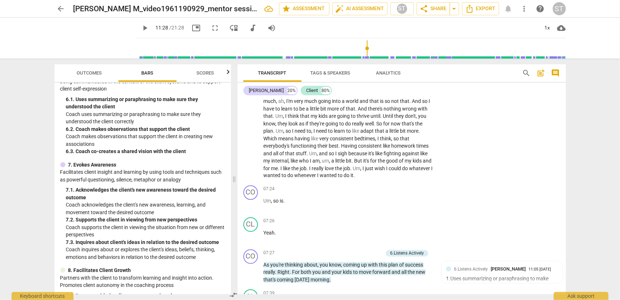
scroll to position [0, 0]
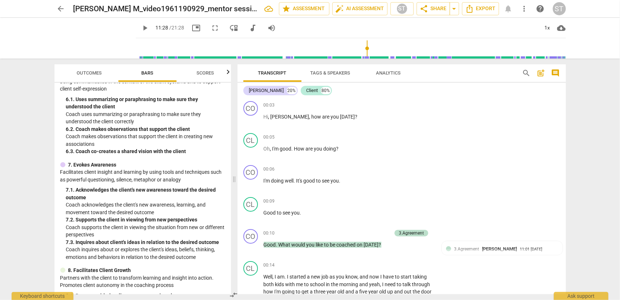
click at [198, 75] on span "Scores" at bounding box center [205, 72] width 17 height 5
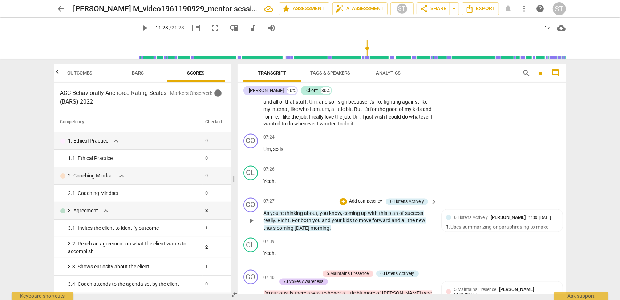
scroll to position [945, 0]
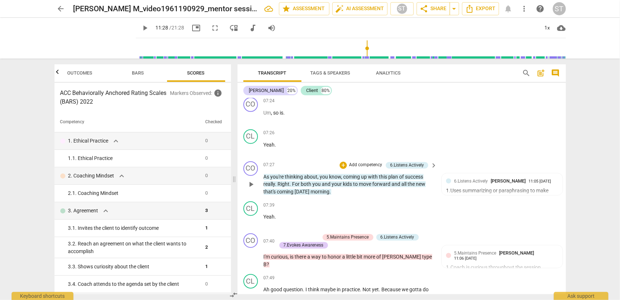
click at [359, 162] on p "Add competency" at bounding box center [366, 165] width 35 height 7
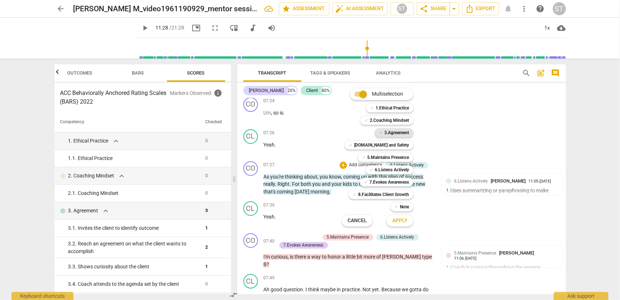
drag, startPoint x: 398, startPoint y: 132, endPoint x: 397, endPoint y: 144, distance: 12.0
click at [398, 132] on b "3.Agreement" at bounding box center [396, 132] width 25 height 9
click at [400, 221] on span "Apply" at bounding box center [399, 220] width 15 height 7
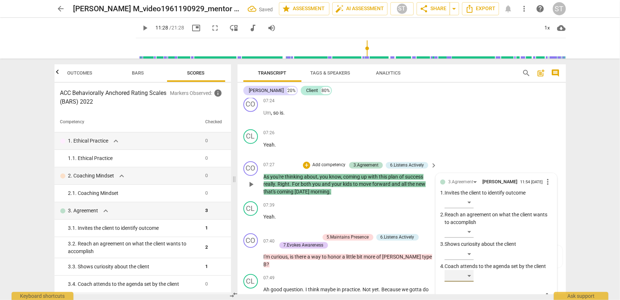
click at [464, 270] on div "​" at bounding box center [459, 276] width 29 height 12
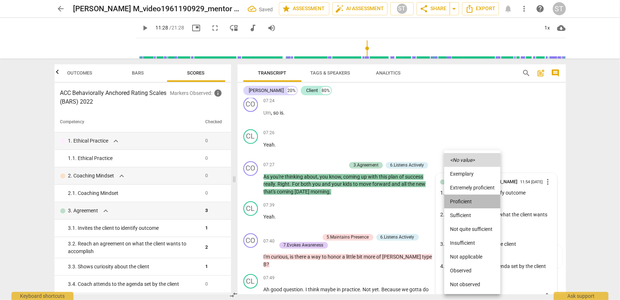
click at [471, 202] on li "Proficient" at bounding box center [472, 201] width 56 height 14
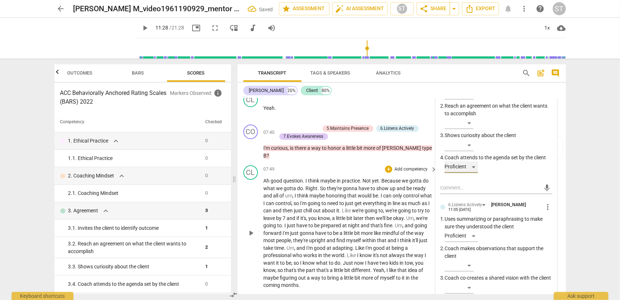
scroll to position [1127, 0]
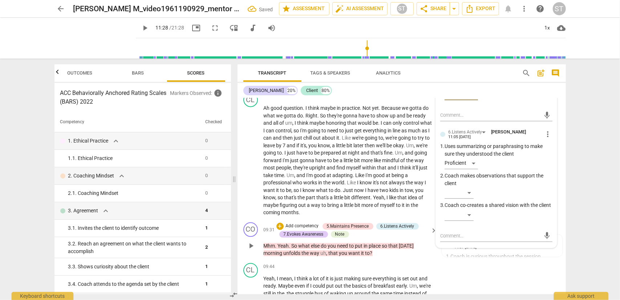
click at [309, 223] on p "Add competency" at bounding box center [302, 226] width 35 height 7
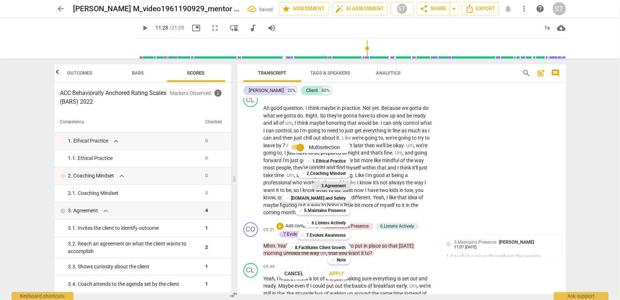
click at [331, 185] on b "3.Agreement" at bounding box center [334, 185] width 25 height 9
click at [335, 277] on button "Apply" at bounding box center [337, 273] width 27 height 13
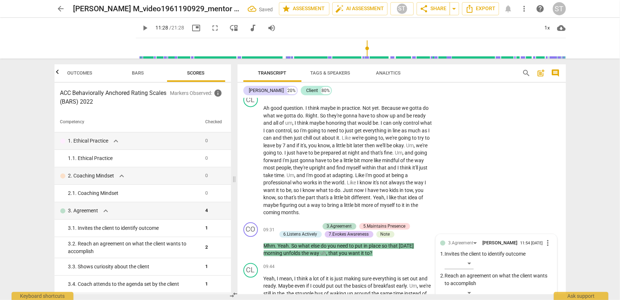
scroll to position [1272, 0]
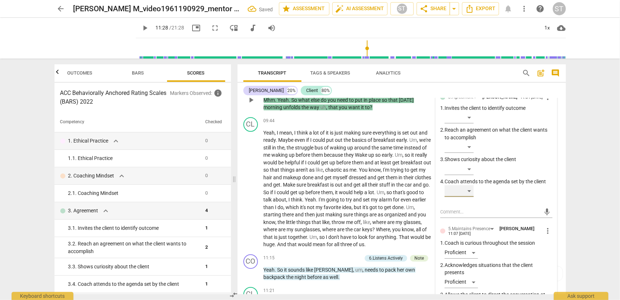
click at [467, 185] on div "​" at bounding box center [459, 191] width 29 height 12
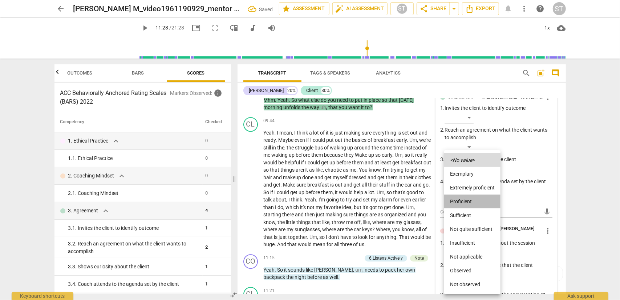
click at [464, 200] on li "Proficient" at bounding box center [472, 201] width 56 height 14
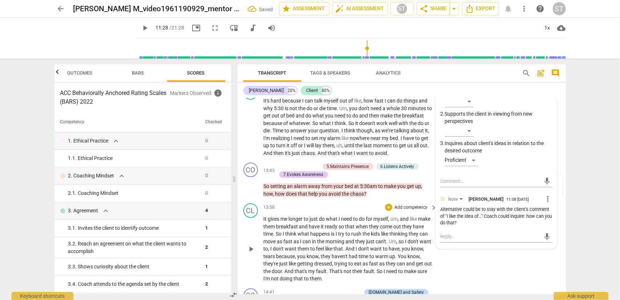
scroll to position [1708, 0]
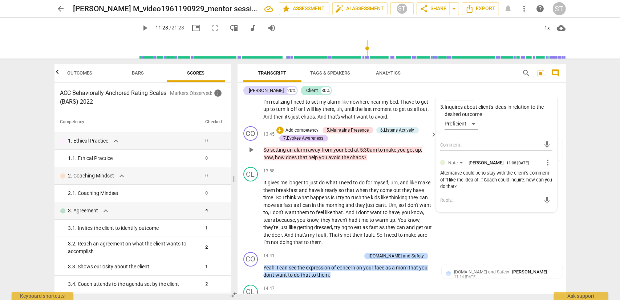
click at [306, 127] on p "Add competency" at bounding box center [302, 130] width 35 height 7
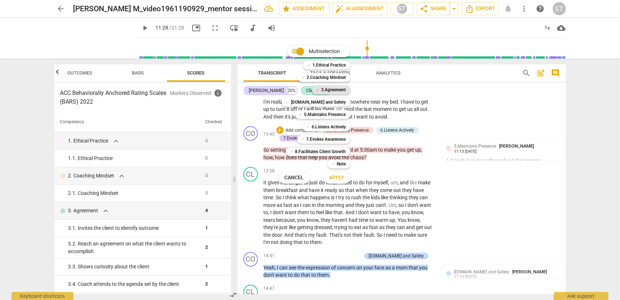
click at [328, 92] on b "3.Agreement" at bounding box center [334, 89] width 25 height 9
click at [337, 177] on span "Apply" at bounding box center [337, 177] width 15 height 7
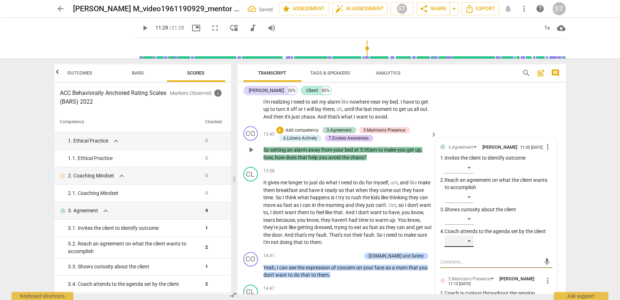
click at [470, 235] on div "​" at bounding box center [459, 241] width 29 height 12
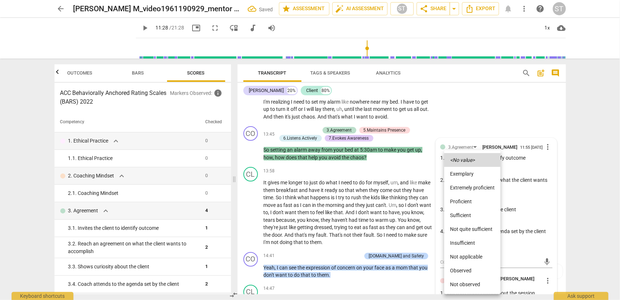
click at [467, 201] on li "Proficient" at bounding box center [472, 201] width 56 height 14
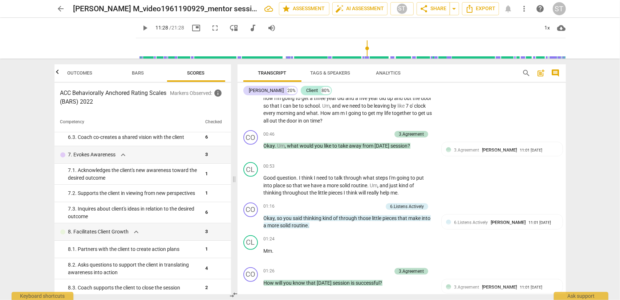
scroll to position [0, 0]
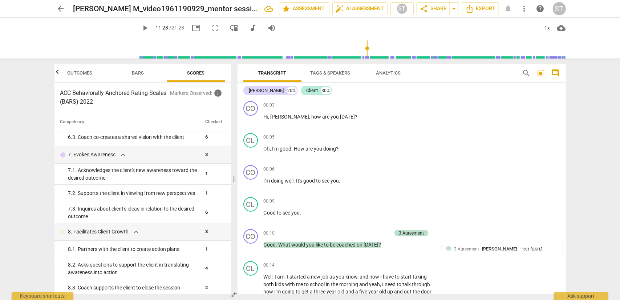
click at [543, 75] on span "post_add" at bounding box center [541, 73] width 9 height 9
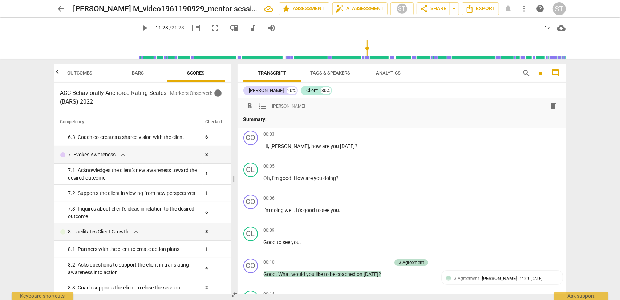
click at [279, 121] on p "Summary:" at bounding box center [401, 120] width 317 height 8
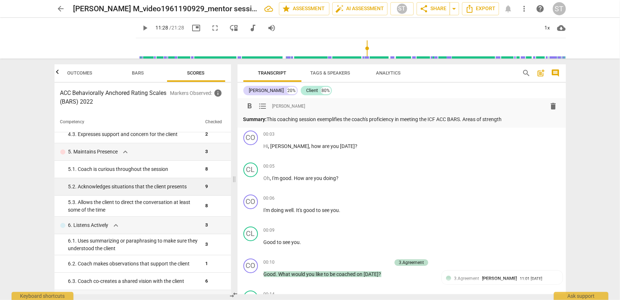
scroll to position [183, 0]
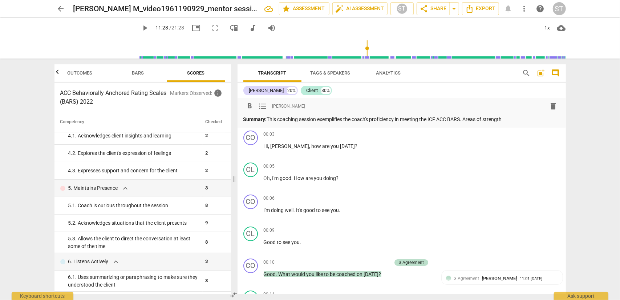
drag, startPoint x: 470, startPoint y: 117, endPoint x: 523, endPoint y: 125, distance: 53.2
click at [521, 120] on p "Summary: This coaching session exemplifies the coach's proficiency in meeting t…" at bounding box center [401, 120] width 317 height 8
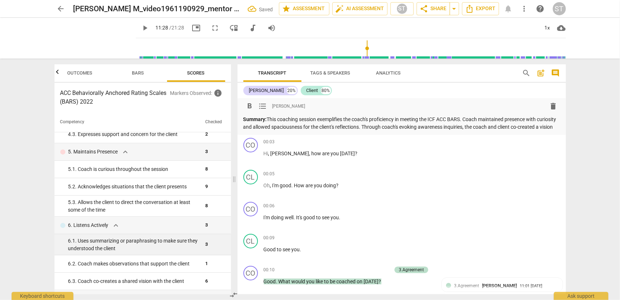
scroll to position [256, 0]
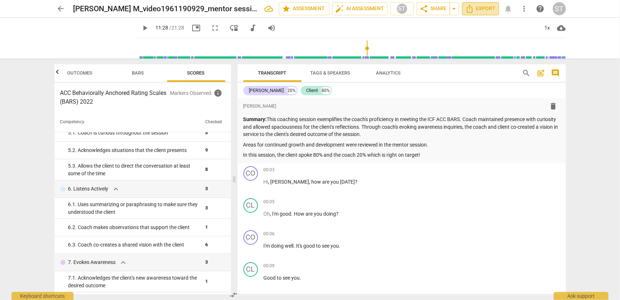
click at [488, 9] on span "Export" at bounding box center [481, 8] width 31 height 9
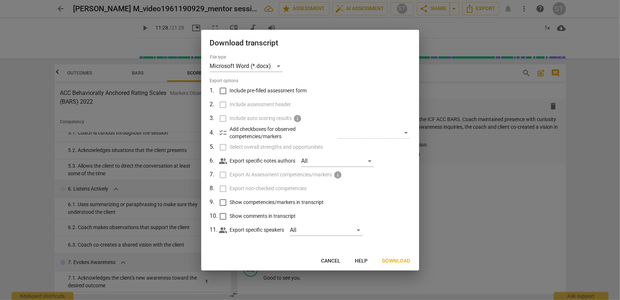
click at [286, 94] on span "Include pre-filled assessment form" at bounding box center [268, 91] width 77 height 8
click at [230, 94] on input "Include pre-filled assessment form" at bounding box center [223, 91] width 14 height 14
click at [282, 103] on span "Include assessment header" at bounding box center [260, 105] width 61 height 8
click at [230, 103] on input "Include assessment header" at bounding box center [223, 105] width 14 height 14
click at [273, 143] on label "Select overall strengths and opportunities" at bounding box center [309, 147] width 190 height 14
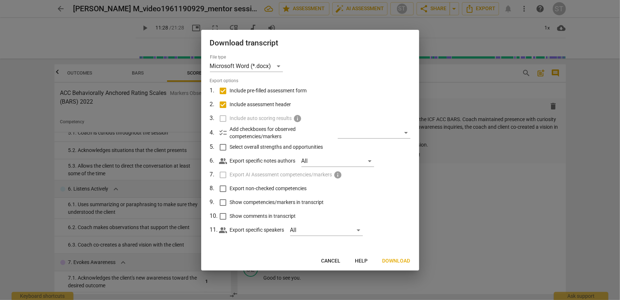
click at [230, 143] on input "Select overall strengths and opportunities" at bounding box center [223, 147] width 14 height 14
click at [261, 188] on span "Export non-checked competencies" at bounding box center [268, 189] width 77 height 8
click at [230, 188] on input "Export non-checked competencies" at bounding box center [223, 189] width 14 height 14
click at [260, 202] on span "Show competencies/markers in transcript" at bounding box center [277, 202] width 94 height 8
click at [230, 202] on input "Show competencies/markers in transcript" at bounding box center [223, 203] width 14 height 14
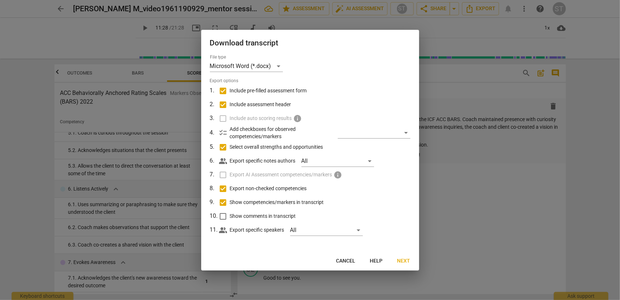
click at [260, 213] on span "Show comments in transcript" at bounding box center [263, 216] width 66 height 8
click at [230, 213] on input "Show comments in transcript" at bounding box center [223, 216] width 14 height 14
click at [408, 262] on span "Next" at bounding box center [404, 260] width 13 height 7
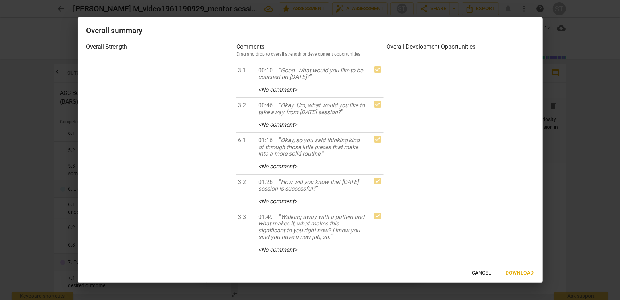
click at [534, 278] on button "Download" at bounding box center [520, 272] width 40 height 13
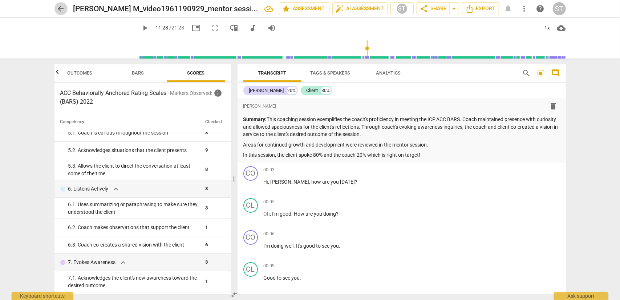
click at [63, 10] on span "arrow_back" at bounding box center [61, 8] width 9 height 9
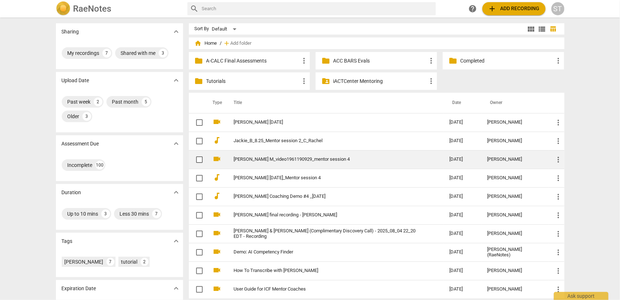
click at [558, 160] on span "more_vert" at bounding box center [559, 159] width 9 height 9
click at [558, 160] on li "Move" at bounding box center [567, 158] width 28 height 17
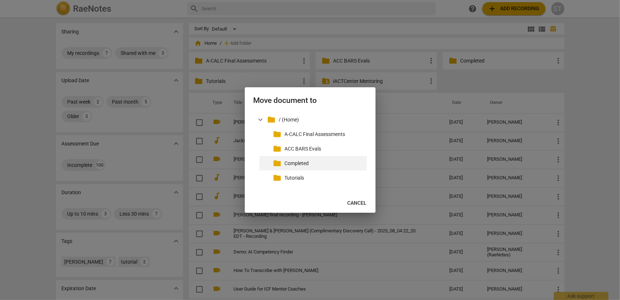
click at [336, 167] on div "folder Completed" at bounding box center [313, 163] width 108 height 15
click at [291, 161] on p "Completed" at bounding box center [324, 164] width 79 height 8
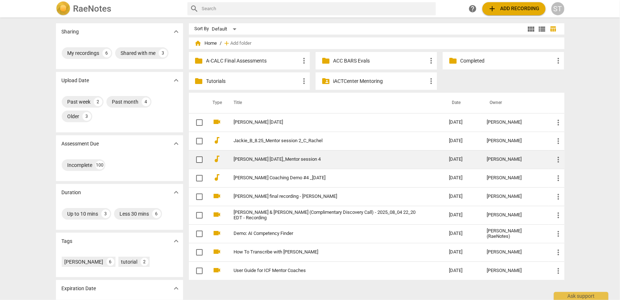
click at [259, 160] on link "[PERSON_NAME] [DATE]_Mentor session 4" at bounding box center [328, 159] width 189 height 5
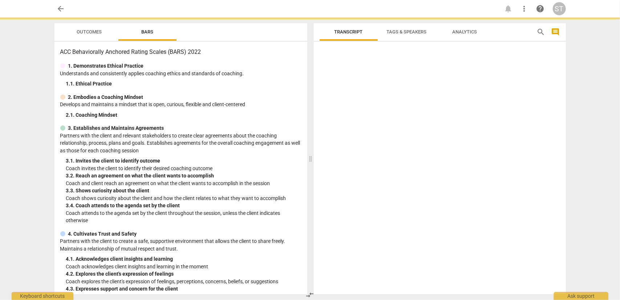
click at [259, 160] on div "3. 1. Invites the client to identify outcome" at bounding box center [183, 161] width 235 height 8
